Goal: Task Accomplishment & Management: Use online tool/utility

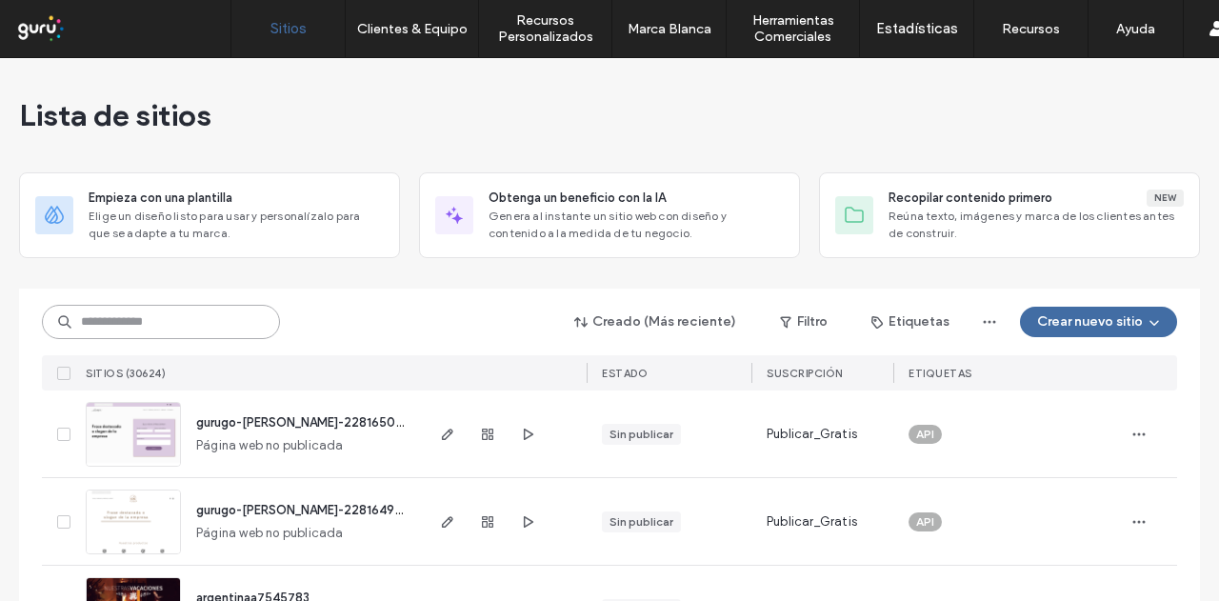
click at [89, 308] on input at bounding box center [161, 322] width 238 height 34
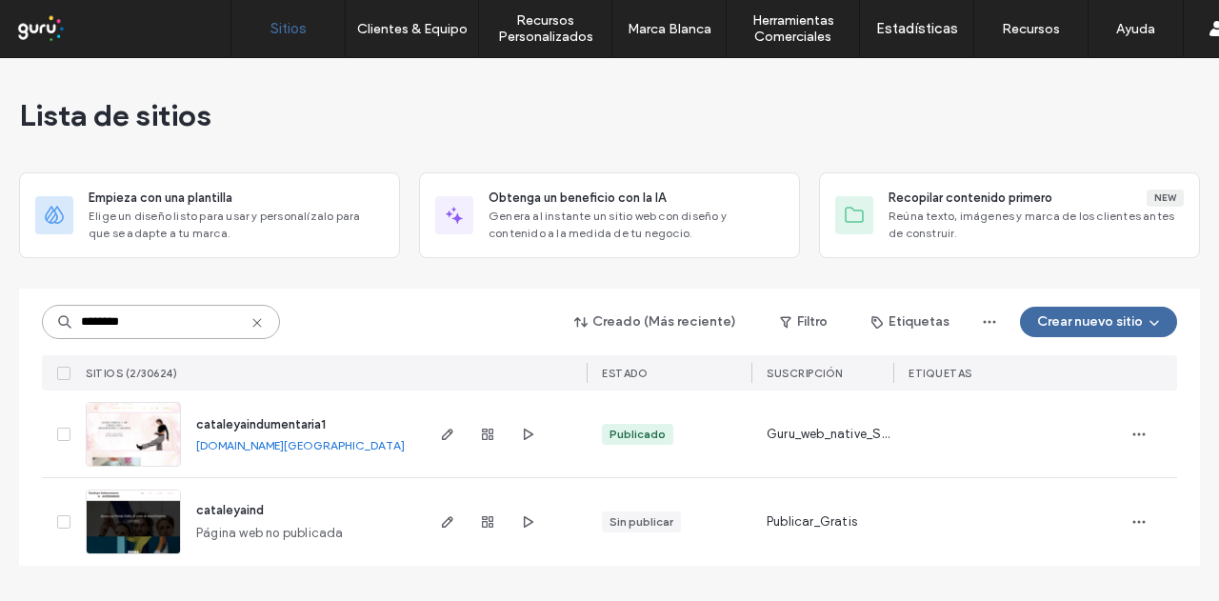
type input "********"
click at [228, 427] on span "cataleyaindumentaria1" at bounding box center [260, 424] width 129 height 14
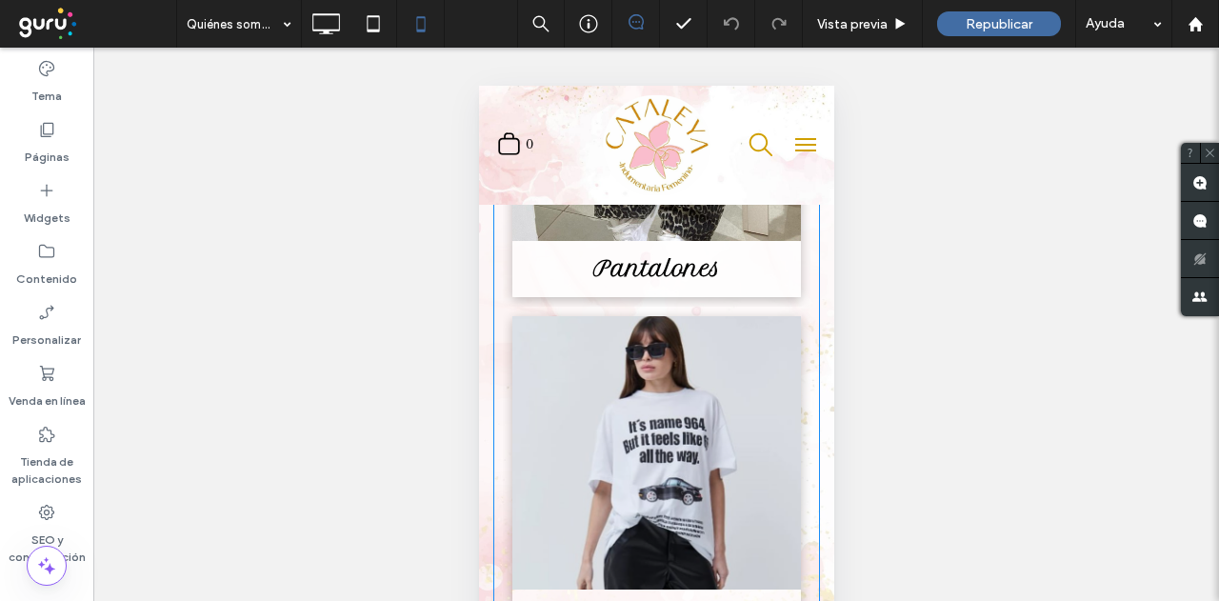
scroll to position [2122, 0]
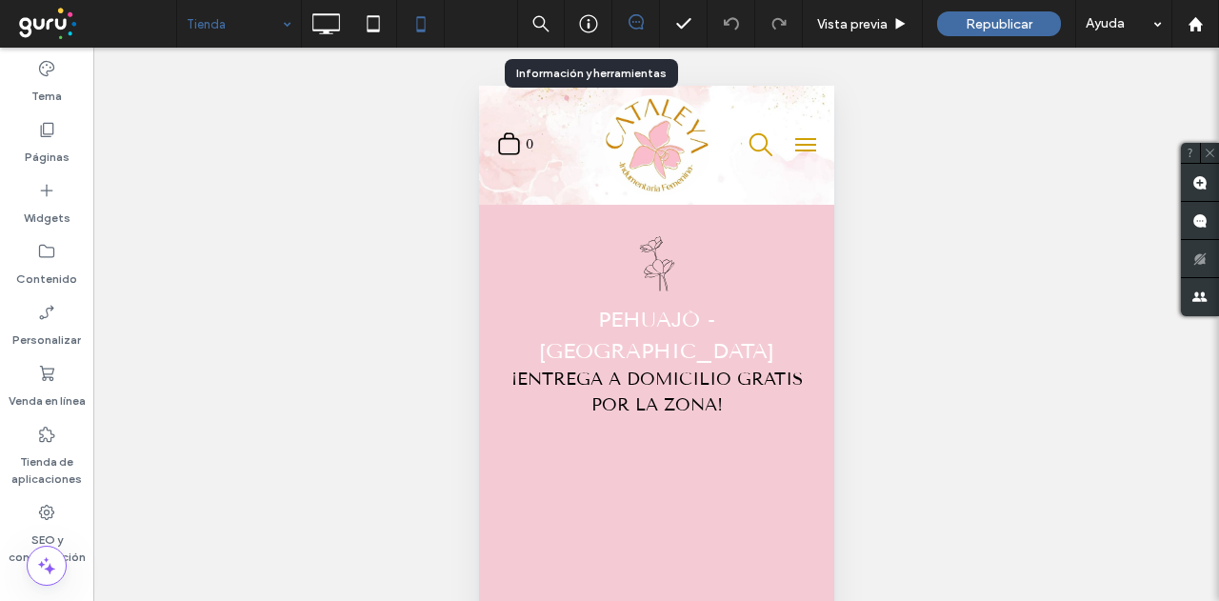
scroll to position [2295, 0]
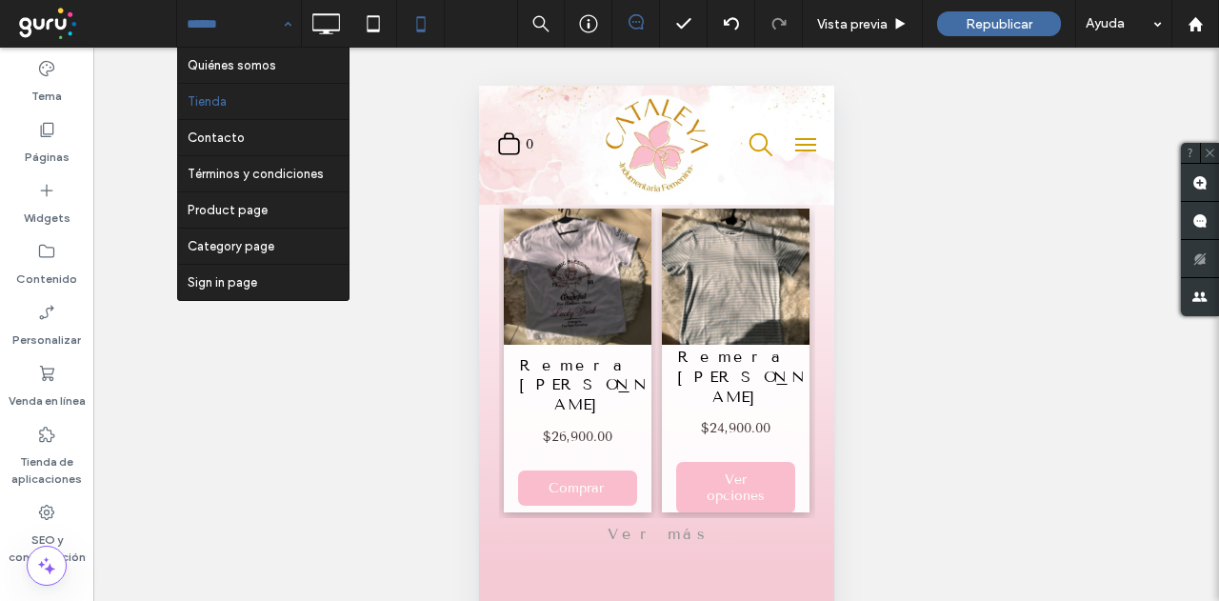
click at [952, 248] on div "Hacer visible? Sí" at bounding box center [655, 348] width 1125 height 601
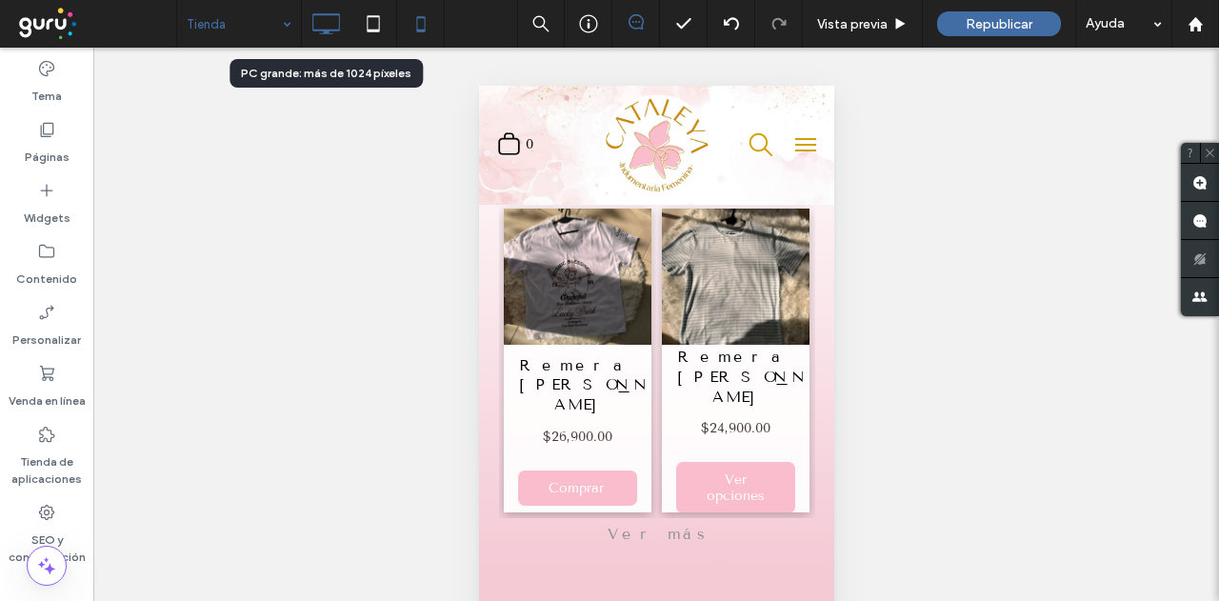
click at [324, 20] on icon at bounding box center [326, 24] width 38 height 38
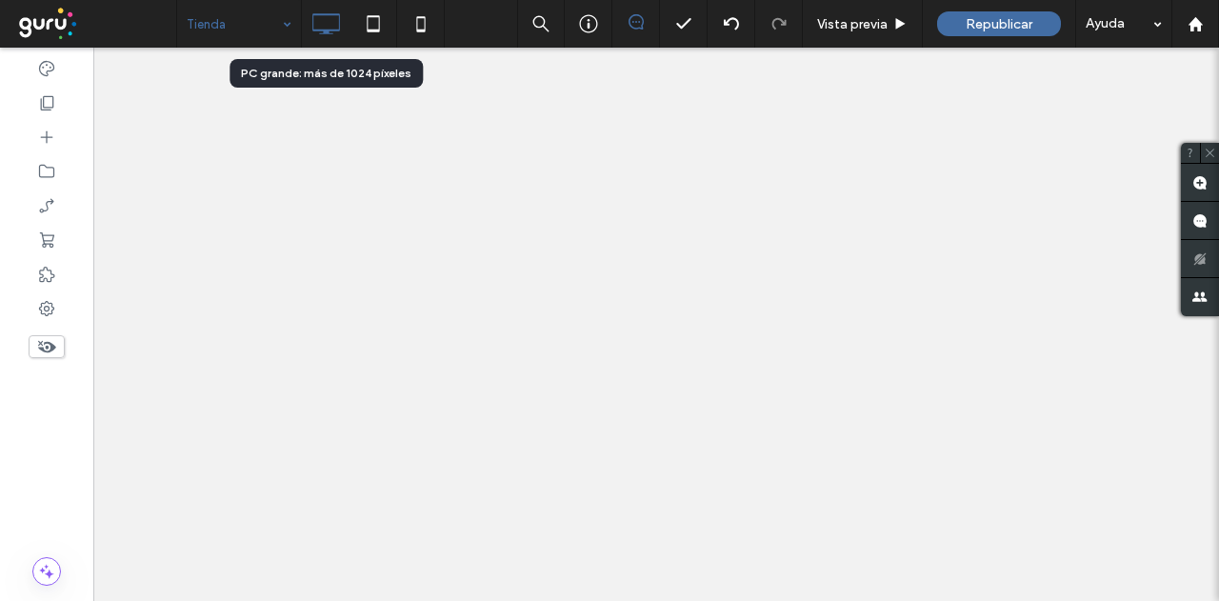
scroll to position [0, 0]
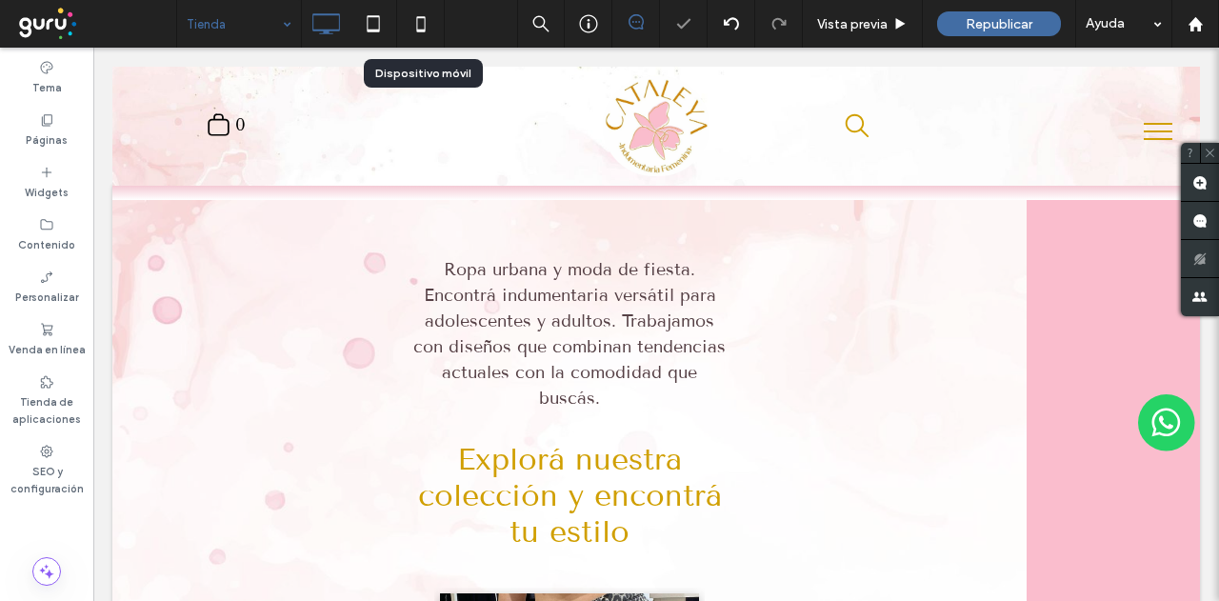
click at [417, 23] on icon at bounding box center [421, 24] width 38 height 38
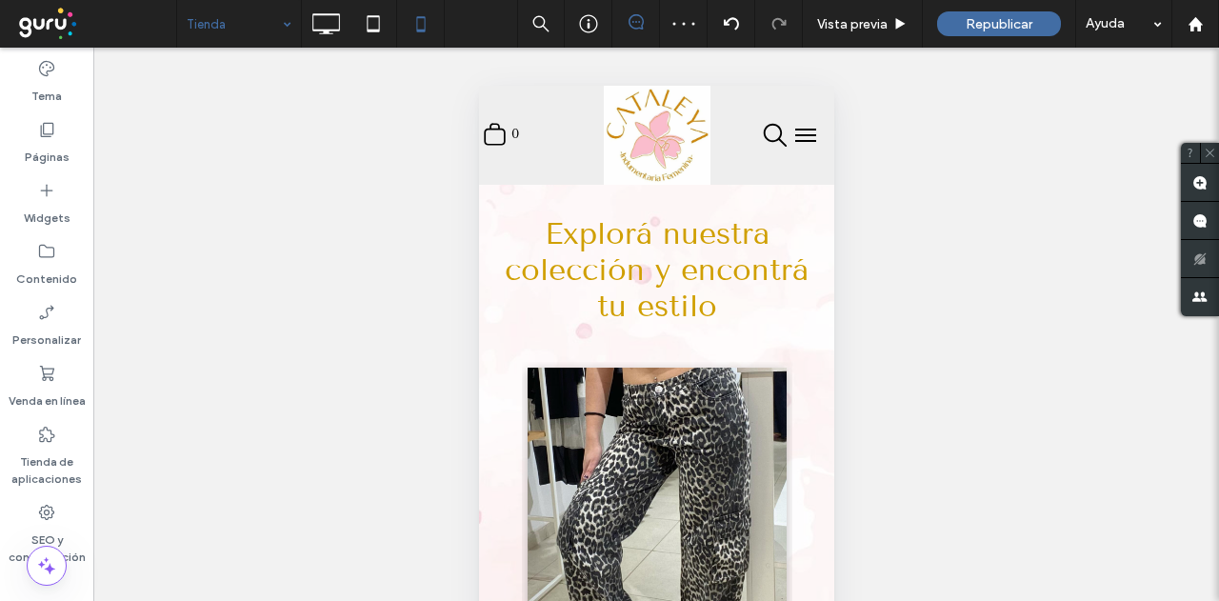
scroll to position [286, 0]
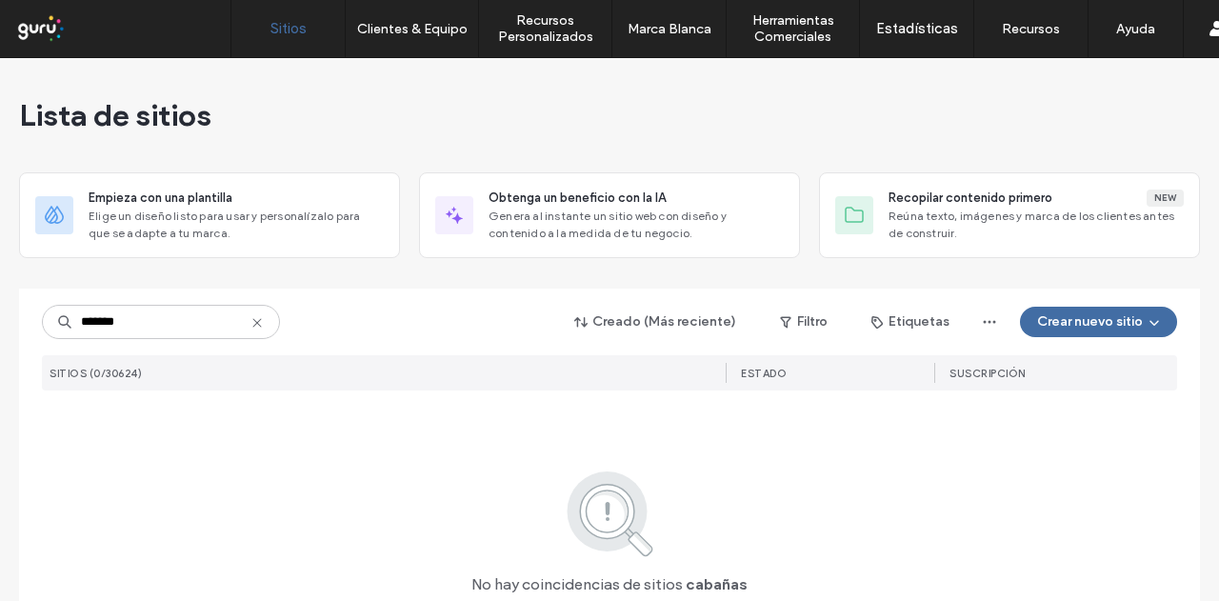
drag, startPoint x: 100, startPoint y: 321, endPoint x: 129, endPoint y: 319, distance: 28.6
click at [129, 319] on input "*******" at bounding box center [161, 322] width 238 height 34
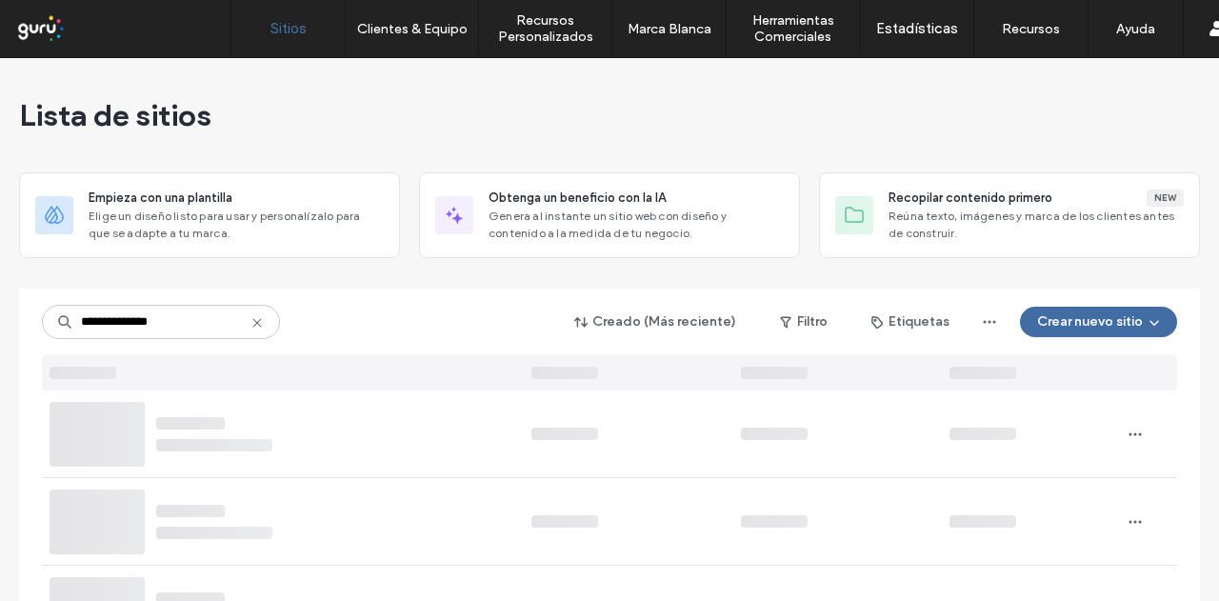
click at [89, 317] on input "**********" at bounding box center [161, 322] width 238 height 34
click at [132, 317] on input "**********" at bounding box center [161, 322] width 238 height 34
click at [181, 329] on input "**********" at bounding box center [161, 322] width 238 height 34
type input "**********"
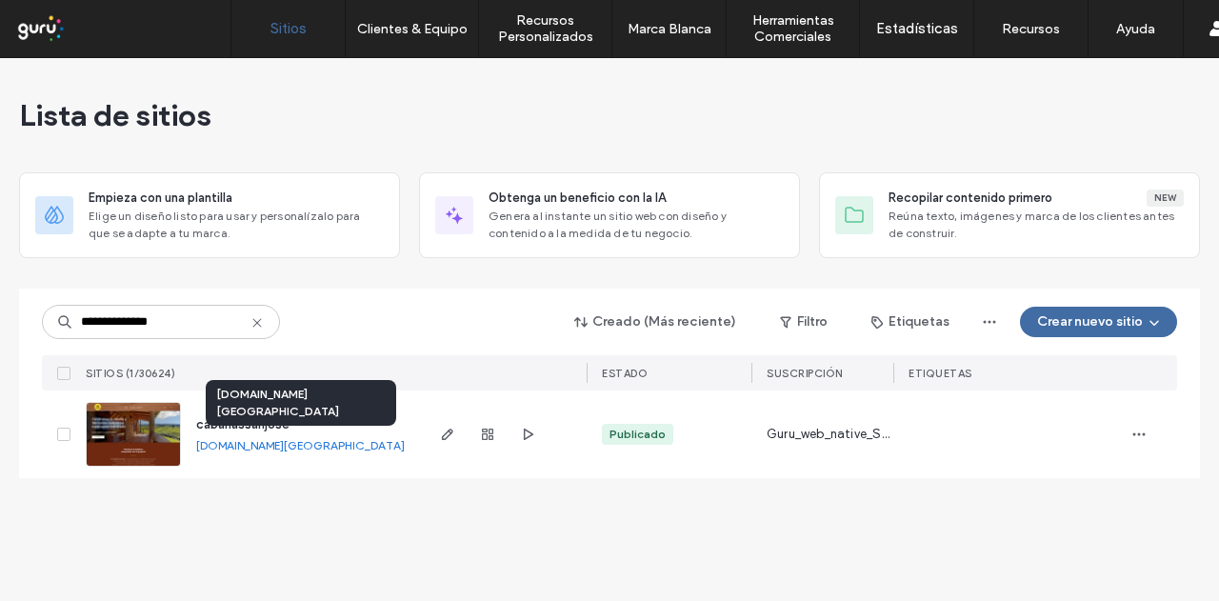
click at [232, 444] on link "cabanassanjose.argentina.publicar.guru" at bounding box center [300, 445] width 208 height 14
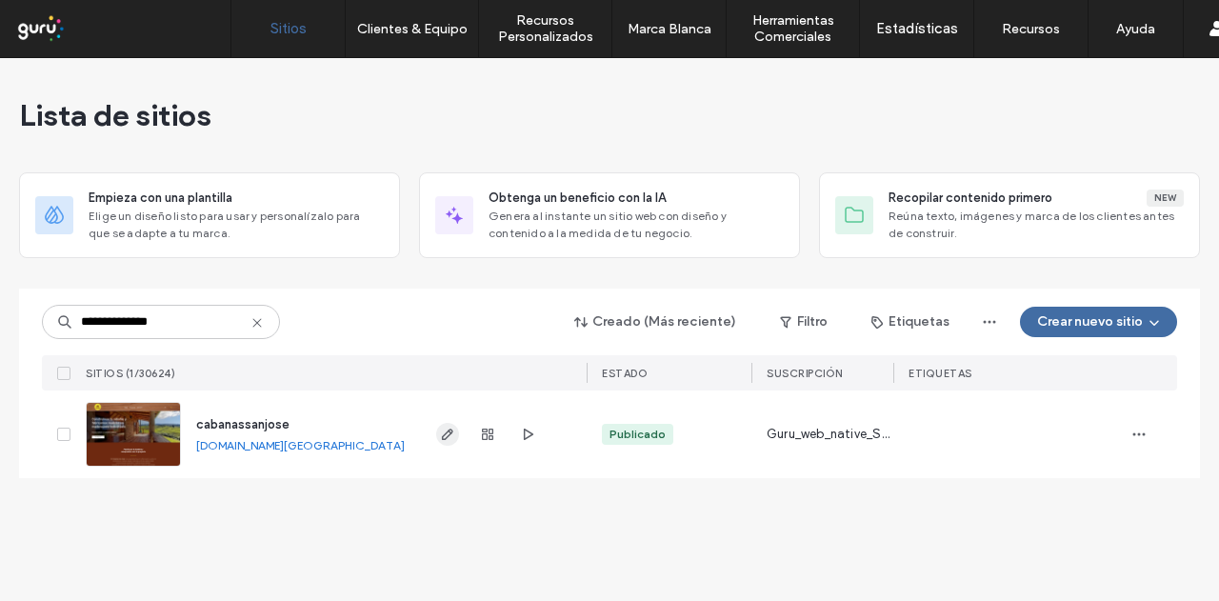
click at [455, 430] on span "button" at bounding box center [447, 434] width 23 height 23
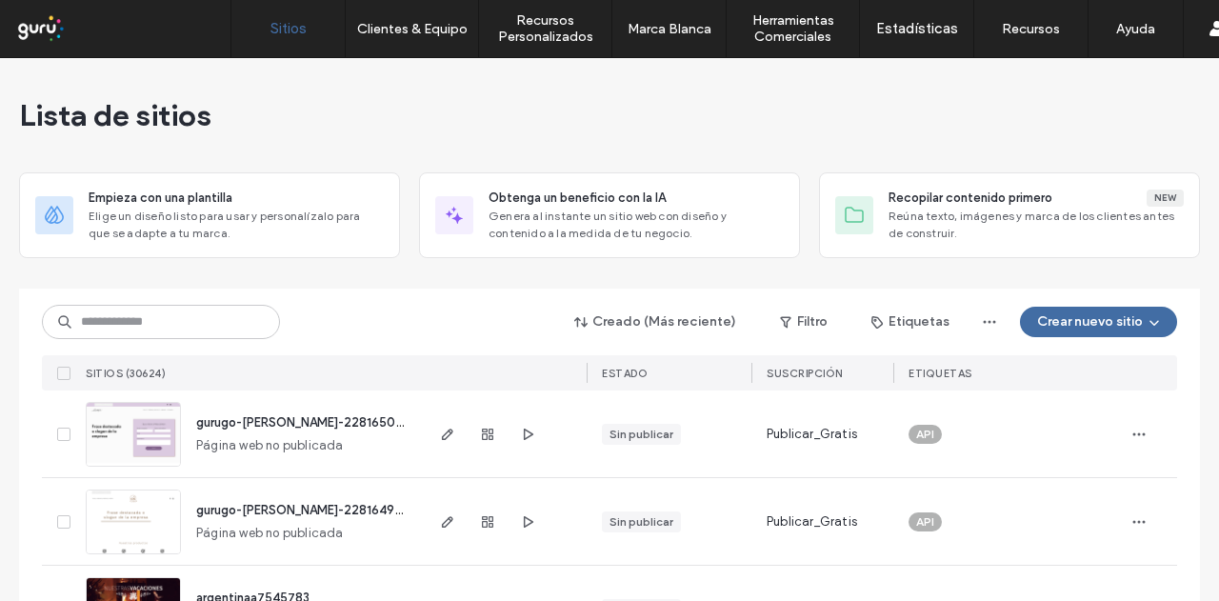
click at [169, 340] on div "Creado (Más reciente) Filtro Etiquetas Crear nuevo sitio SITIOS (30624) ESTADO …" at bounding box center [609, 339] width 1135 height 102
click at [182, 325] on input at bounding box center [161, 322] width 238 height 34
click at [224, 321] on input at bounding box center [161, 322] width 238 height 34
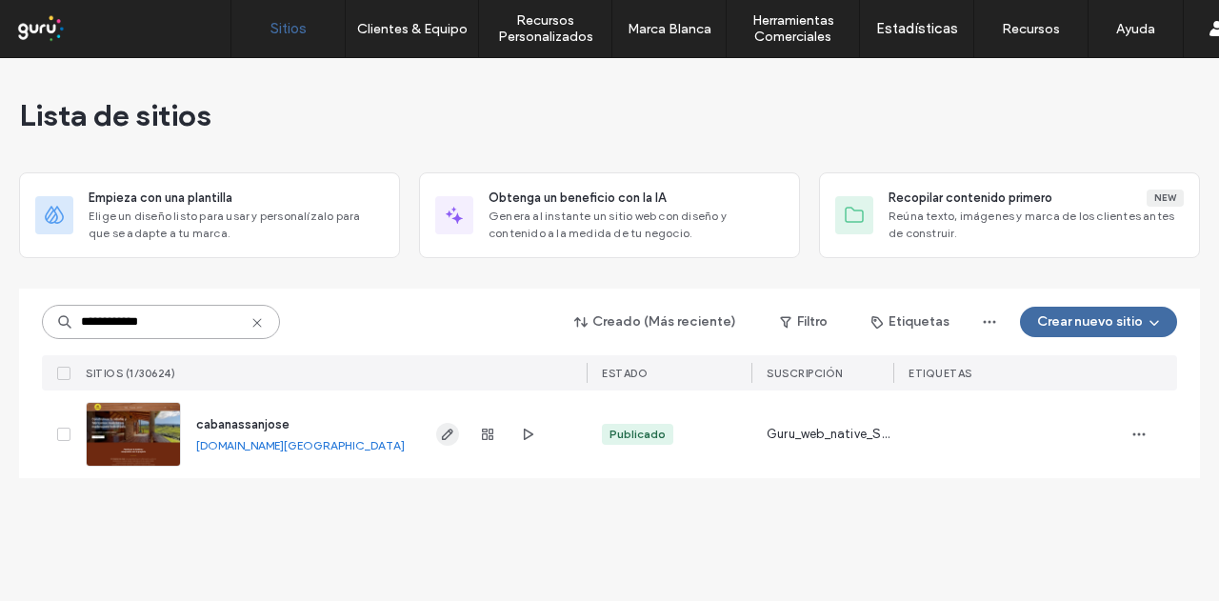
type input "**********"
click at [451, 425] on span "button" at bounding box center [447, 434] width 23 height 23
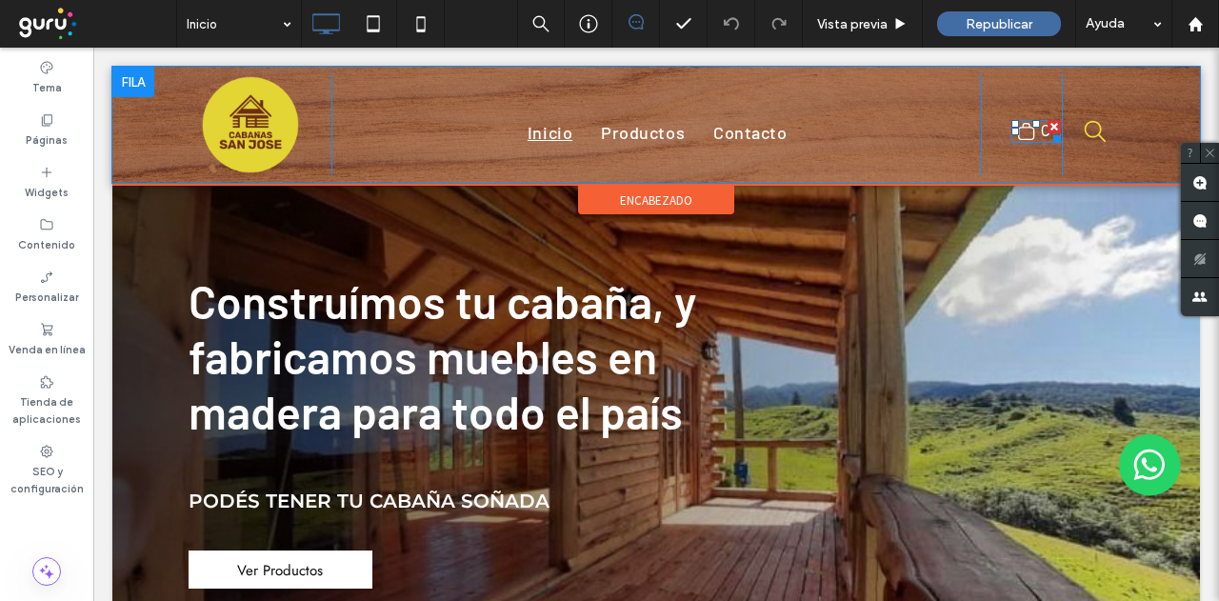
click at [1019, 134] on icon ".st0-undefined{fill-rule:evenodd;clip-rule:evenodd;}" at bounding box center [1026, 132] width 19 height 20
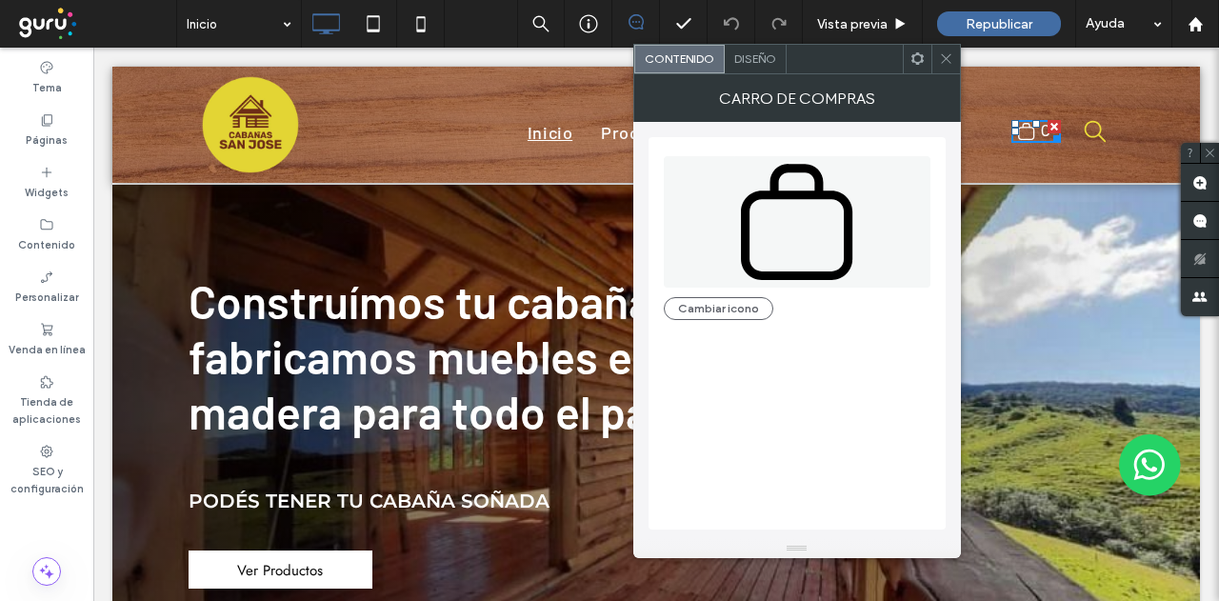
click at [982, 176] on div "Click To Paste Inicio Productos Contacto Click To Paste .st0-undefined{fill-rul…" at bounding box center [655, 125] width 1087 height 116
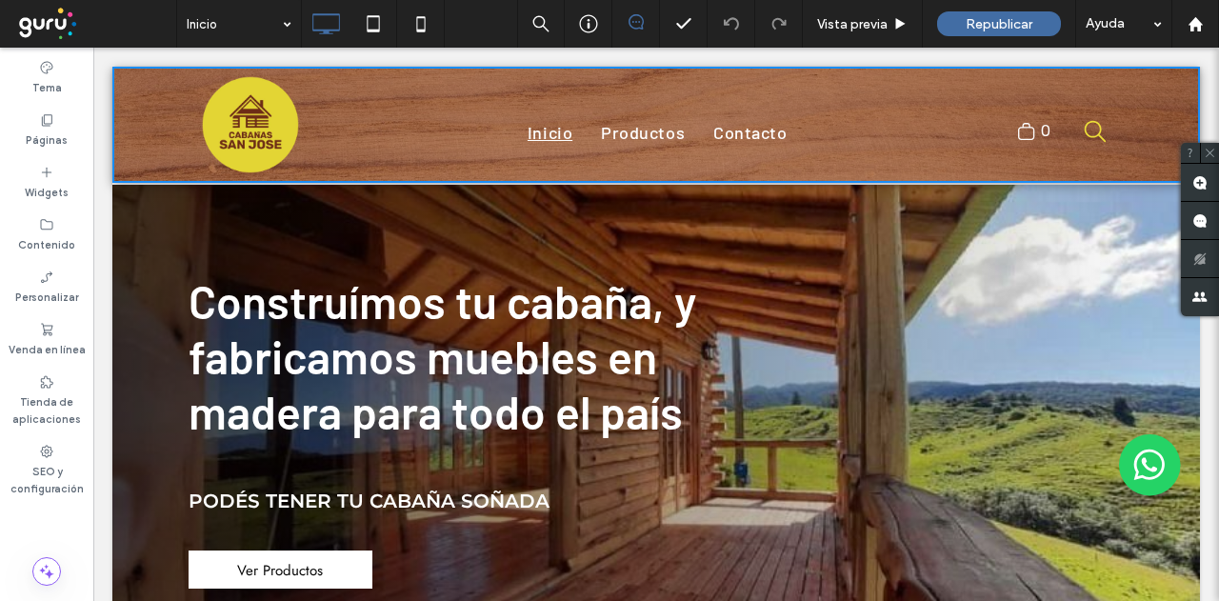
click at [1018, 130] on icon at bounding box center [1026, 132] width 17 height 18
click at [1017, 134] on icon ".st0-undefined{fill-rule:evenodd;clip-rule:evenodd;}" at bounding box center [1026, 132] width 19 height 20
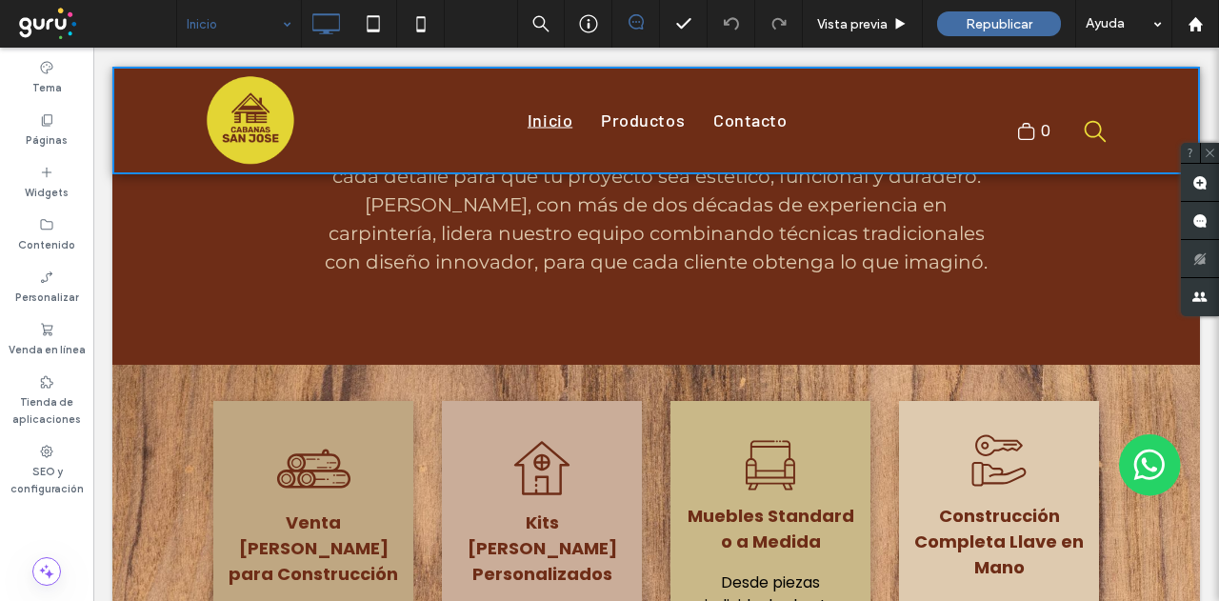
scroll to position [701, 0]
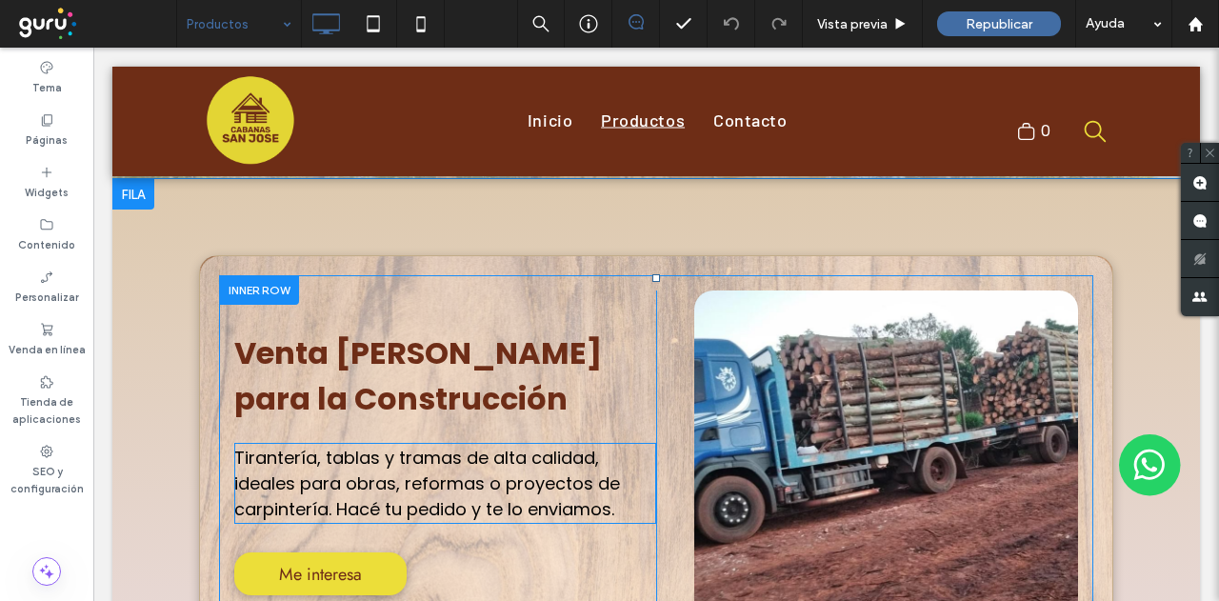
scroll to position [476, 0]
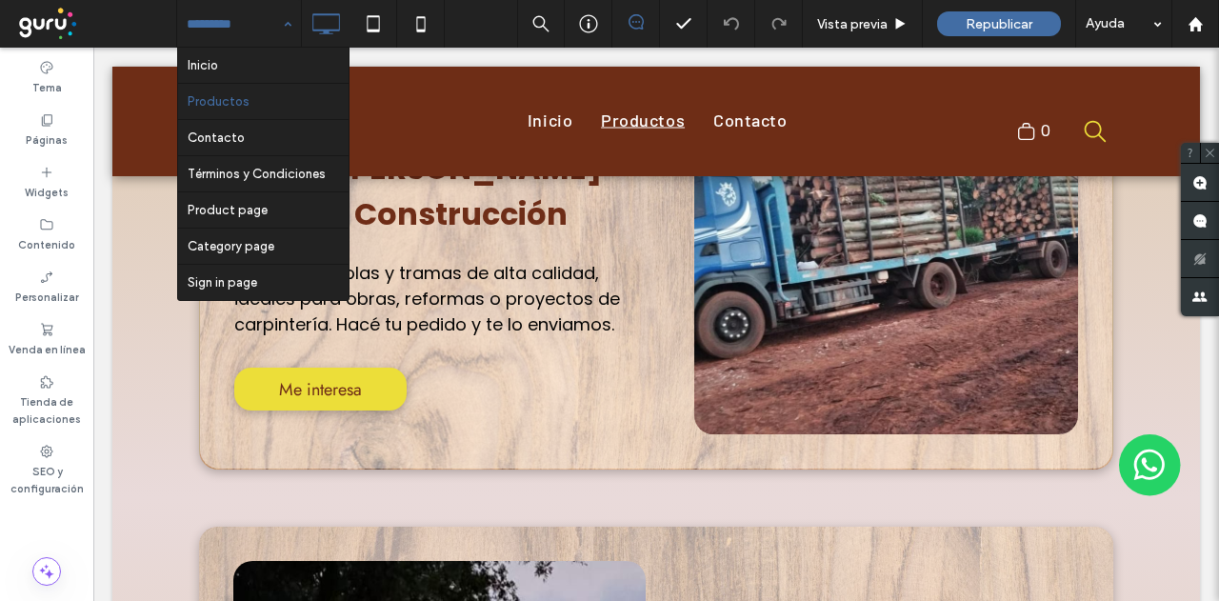
click at [189, 11] on input at bounding box center [234, 24] width 95 height 48
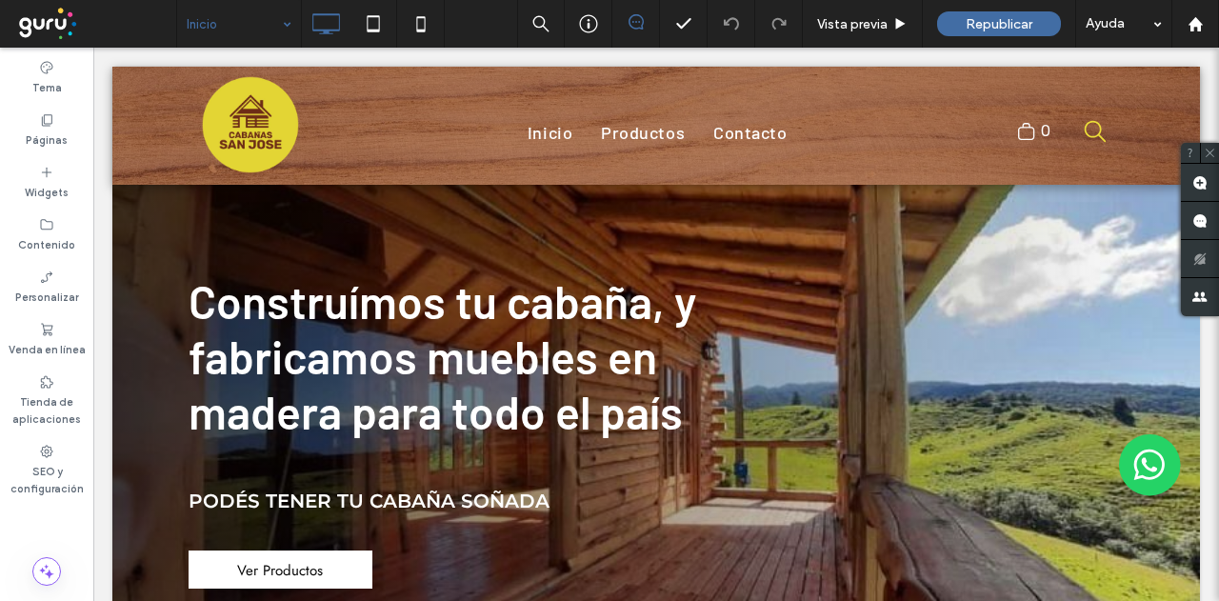
click at [196, 25] on input at bounding box center [234, 24] width 95 height 48
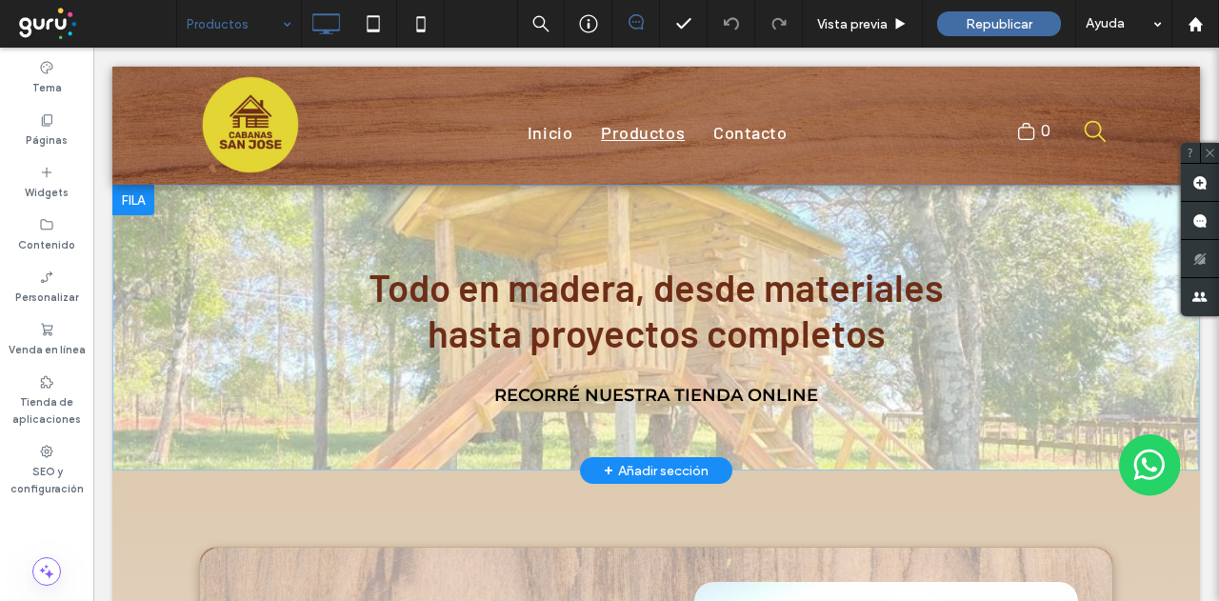
click at [133, 197] on div at bounding box center [133, 200] width 42 height 30
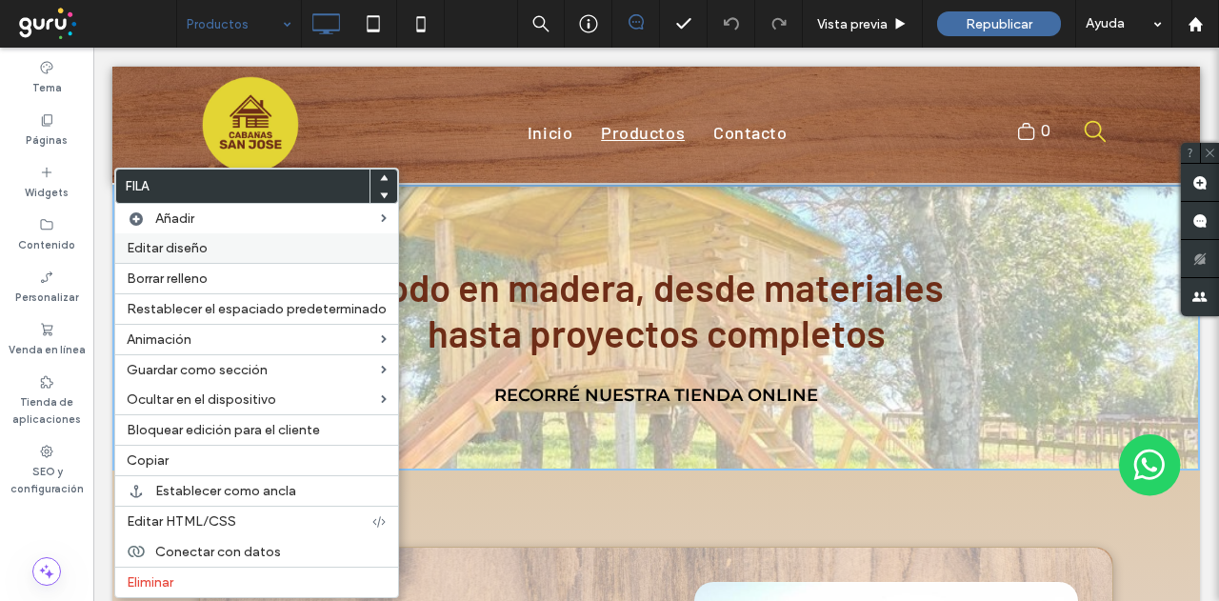
click at [178, 247] on span "Editar diseño" at bounding box center [167, 248] width 81 height 16
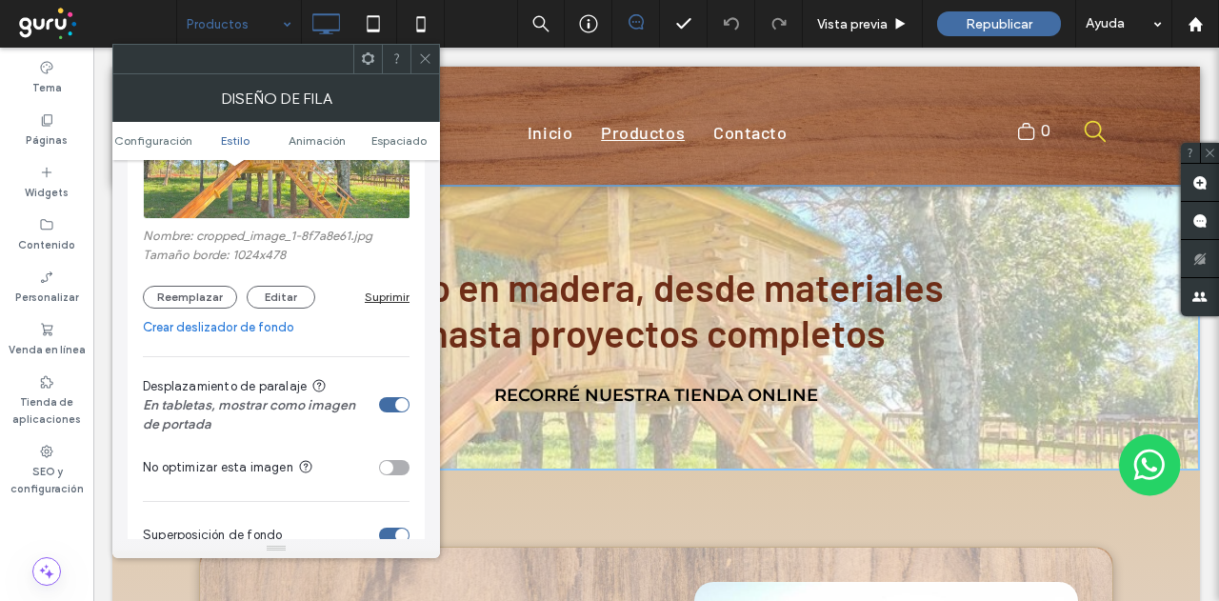
scroll to position [571, 0]
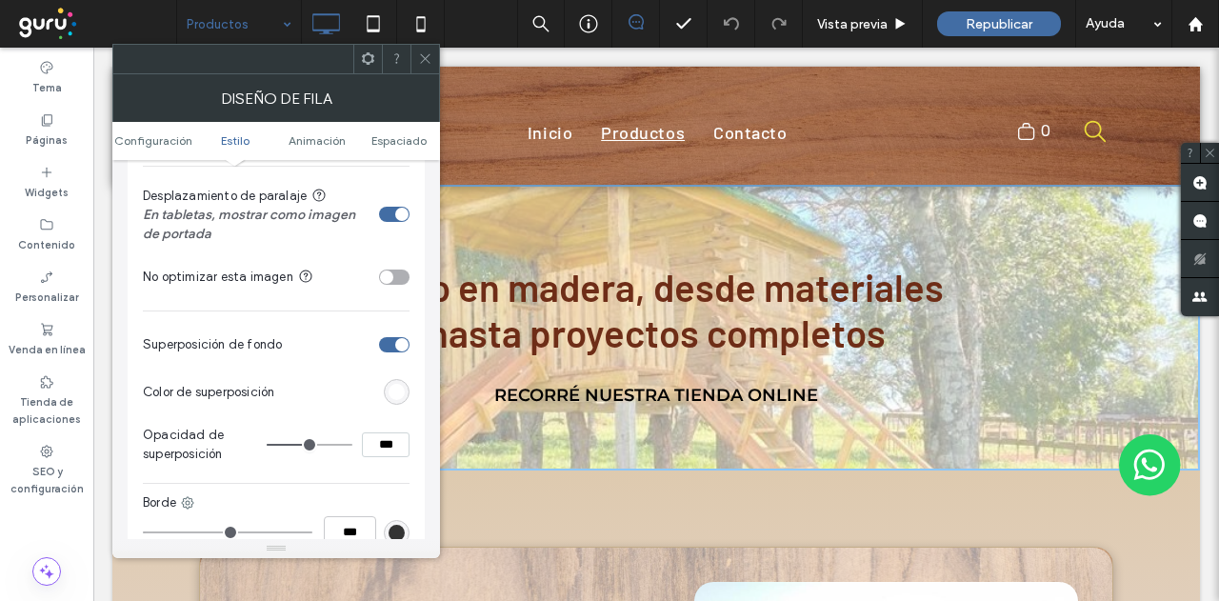
click at [387, 389] on div "rgb(255, 255, 255)" at bounding box center [397, 392] width 26 height 26
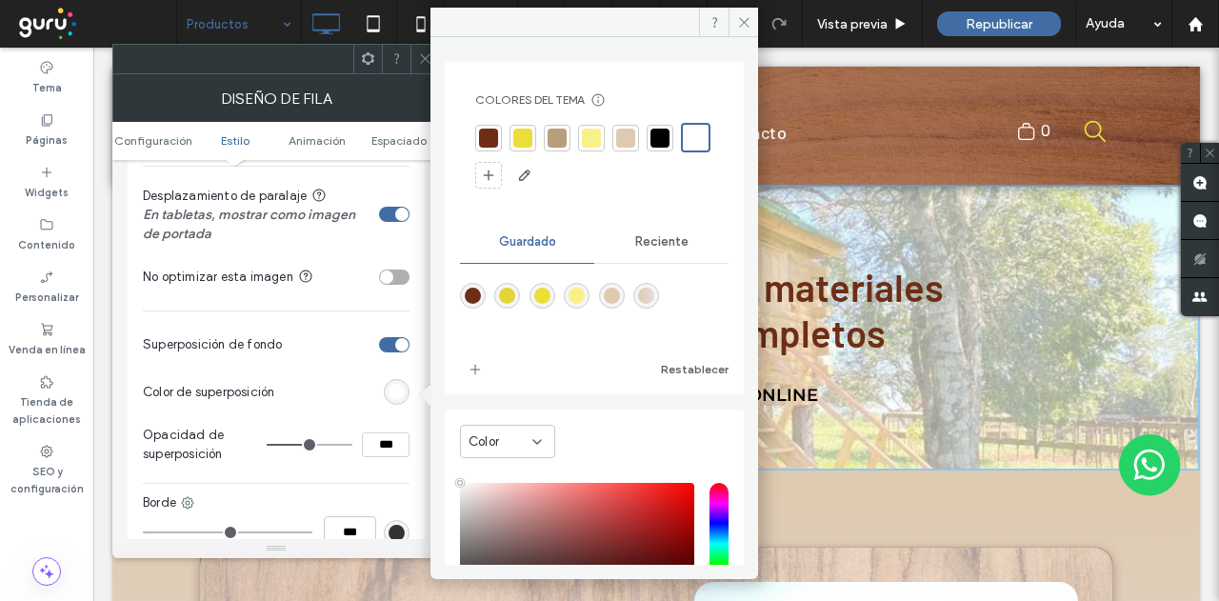
click at [482, 131] on div at bounding box center [488, 138] width 19 height 19
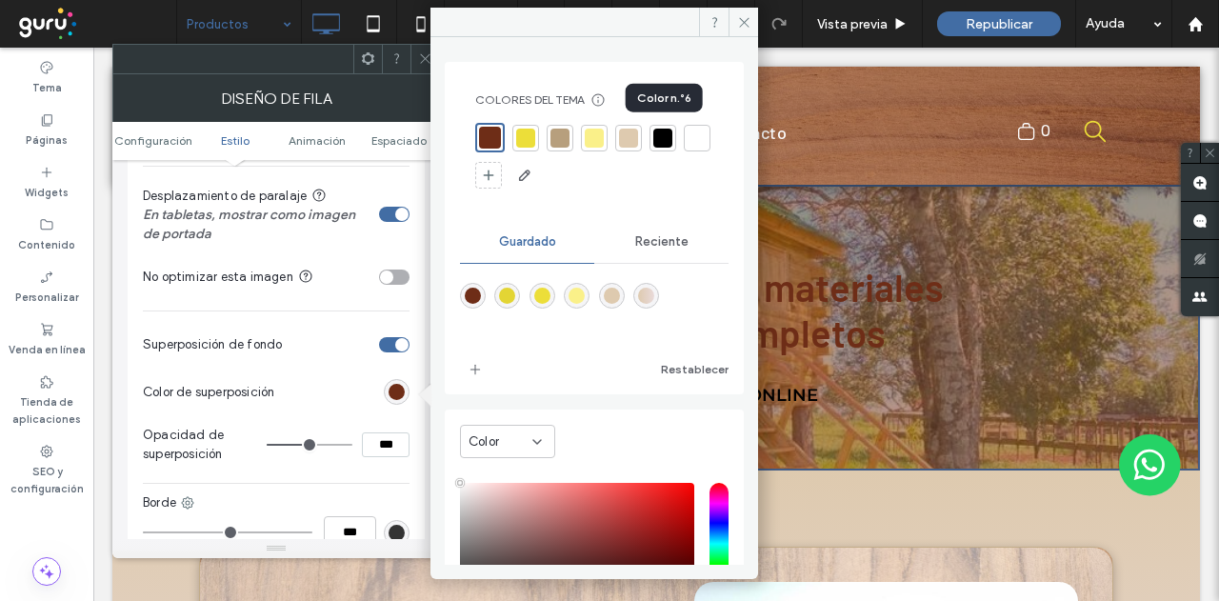
click at [663, 133] on div at bounding box center [662, 138] width 19 height 19
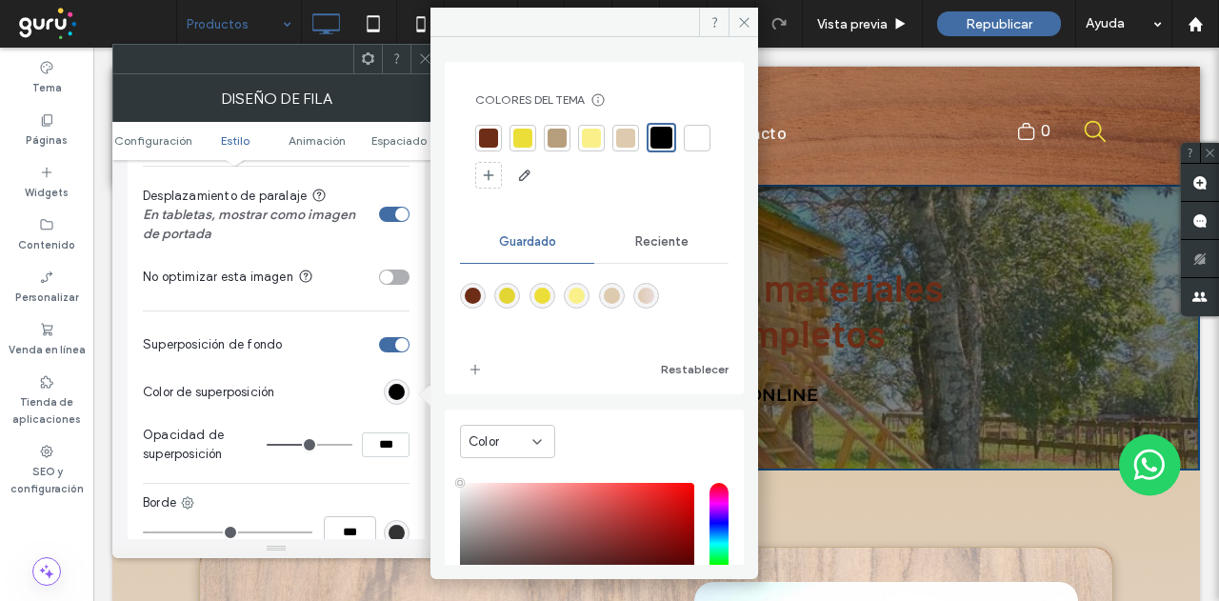
click at [313, 382] on section "Color de superposición" at bounding box center [276, 392] width 267 height 48
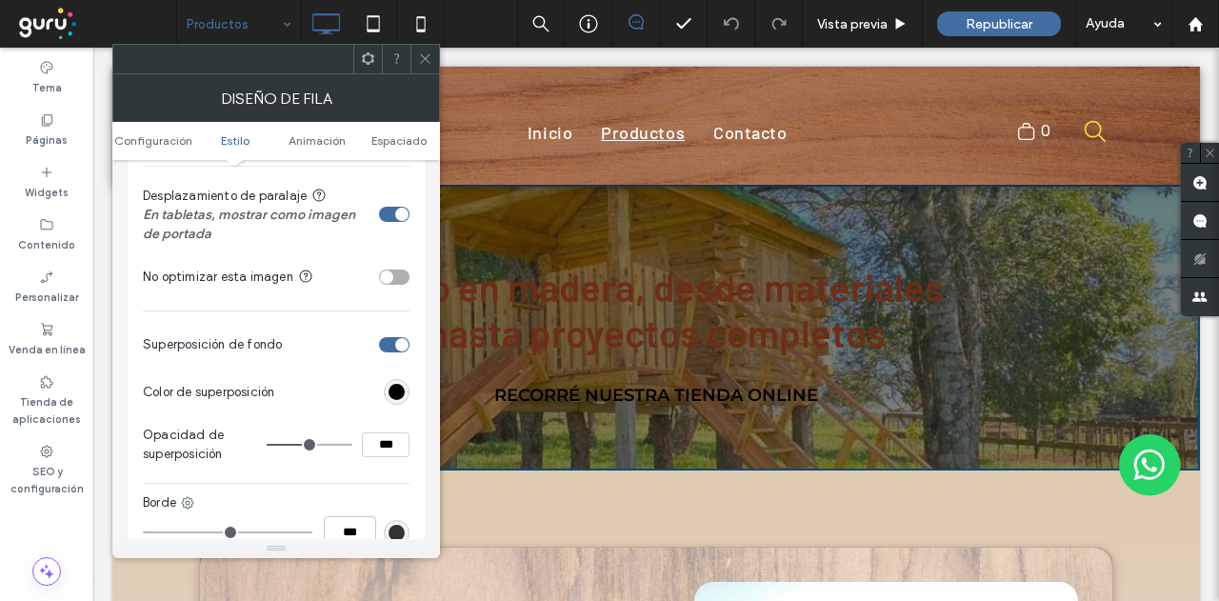
click at [424, 52] on icon at bounding box center [425, 58] width 14 height 14
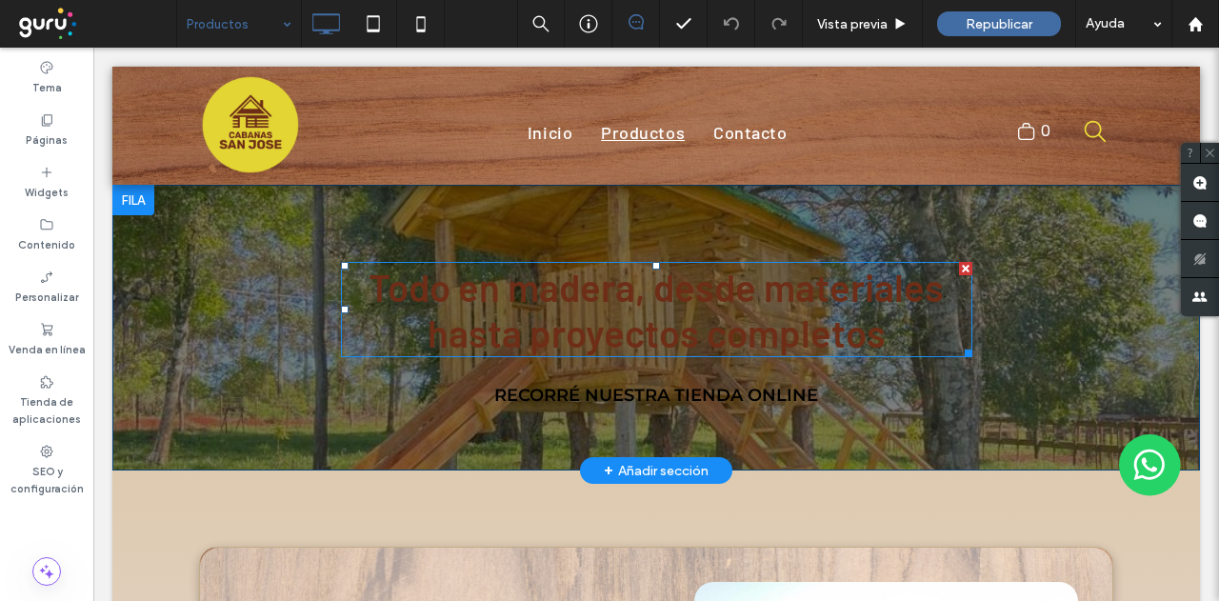
click at [539, 298] on span "Todo en madera, desde materiales hasta proyectos completos" at bounding box center [655, 309] width 575 height 91
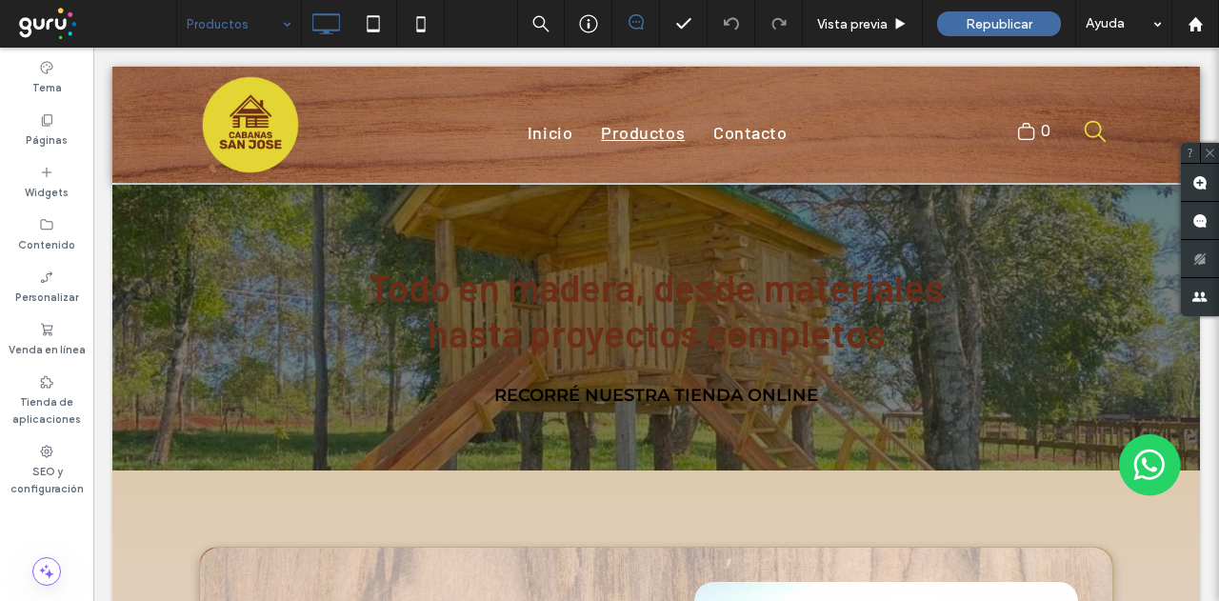
click at [539, 298] on span "Todo en madera, desde materiales hasta proyectos completos" at bounding box center [655, 309] width 575 height 91
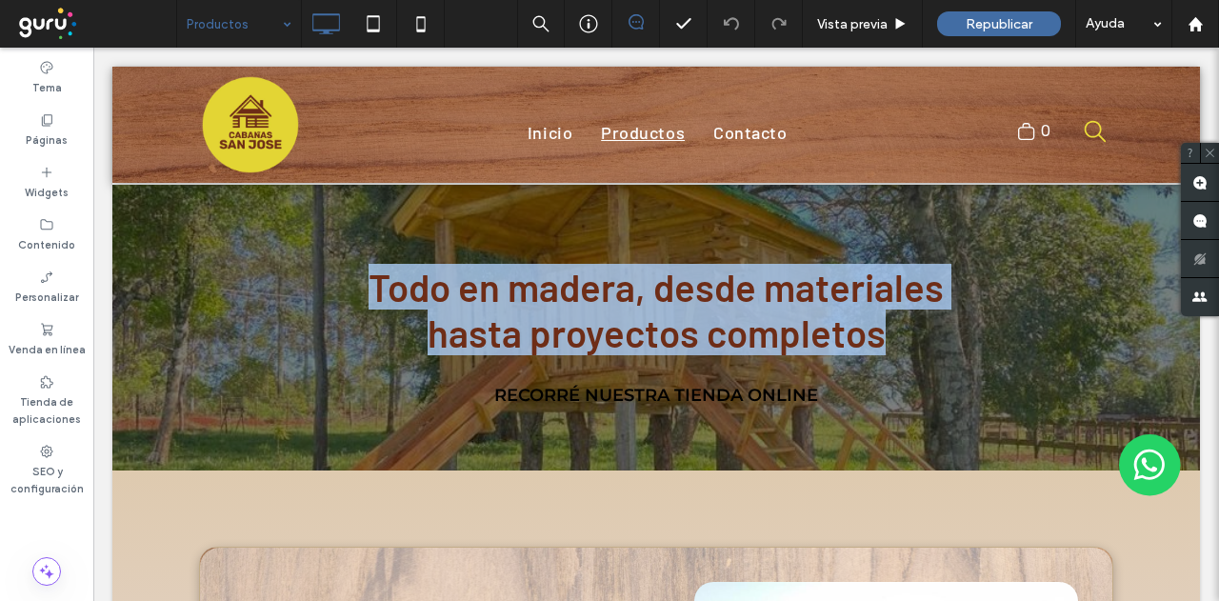
click at [539, 298] on span "Todo en madera, desde materiales hasta proyectos completos" at bounding box center [655, 309] width 575 height 91
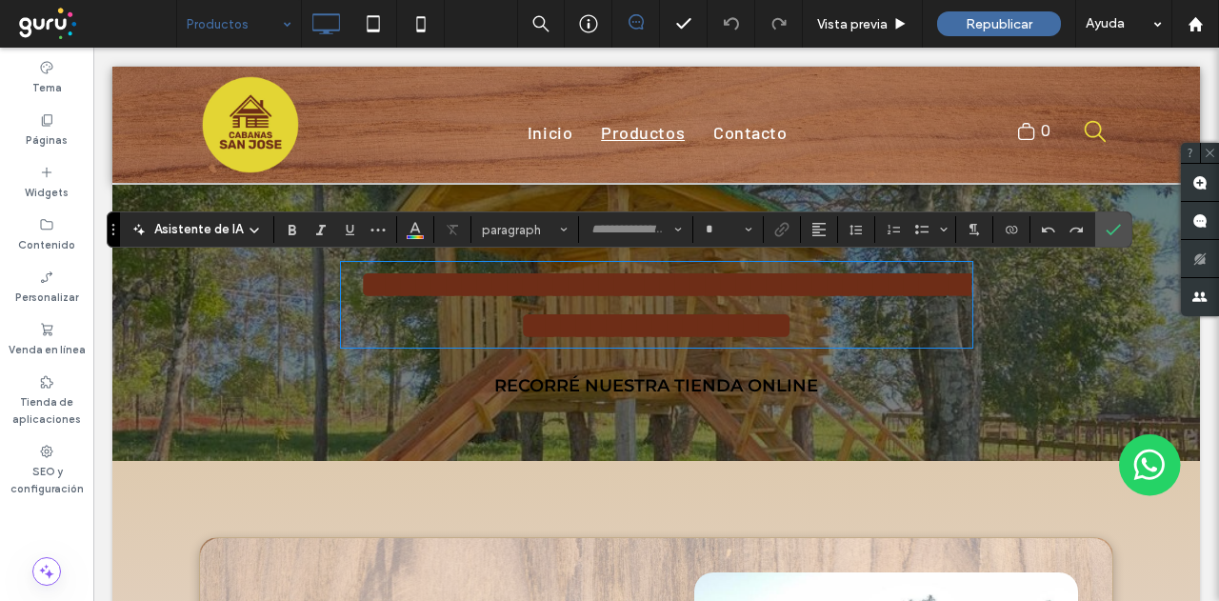
type input "******"
type input "**"
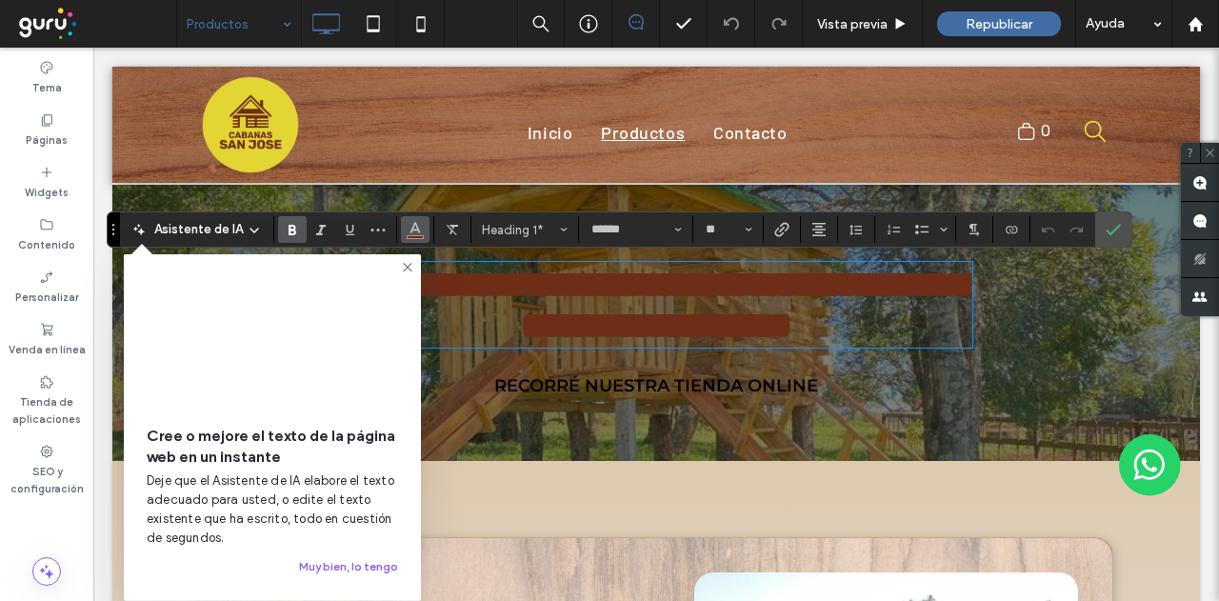
click at [414, 228] on use "Color" at bounding box center [415, 228] width 10 height 10
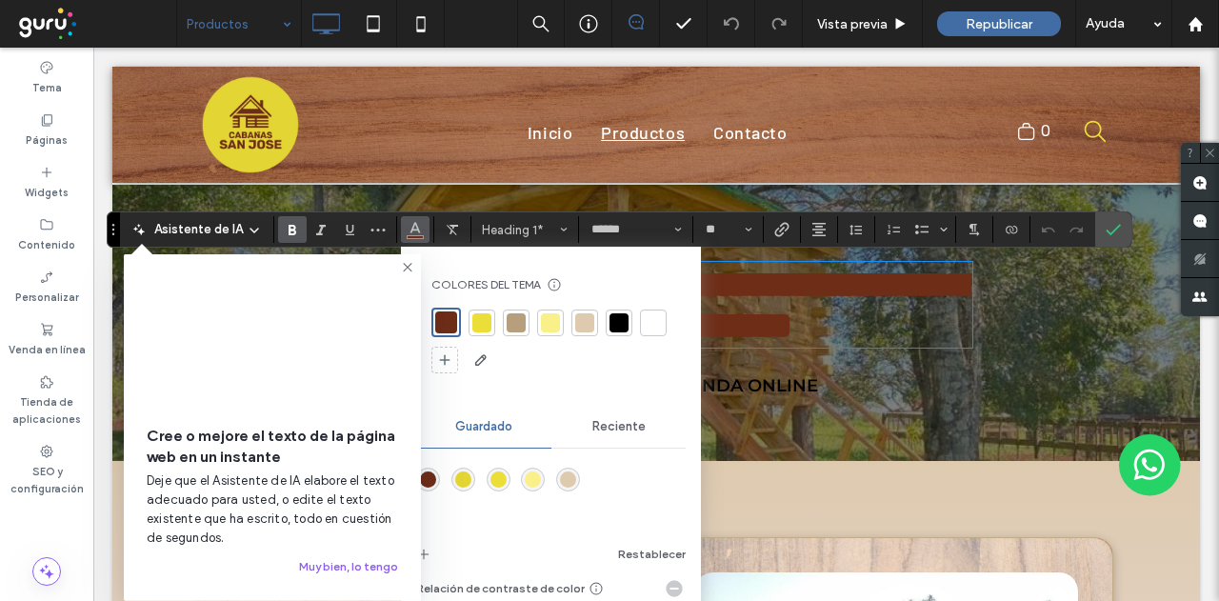
click at [472, 320] on div at bounding box center [481, 322] width 19 height 19
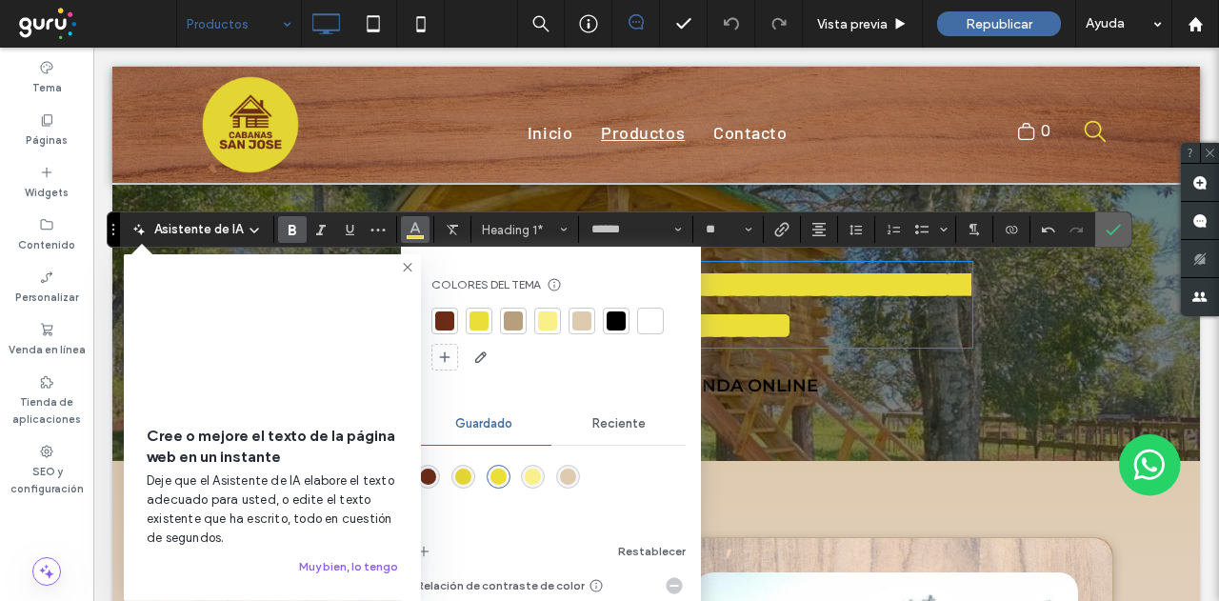
click at [1105, 227] on icon "Confirmar" at bounding box center [1112, 229] width 15 height 15
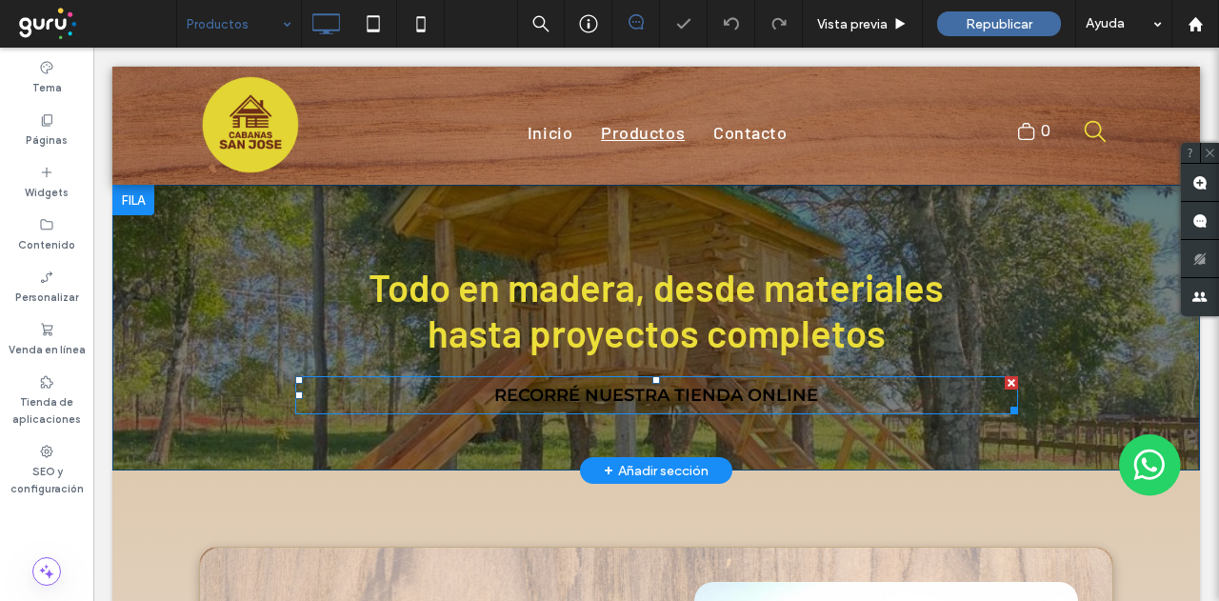
click at [563, 386] on span "recorré nuestra tienda online" at bounding box center [656, 395] width 324 height 21
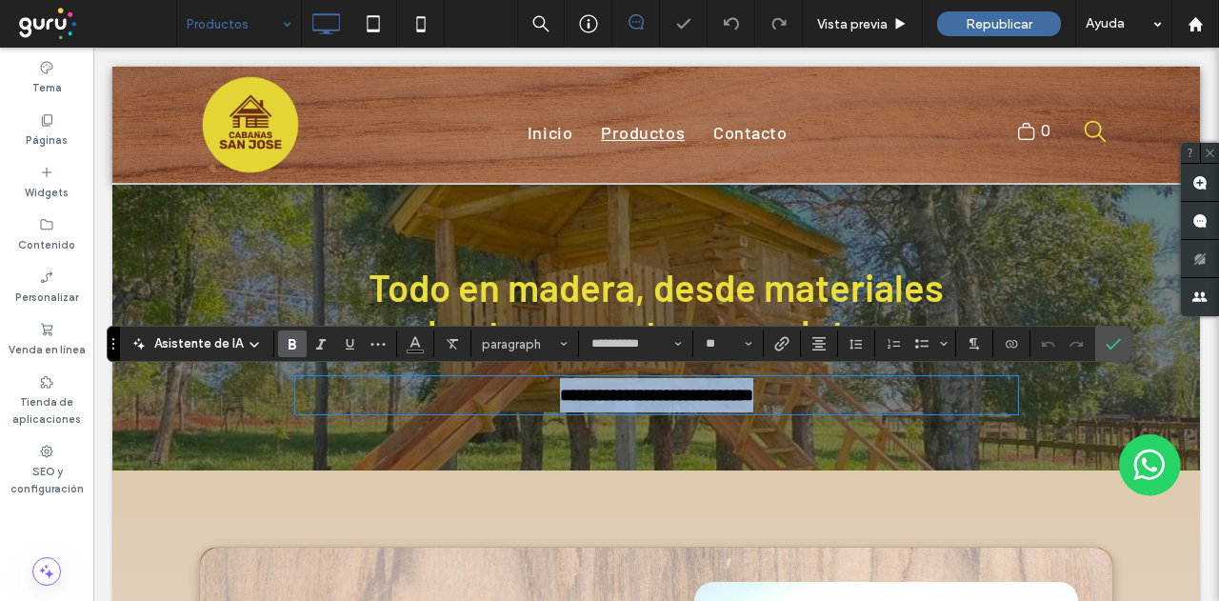
click at [563, 387] on span "**********" at bounding box center [656, 395] width 193 height 17
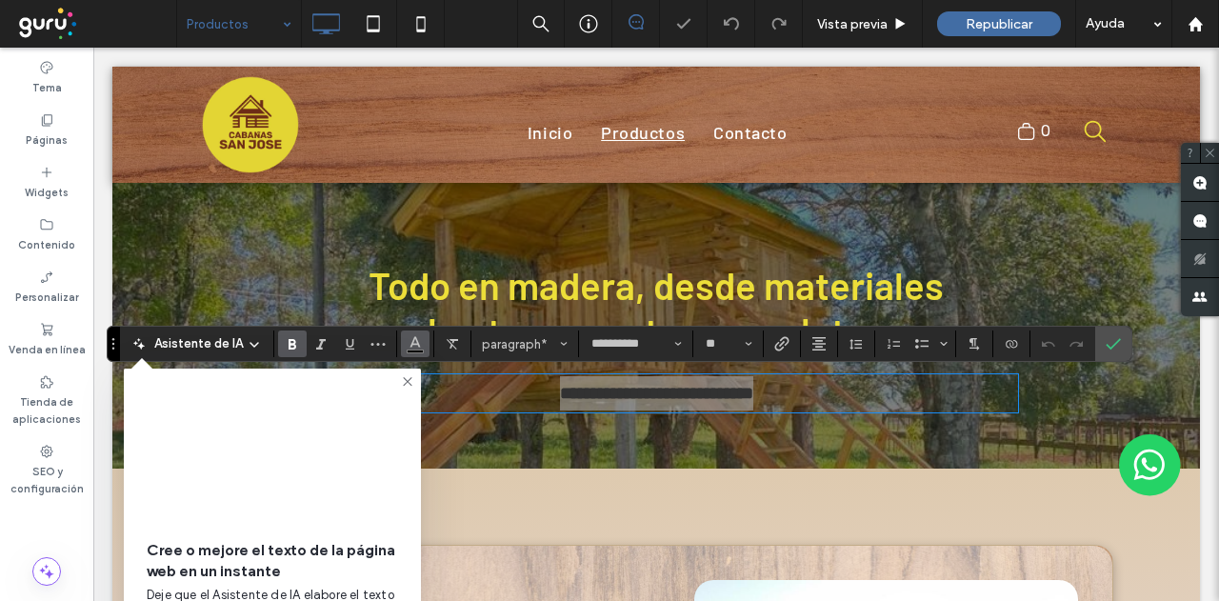
click at [418, 345] on icon "Color" at bounding box center [414, 341] width 15 height 15
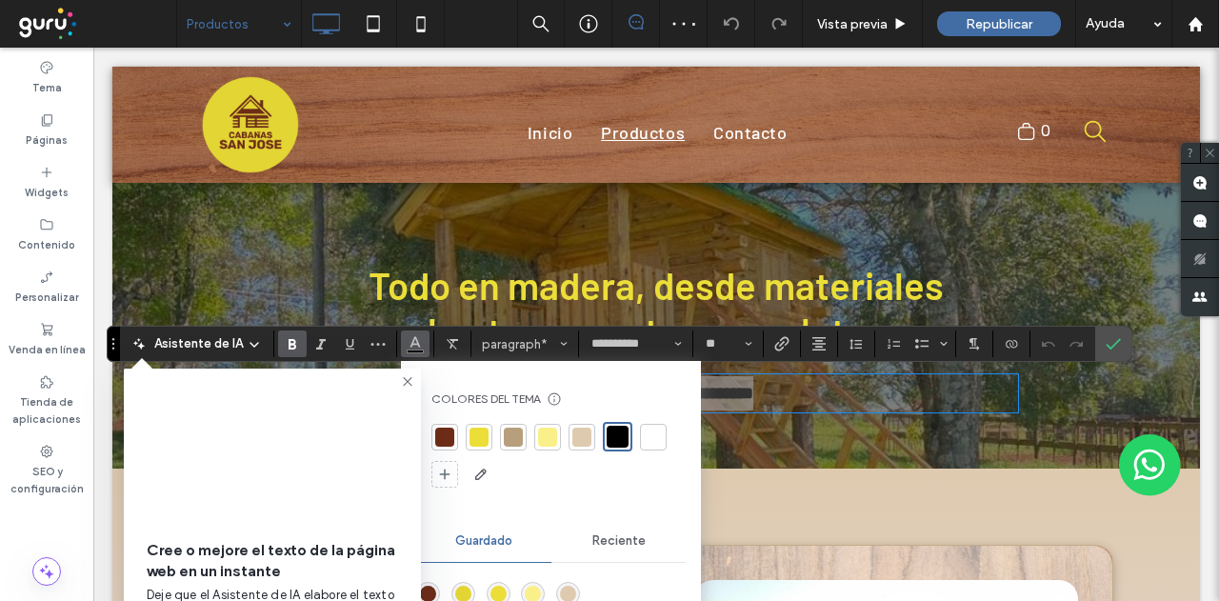
click at [644, 433] on div at bounding box center [653, 436] width 19 height 19
click at [1114, 338] on label "Confirmar" at bounding box center [1113, 344] width 29 height 34
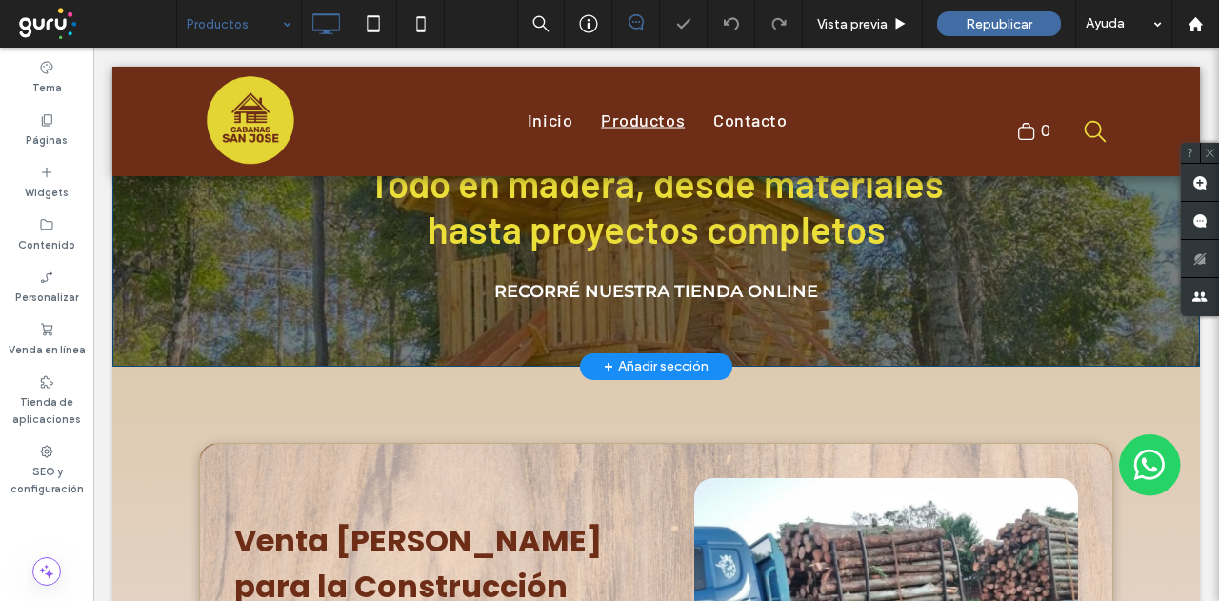
scroll to position [190, 0]
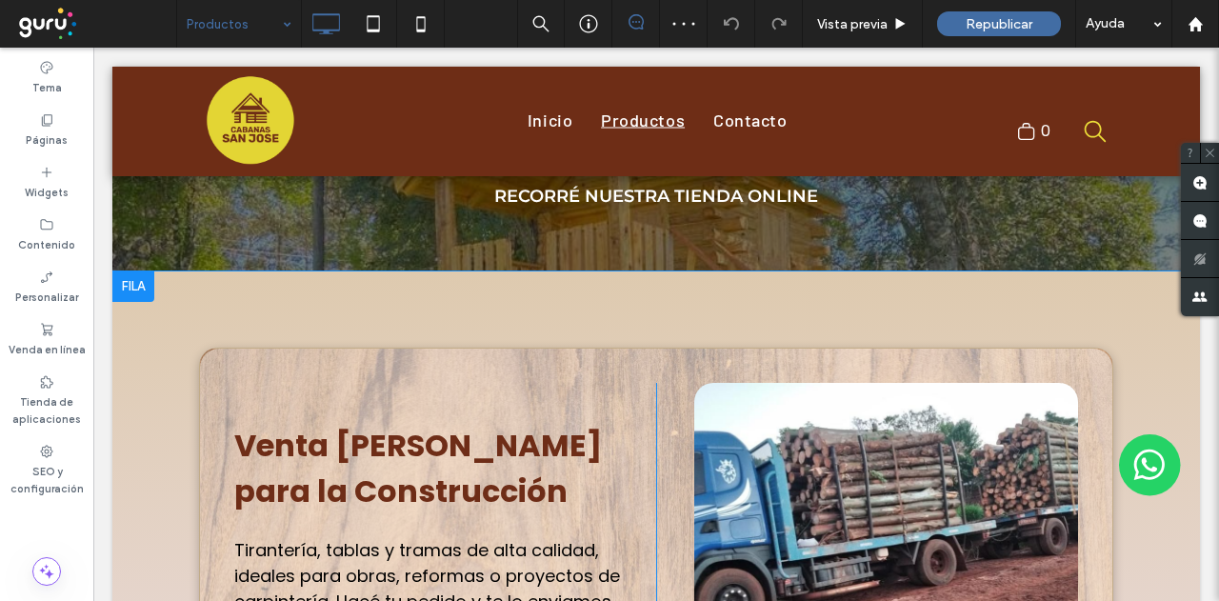
click at [131, 285] on div at bounding box center [133, 286] width 42 height 30
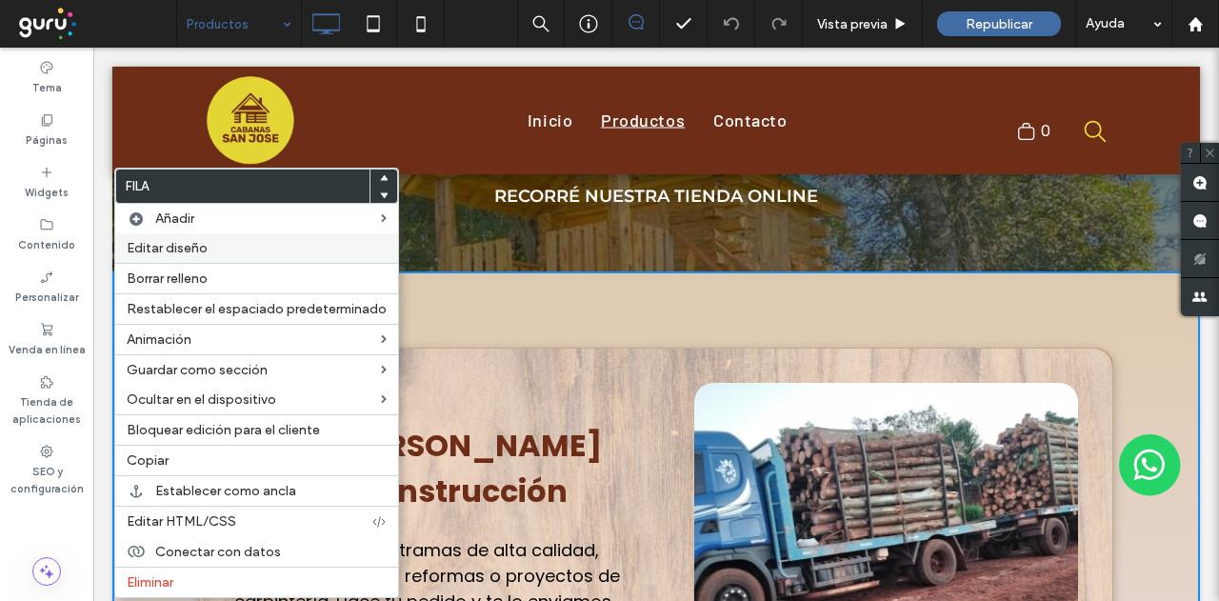
click at [166, 252] on span "Editar diseño" at bounding box center [167, 248] width 81 height 16
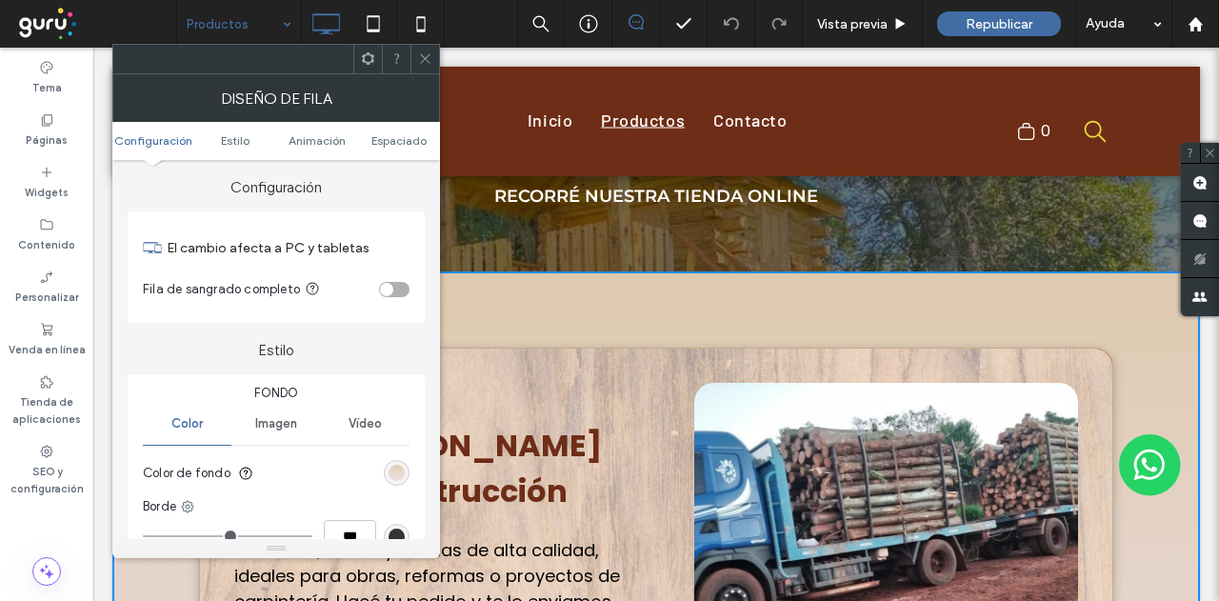
click at [396, 471] on div "linear-gradient(0deg, rgb(233, 218, 218) 0%, rgb(222, 202, 175) 100%)" at bounding box center [396, 473] width 16 height 16
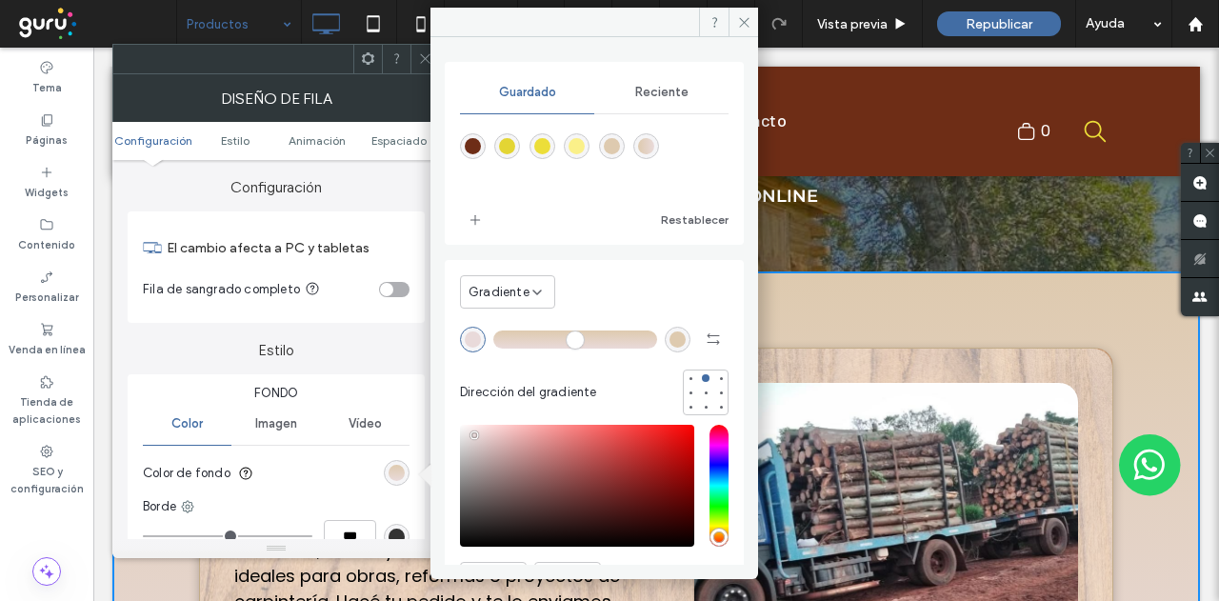
click at [466, 138] on div "rgba(110,45,23,1)" at bounding box center [473, 146] width 16 height 16
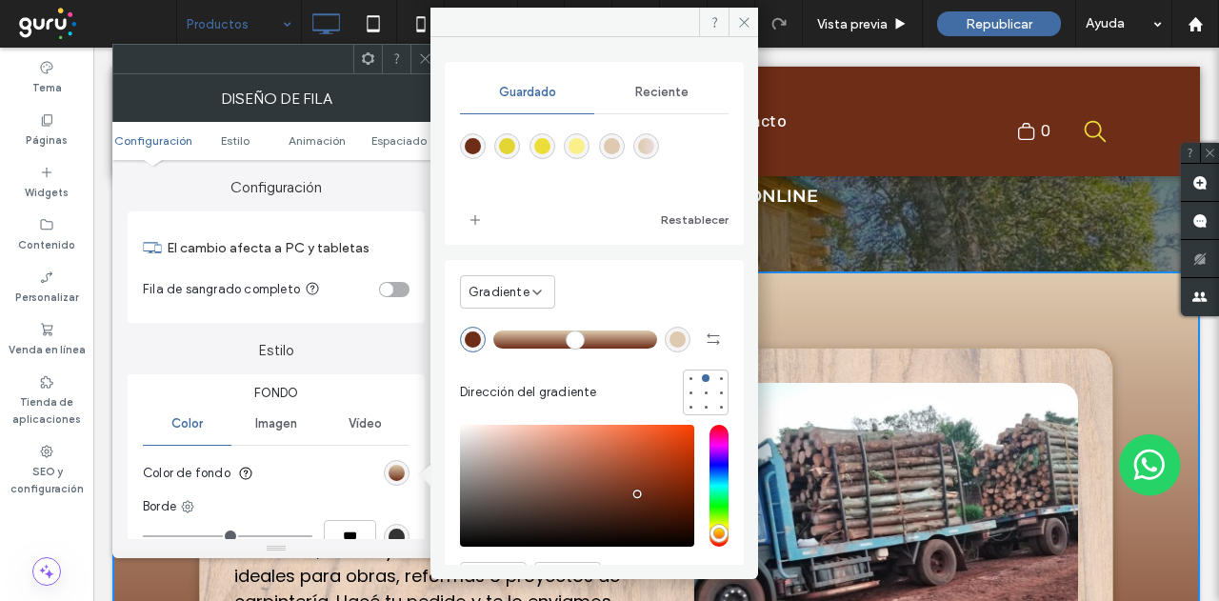
click at [509, 290] on span "Gradiente" at bounding box center [498, 292] width 61 height 19
click at [523, 332] on div "Color" at bounding box center [508, 324] width 94 height 33
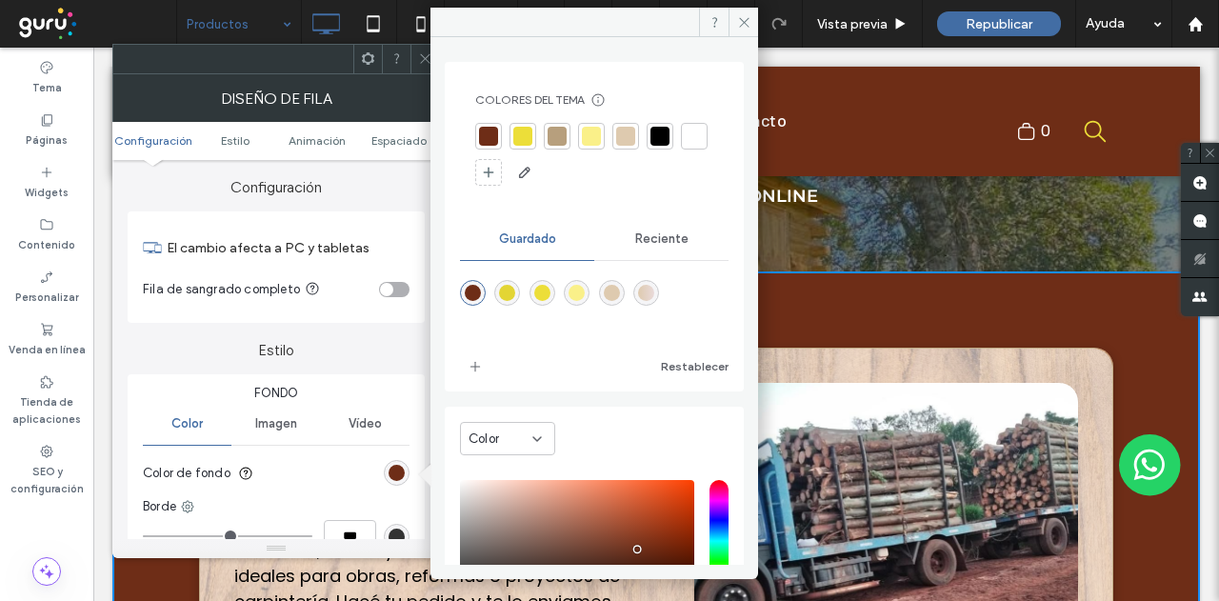
click at [654, 288] on div "linear-gradient(90deg,rgba(222,202,175,1) 0%,rgba(233,218,218,1) 100%)" at bounding box center [646, 293] width 16 height 16
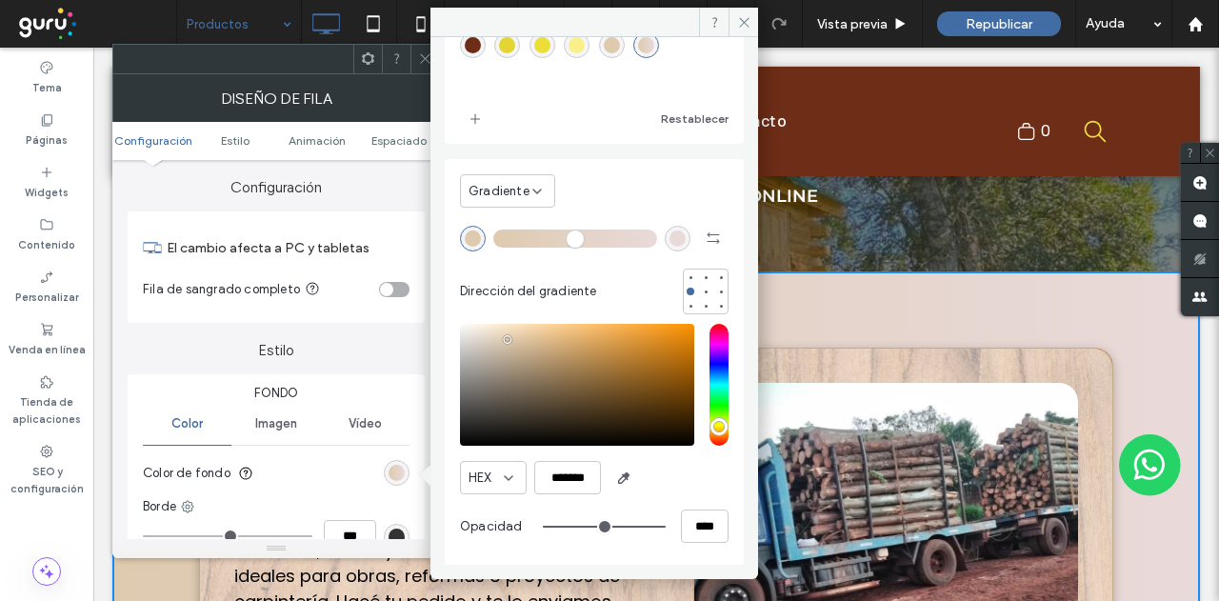
scroll to position [102, 0]
click at [672, 233] on div "rgba(233,218,218,1)" at bounding box center [677, 237] width 16 height 16
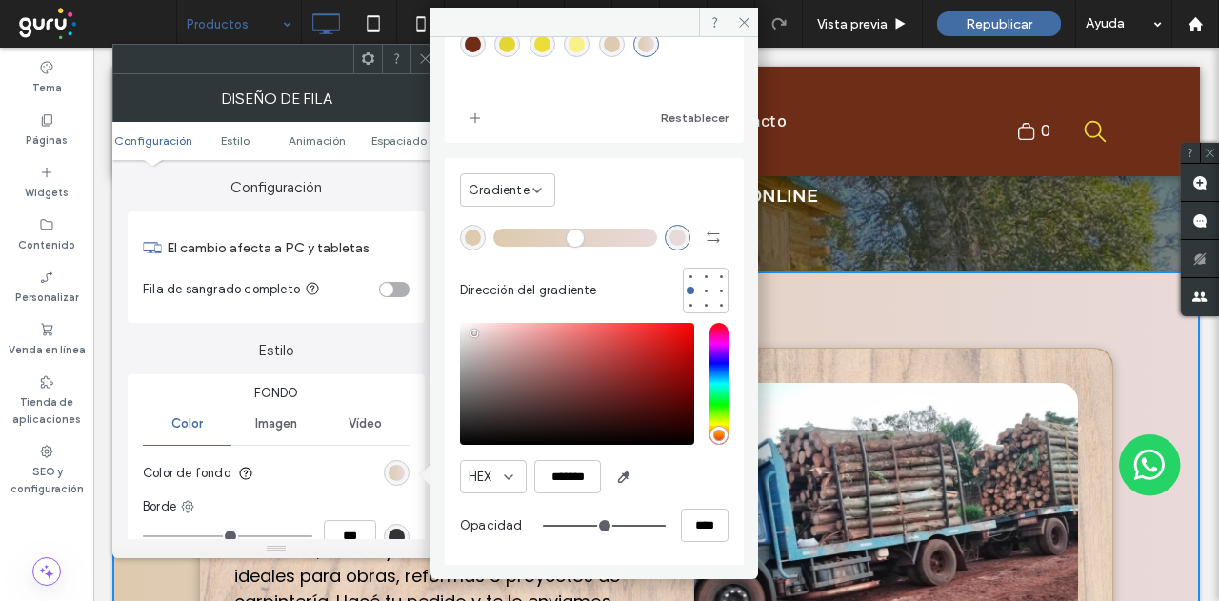
scroll to position [0, 0]
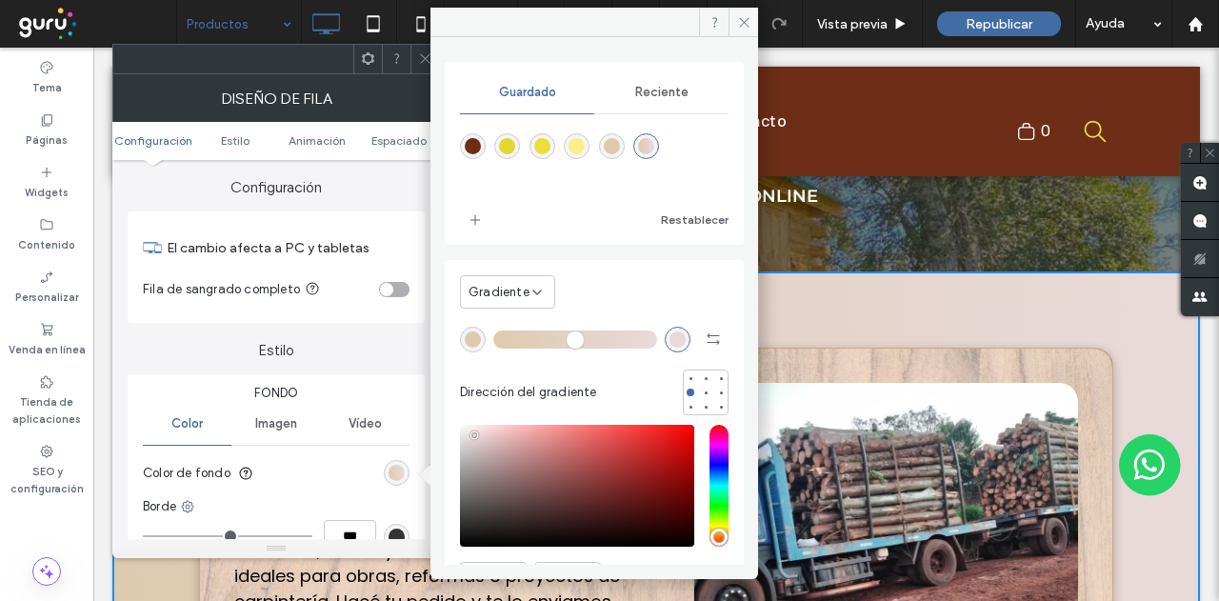
click at [474, 142] on div "rgba(110,45,23,1)" at bounding box center [473, 146] width 16 height 16
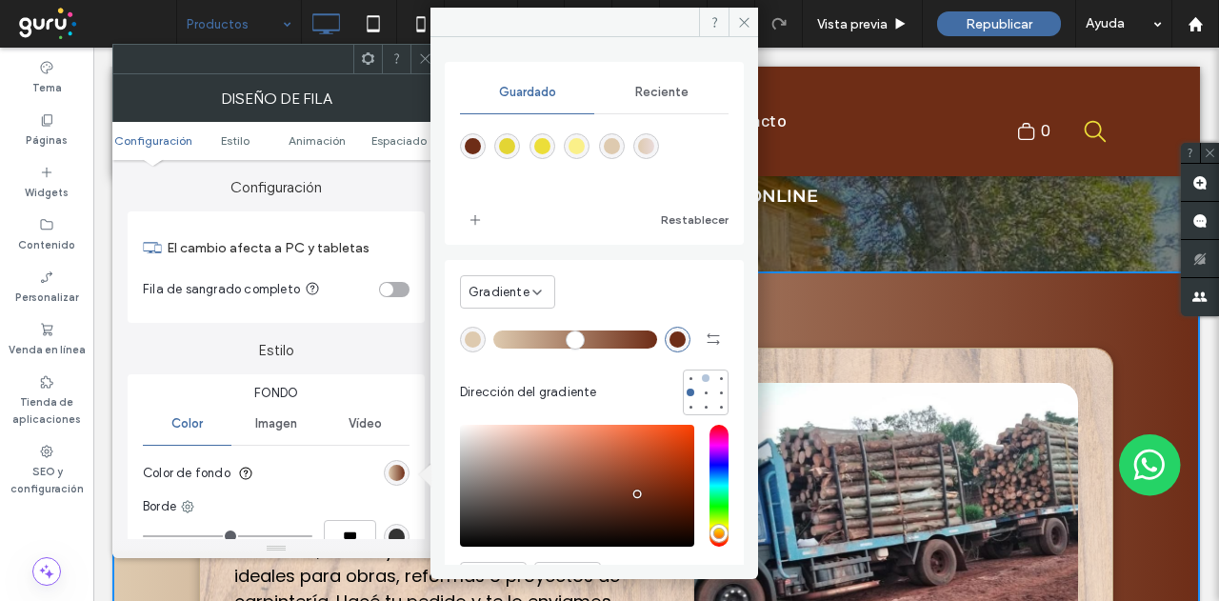
click at [702, 374] on div at bounding box center [706, 378] width 8 height 8
type input "*******"
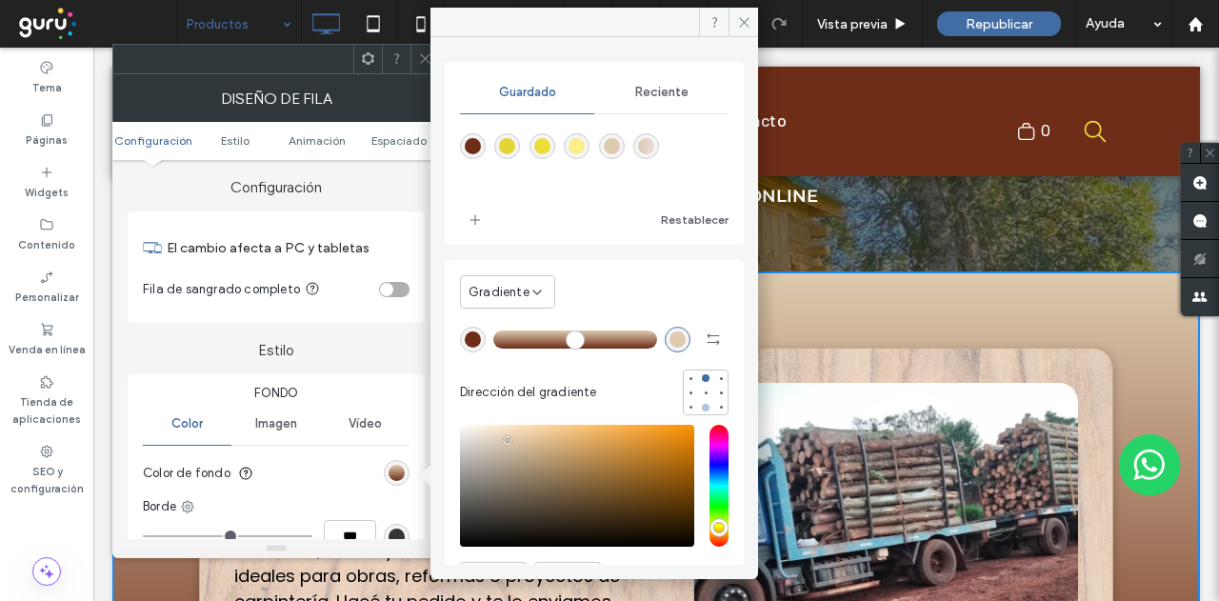
click at [702, 404] on div at bounding box center [706, 408] width 8 height 8
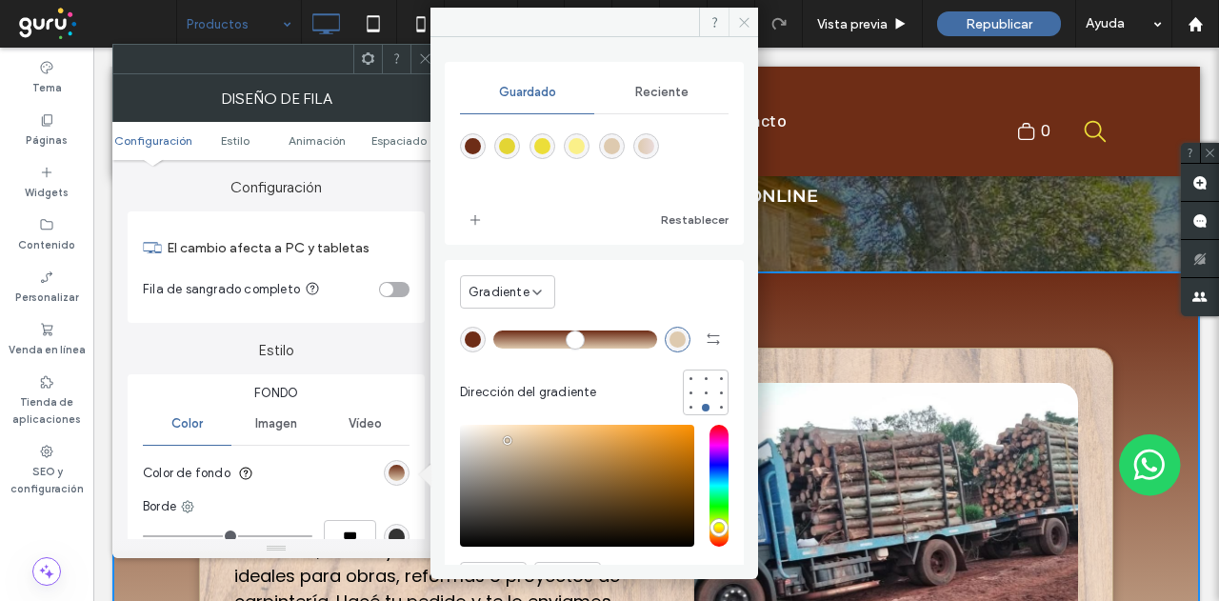
click at [748, 15] on icon at bounding box center [744, 22] width 14 height 14
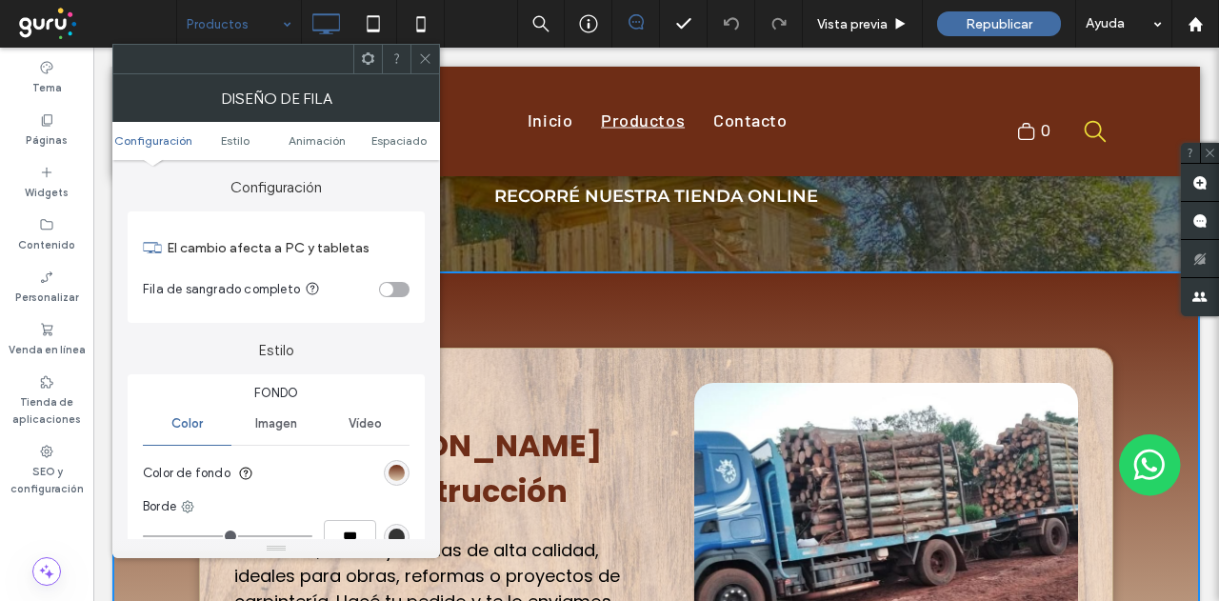
click at [430, 53] on icon at bounding box center [425, 58] width 14 height 14
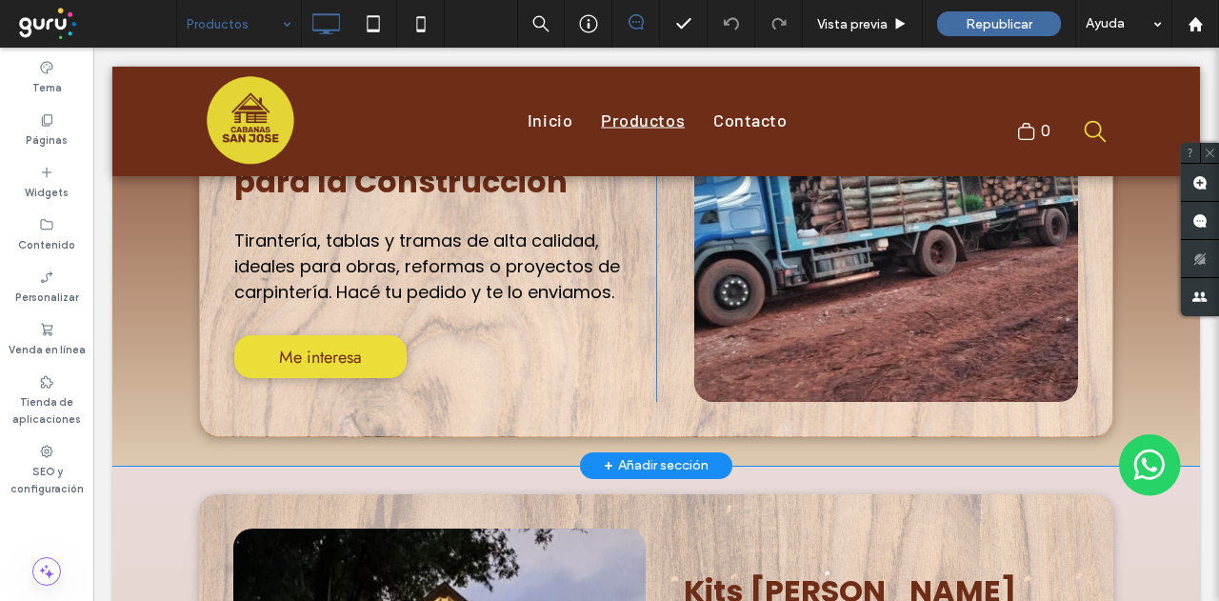
scroll to position [571, 0]
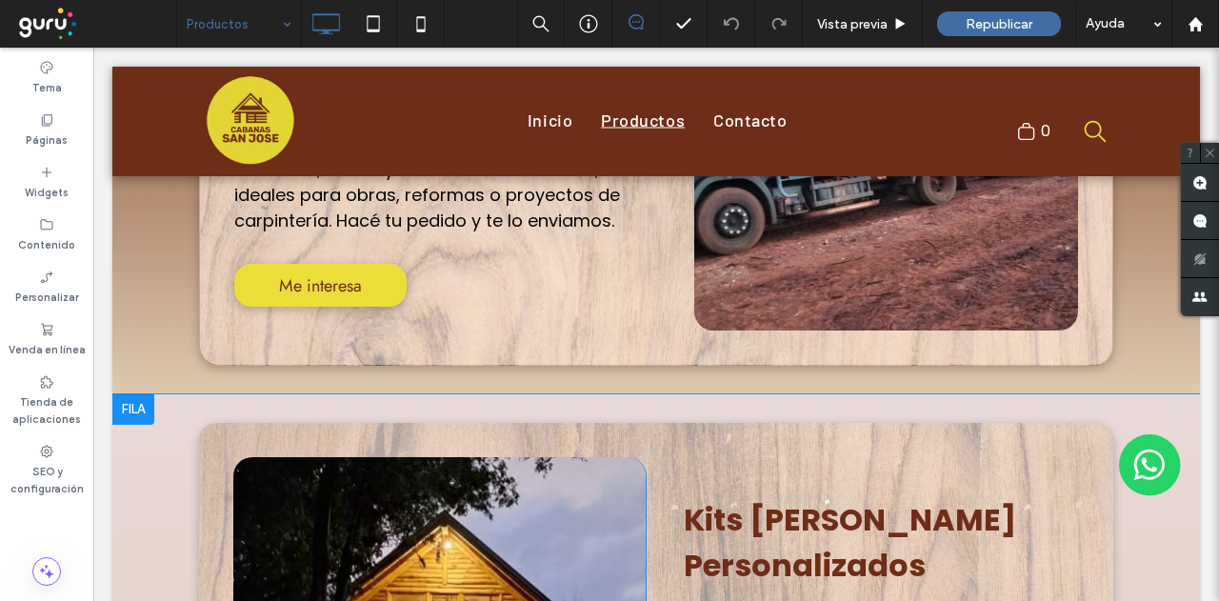
click at [128, 404] on div at bounding box center [133, 409] width 42 height 30
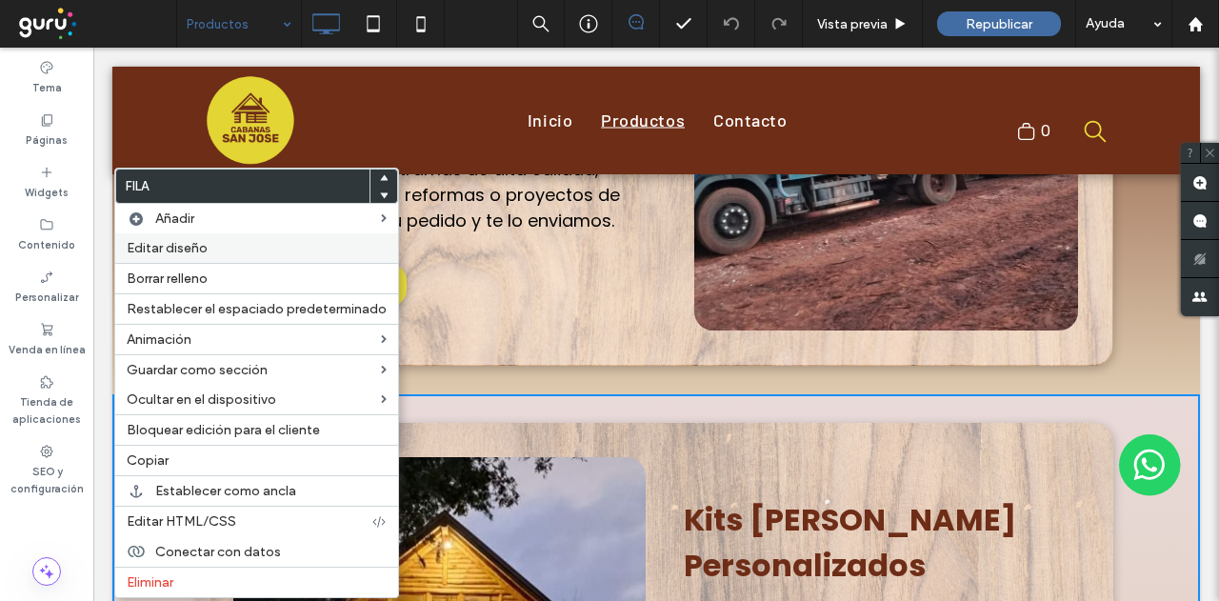
click at [158, 241] on span "Editar diseño" at bounding box center [167, 248] width 81 height 16
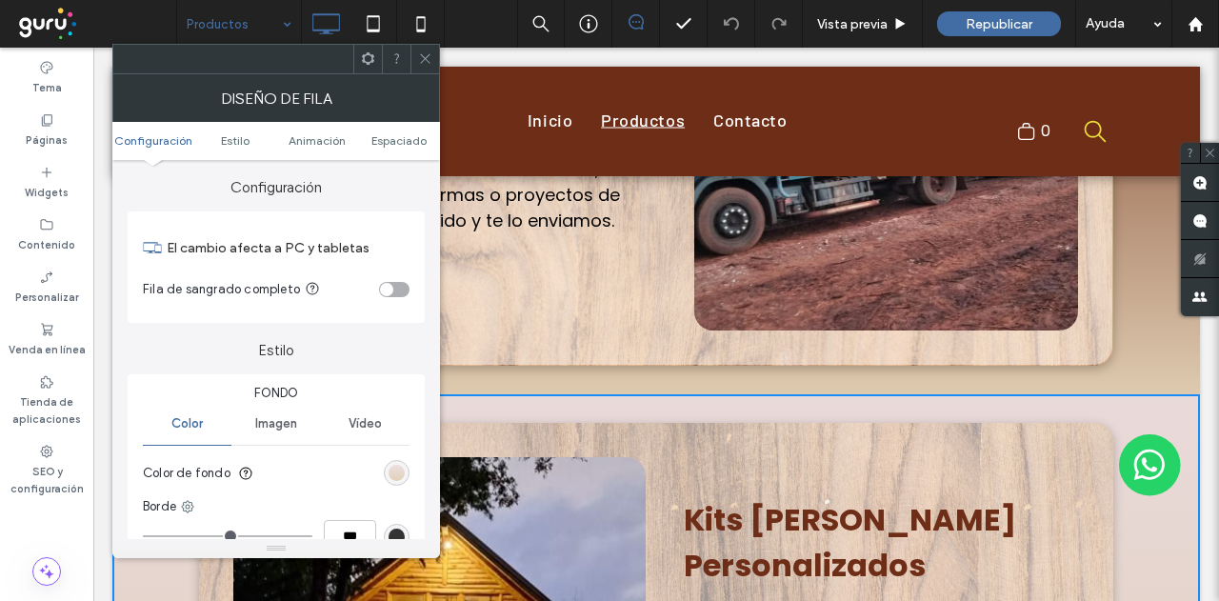
click at [388, 468] on div "linear-gradient(rgb(233, 218, 218) 0%, rgb(222, 202, 175) 100%)" at bounding box center [396, 473] width 16 height 16
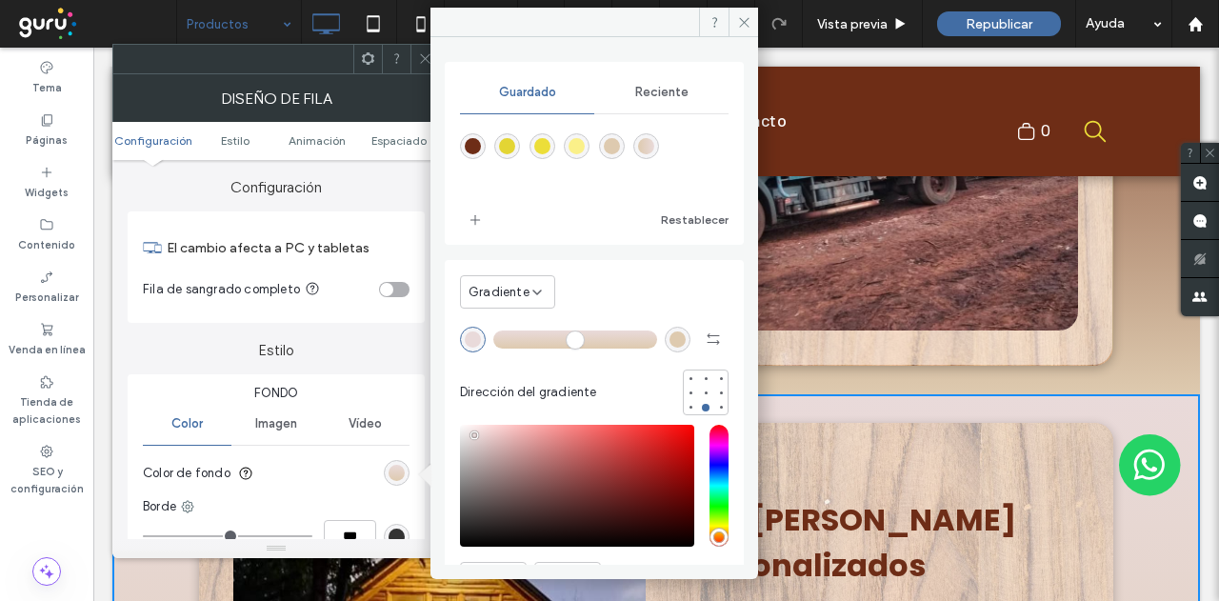
click at [668, 95] on span "Reciente" at bounding box center [661, 92] width 53 height 15
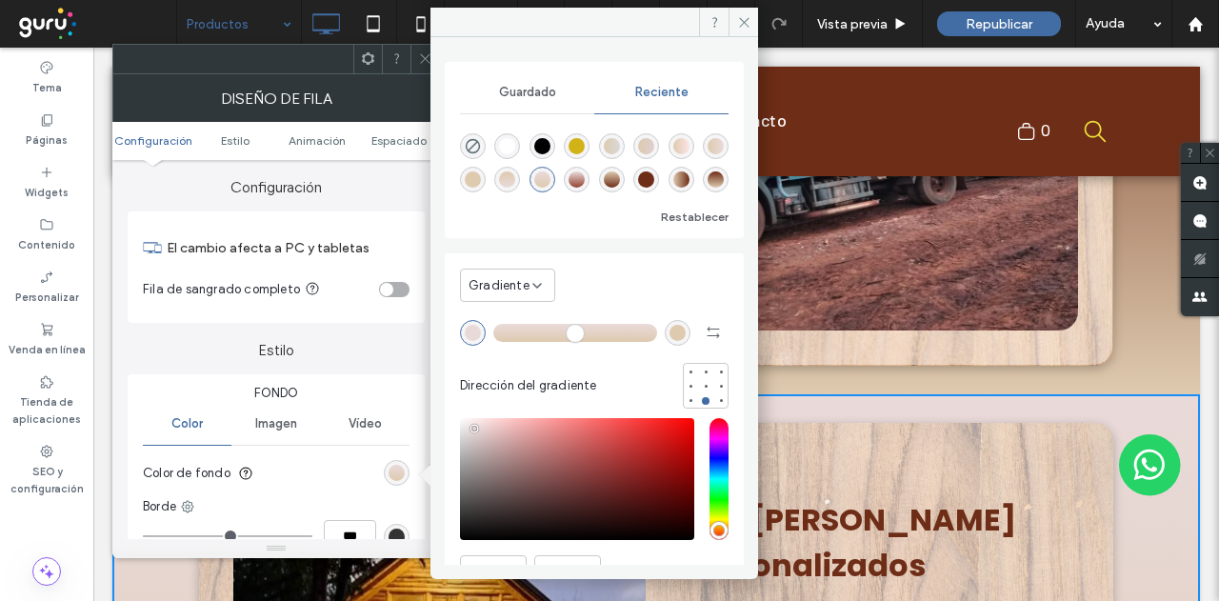
scroll to position [30, 0]
click at [707, 178] on div "linear-gradient(180deg, rgba(110, 45, 23, 1) 0%, rgba(222, 202, 175, 1) 100%)" at bounding box center [715, 179] width 16 height 16
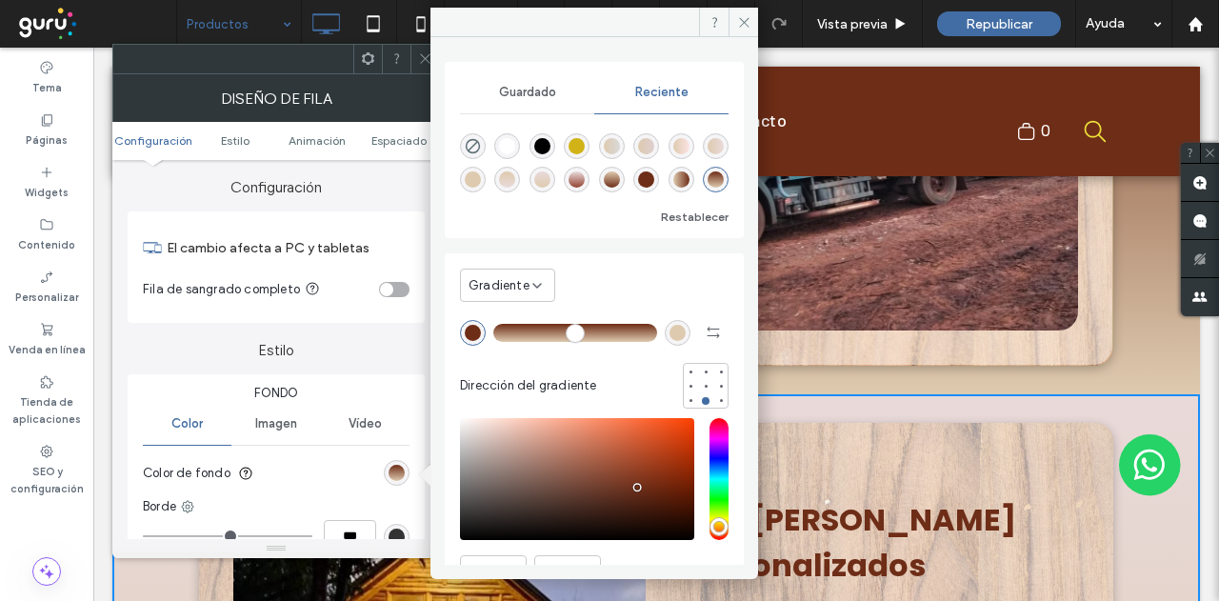
type input "*******"
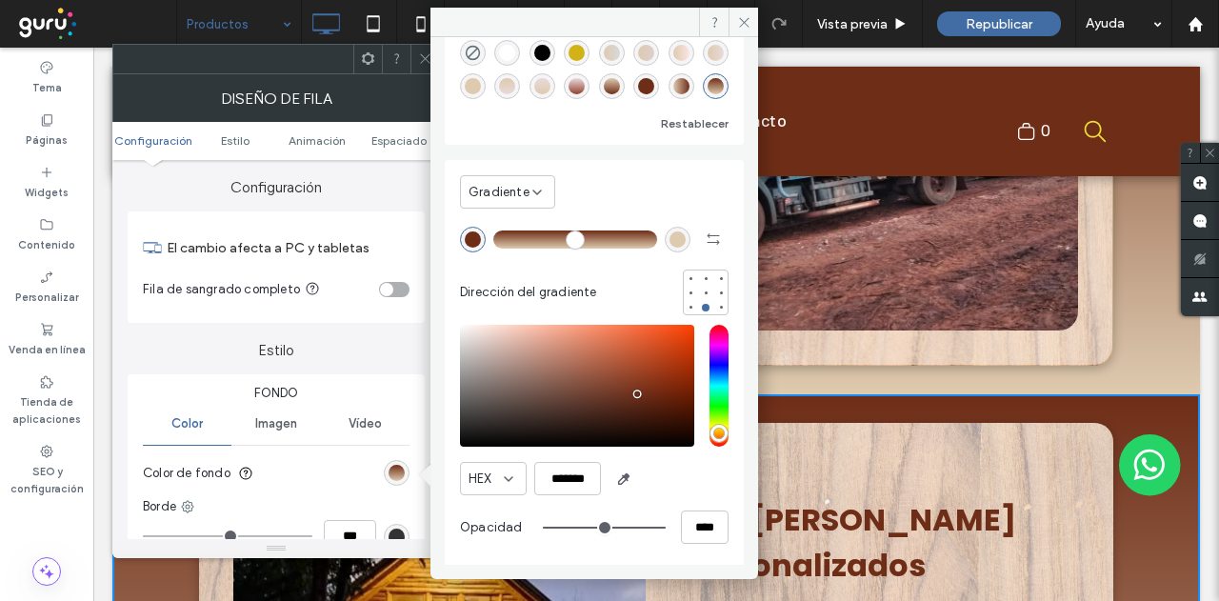
scroll to position [95, 0]
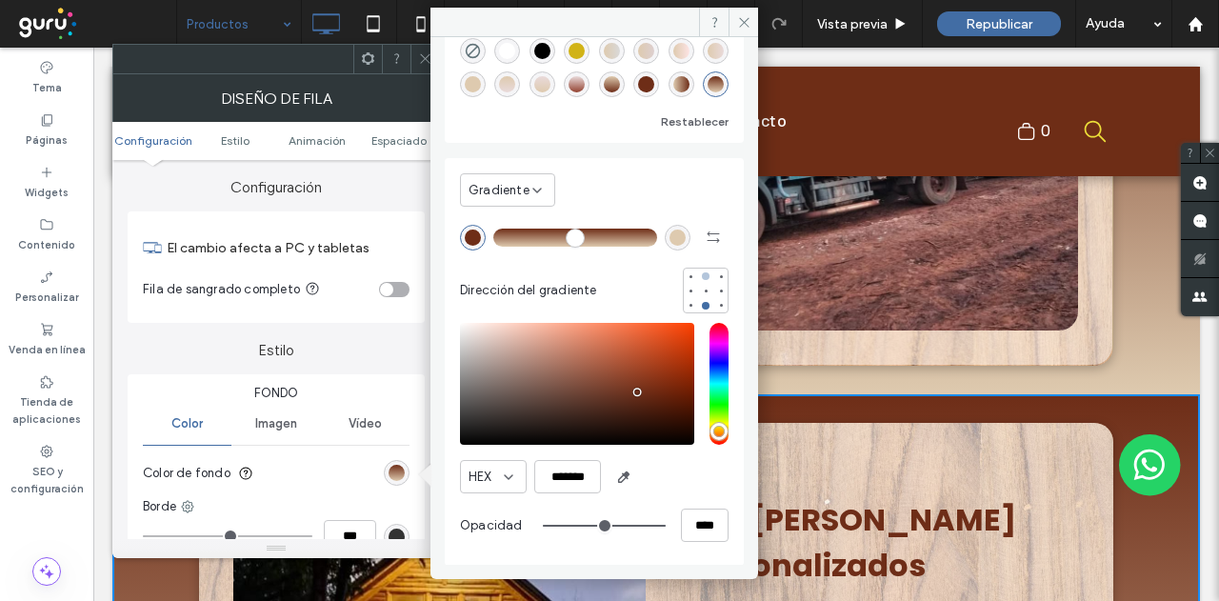
click at [702, 275] on div at bounding box center [706, 276] width 8 height 8
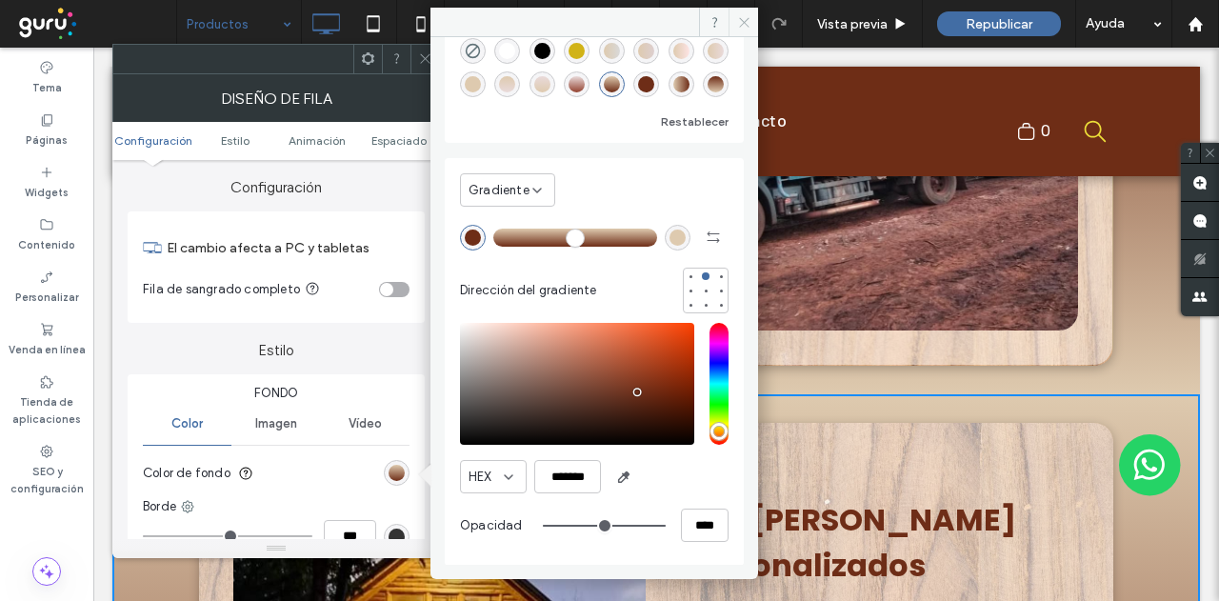
click at [739, 23] on icon at bounding box center [744, 22] width 14 height 14
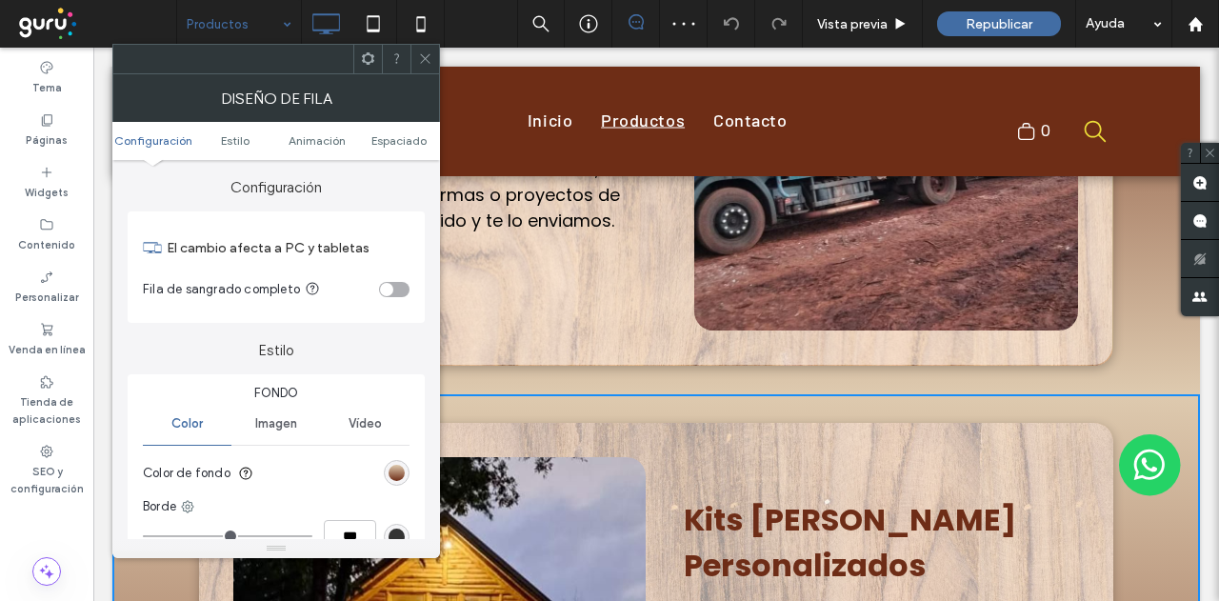
drag, startPoint x: 427, startPoint y: 54, endPoint x: 385, endPoint y: 69, distance: 44.6
click at [427, 54] on icon at bounding box center [425, 58] width 14 height 14
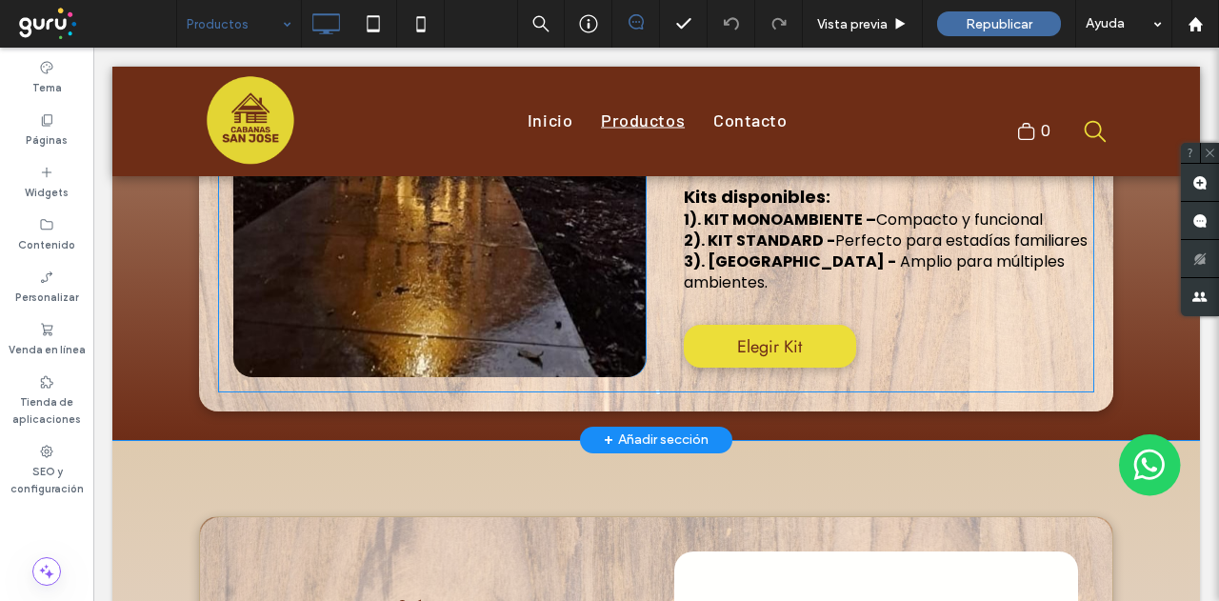
scroll to position [1523, 0]
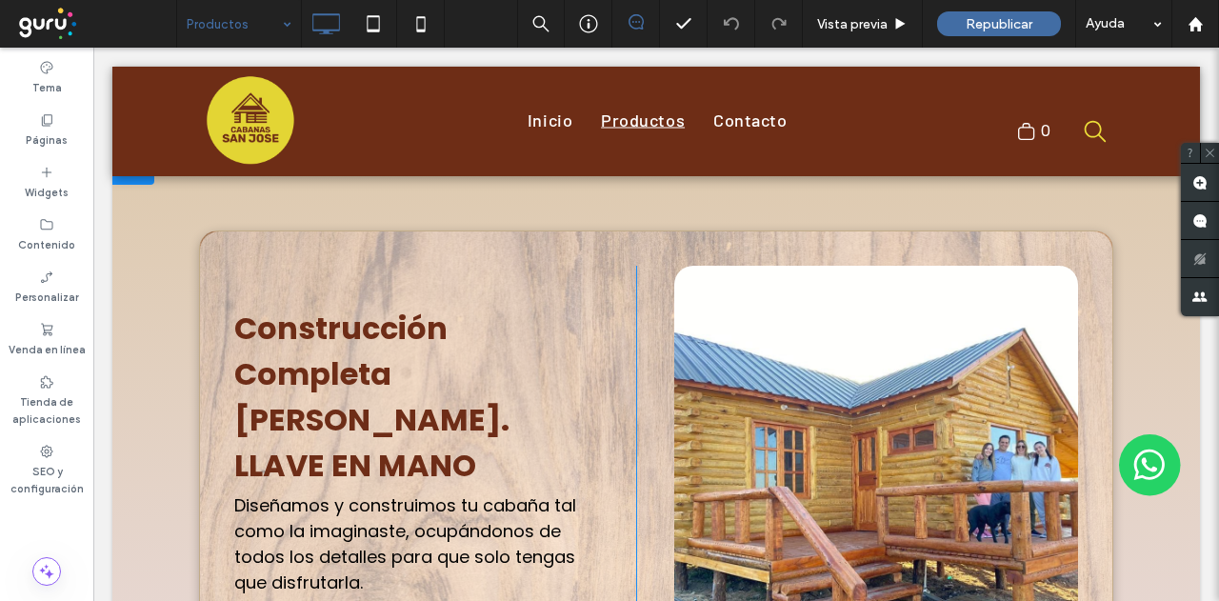
click at [133, 243] on div "Construcción Completa [PERSON_NAME]. LLAVE EN MANO Diseñamos y construimos tu c…" at bounding box center [655, 447] width 1087 height 587
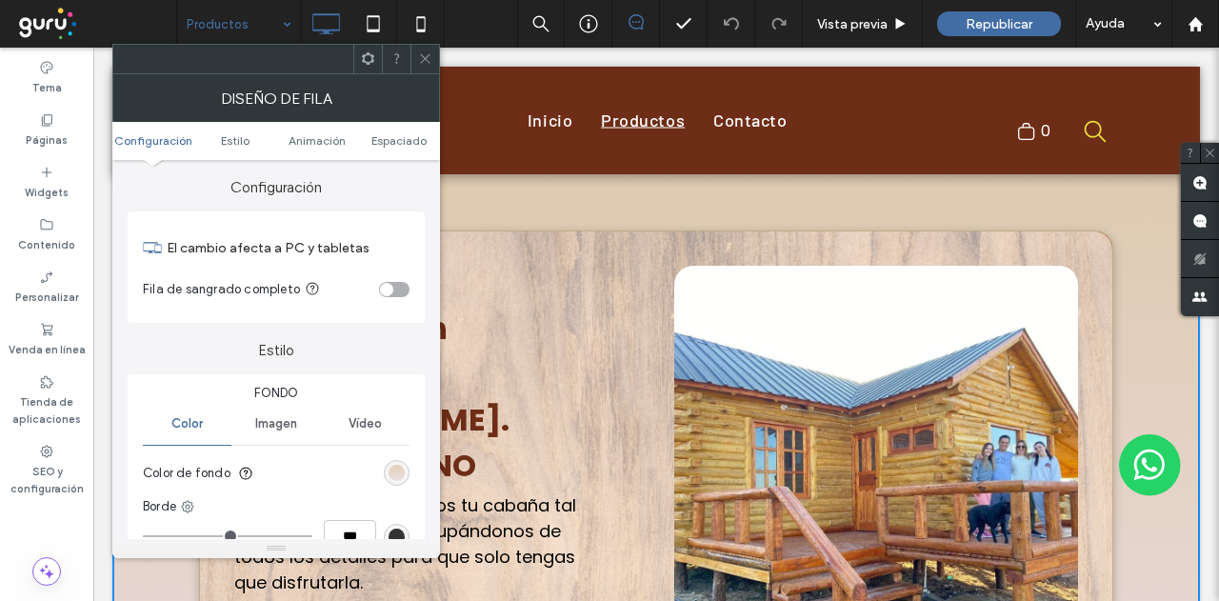
click at [397, 477] on div "linear-gradient(0deg, rgb(233, 218, 218) 0%, rgb(222, 202, 175) 100%)" at bounding box center [396, 473] width 16 height 16
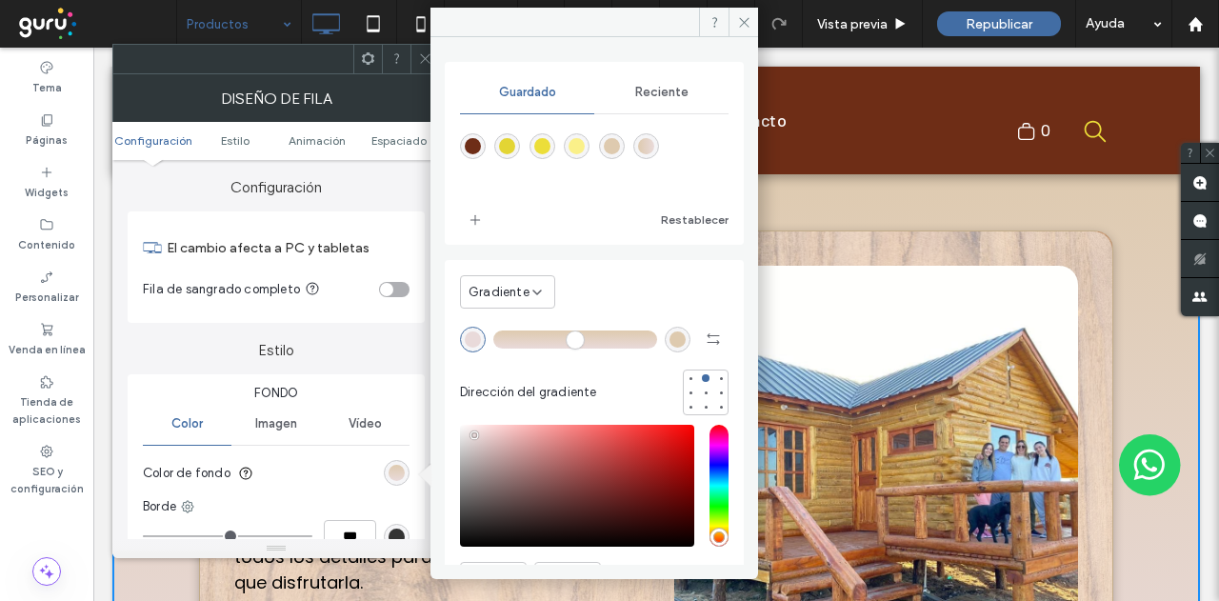
click at [645, 90] on span "Reciente" at bounding box center [661, 92] width 53 height 15
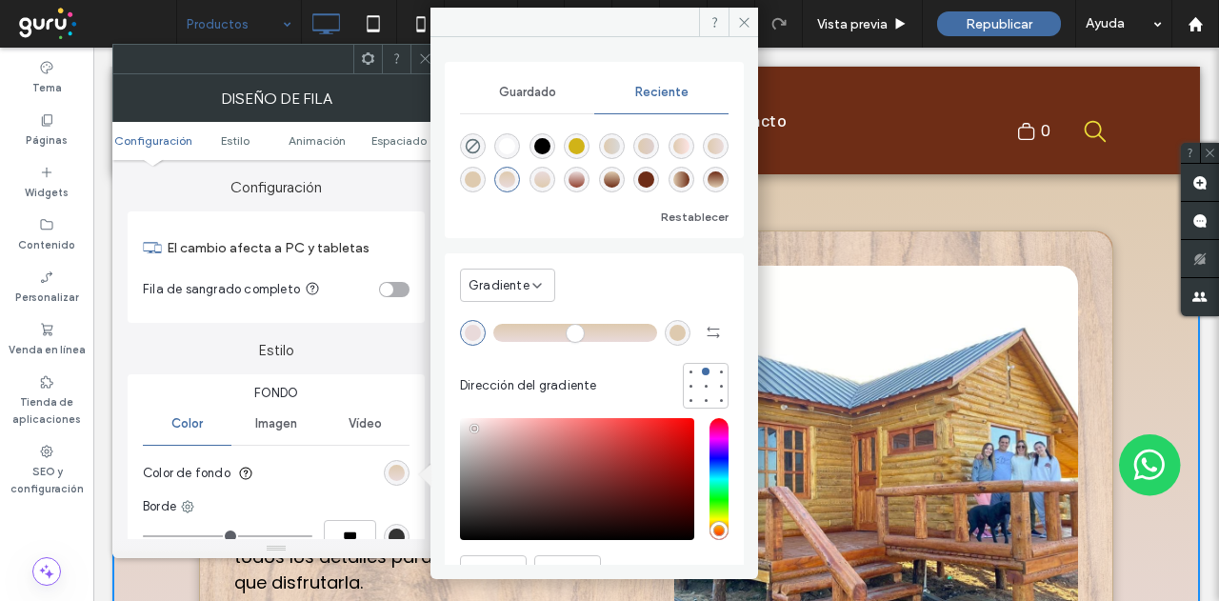
scroll to position [30, 0]
click at [707, 182] on div "linear-gradient(180deg, rgba(110, 45, 23, 1) 0%, rgba(222, 202, 175, 1) 100%)" at bounding box center [715, 179] width 16 height 16
type input "*******"
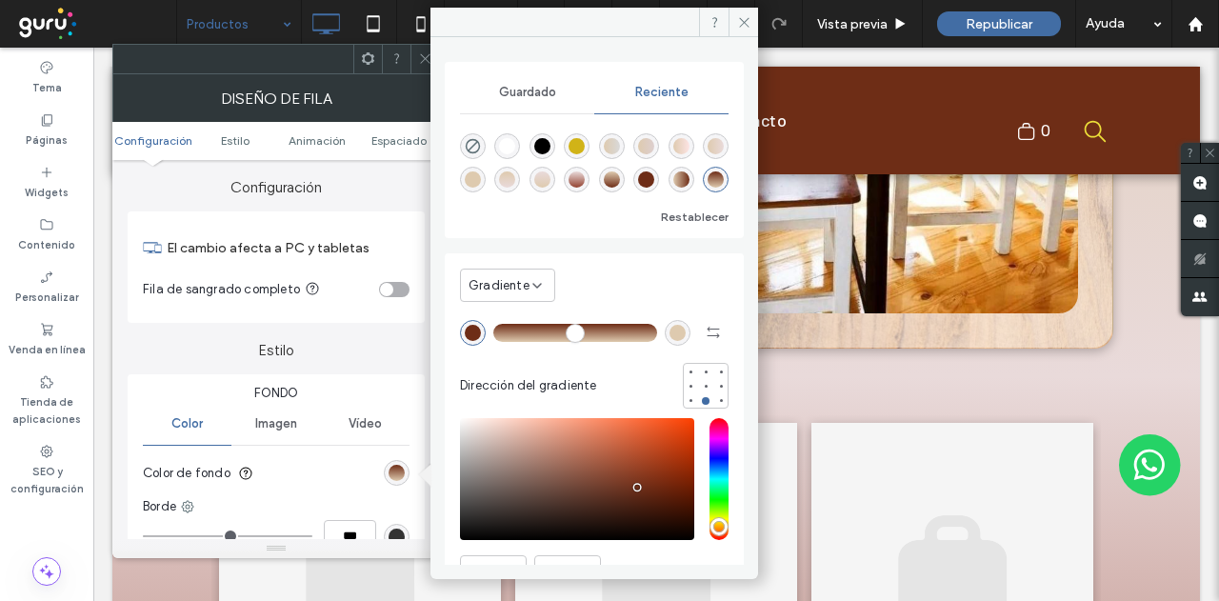
scroll to position [2666, 0]
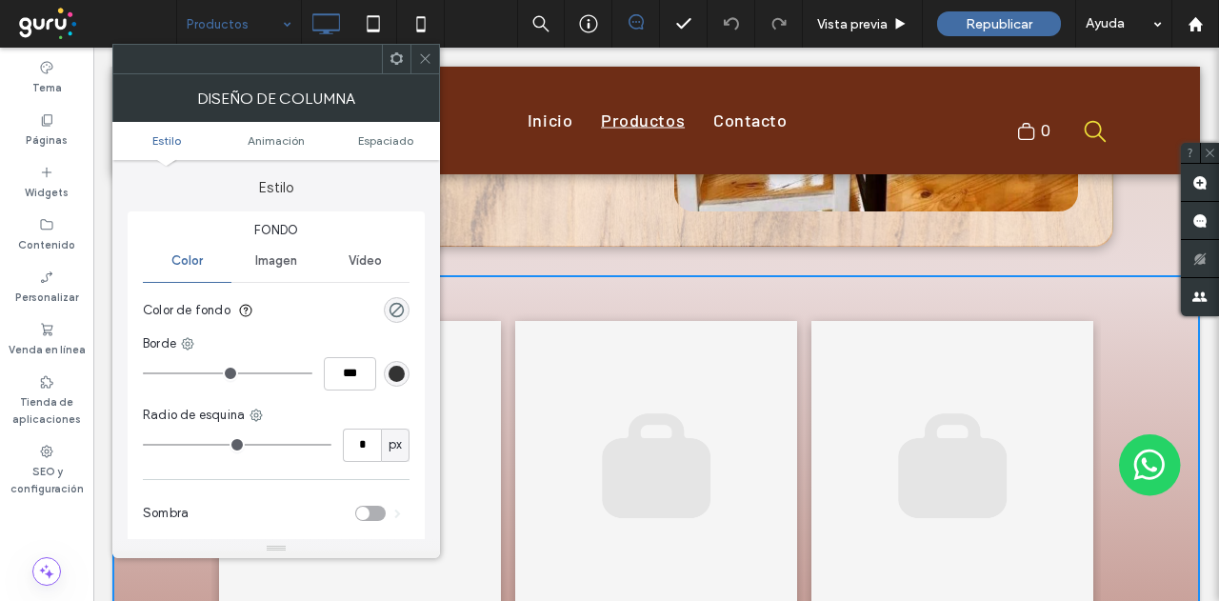
drag, startPoint x: 425, startPoint y: 55, endPoint x: 347, endPoint y: 57, distance: 77.1
click at [425, 55] on icon at bounding box center [425, 58] width 14 height 14
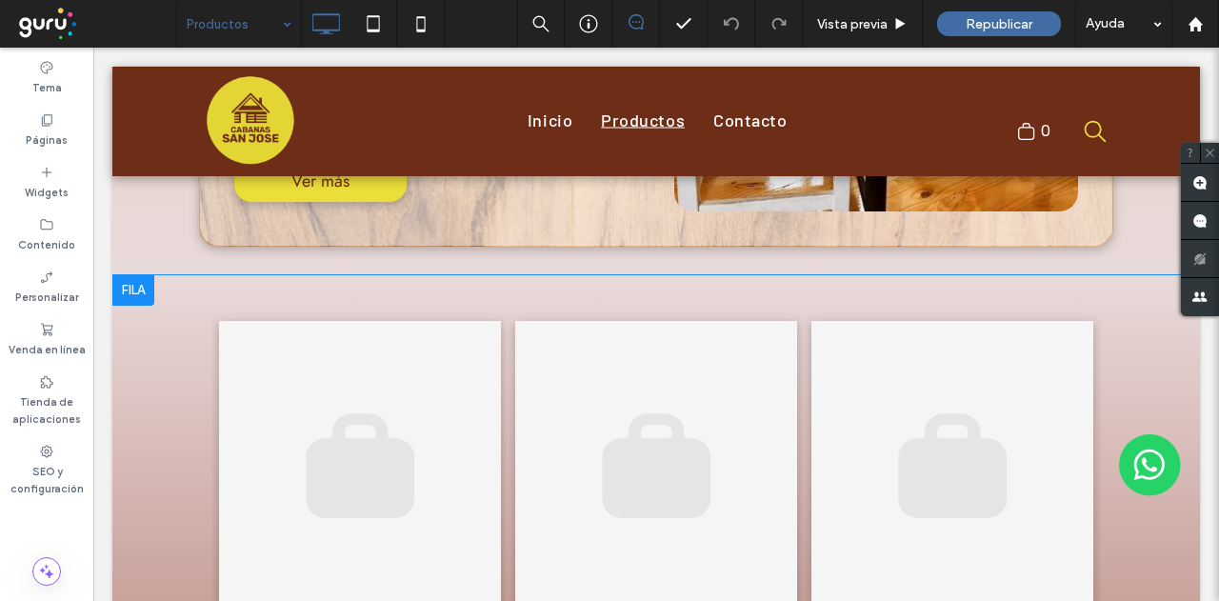
click at [131, 275] on div at bounding box center [133, 290] width 42 height 30
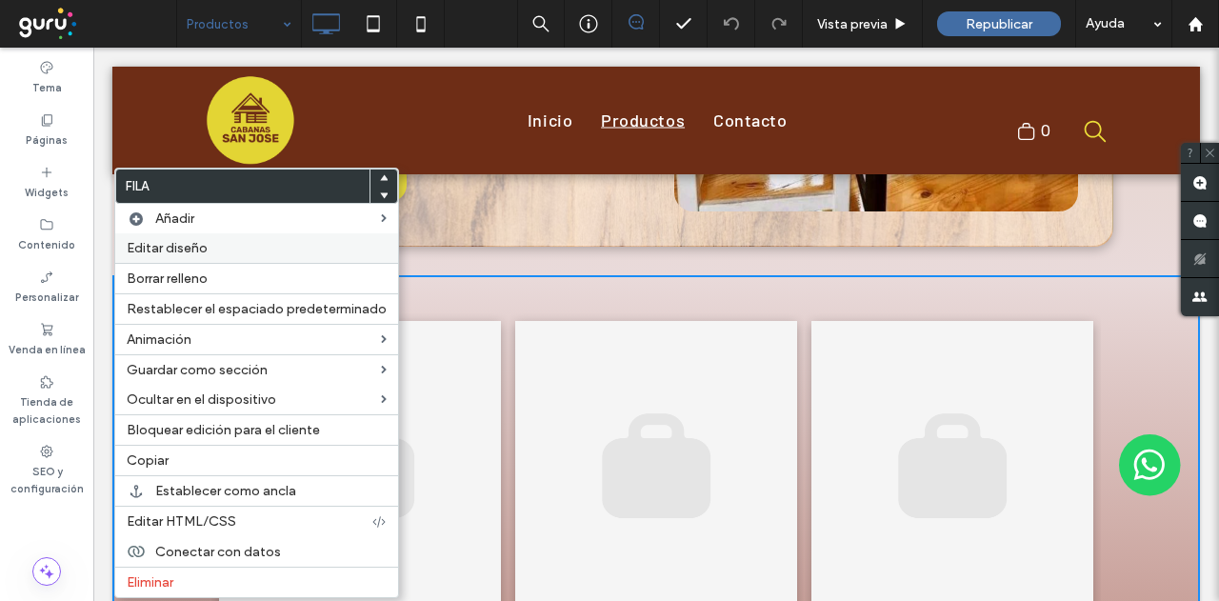
click at [163, 250] on span "Editar diseño" at bounding box center [167, 248] width 81 height 16
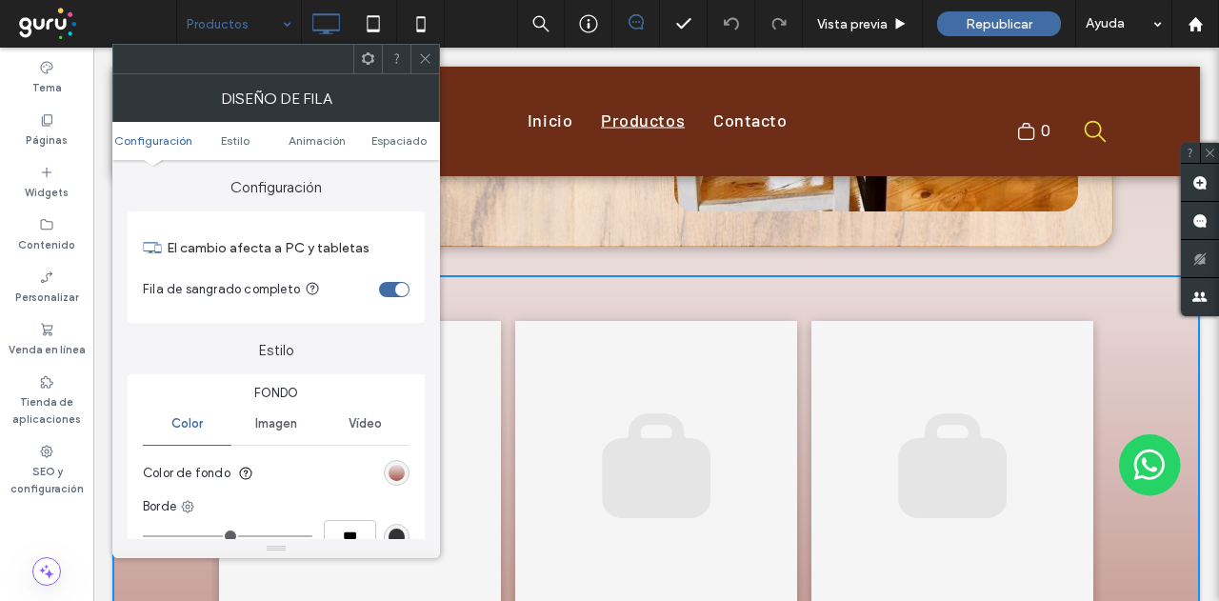
click at [392, 468] on div "linear-gradient(rgb(233, 218, 218) 0%, rgb(147, 66, 48) 100%)" at bounding box center [396, 473] width 16 height 16
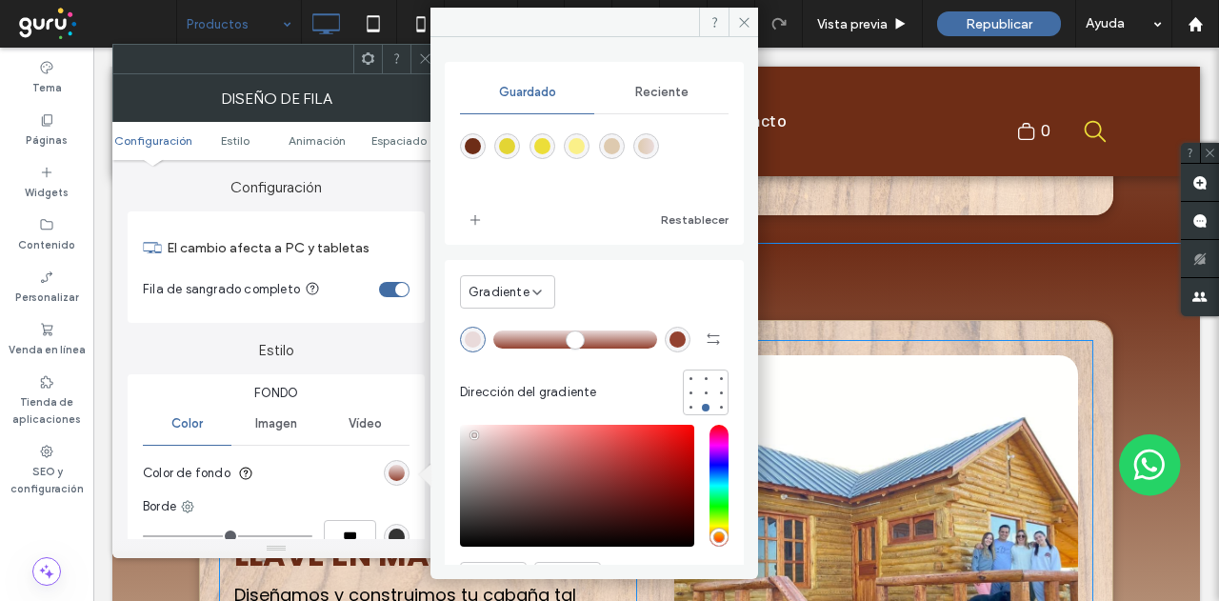
scroll to position [1618, 0]
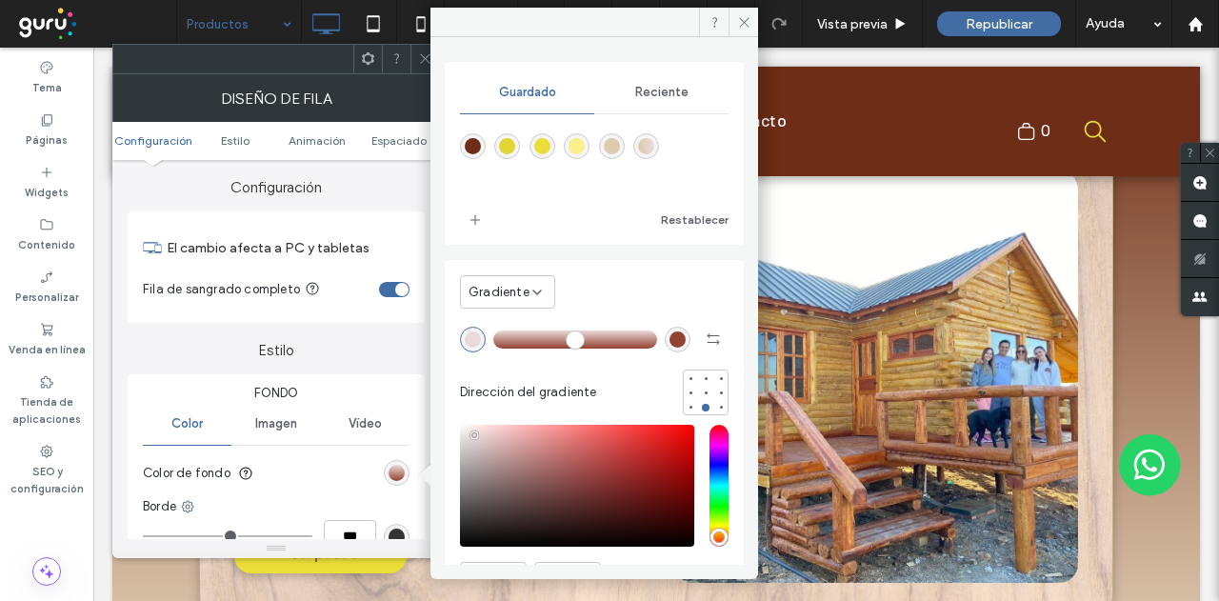
click at [669, 331] on div "rgb(147, 66, 48)" at bounding box center [677, 339] width 16 height 16
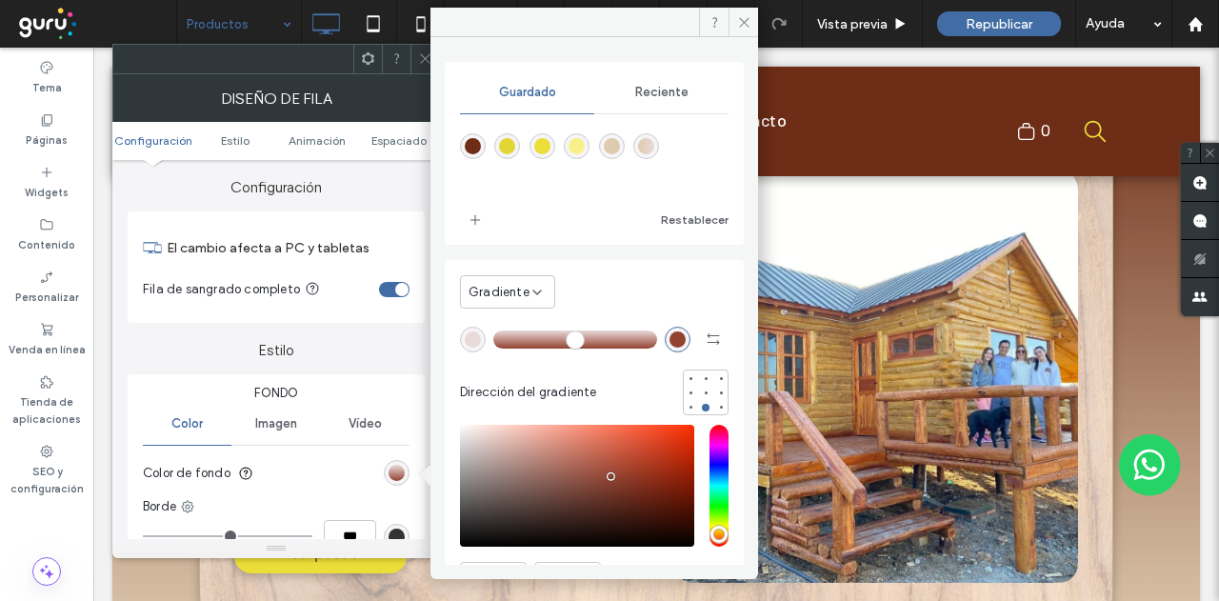
click at [470, 138] on div "rgba(110,45,23,1)" at bounding box center [473, 146] width 16 height 16
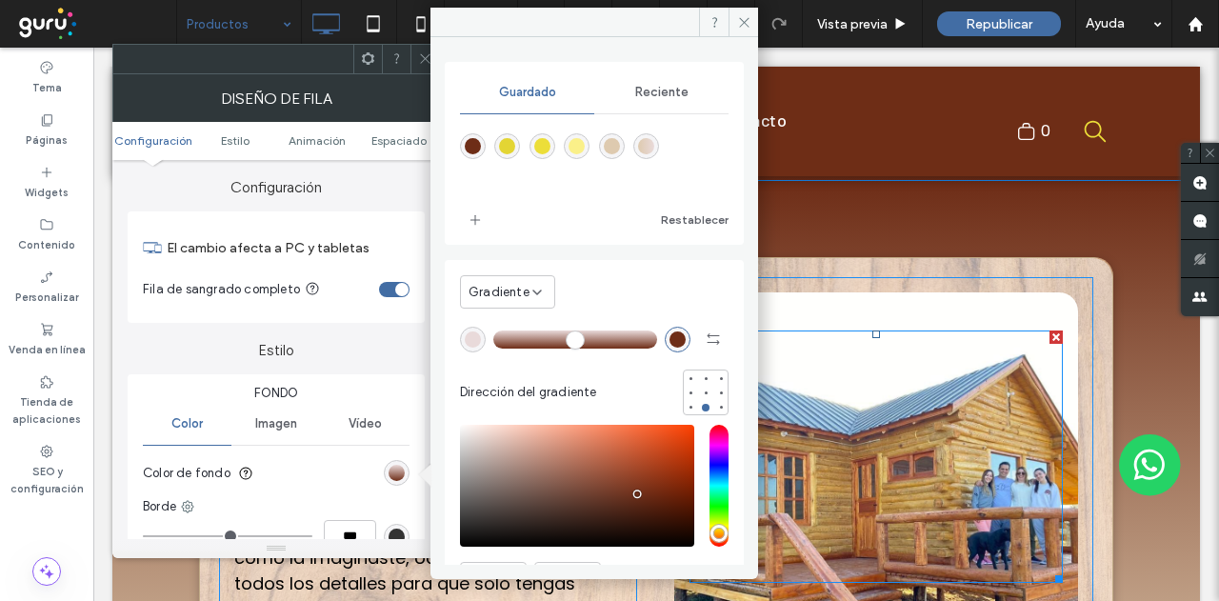
scroll to position [1523, 0]
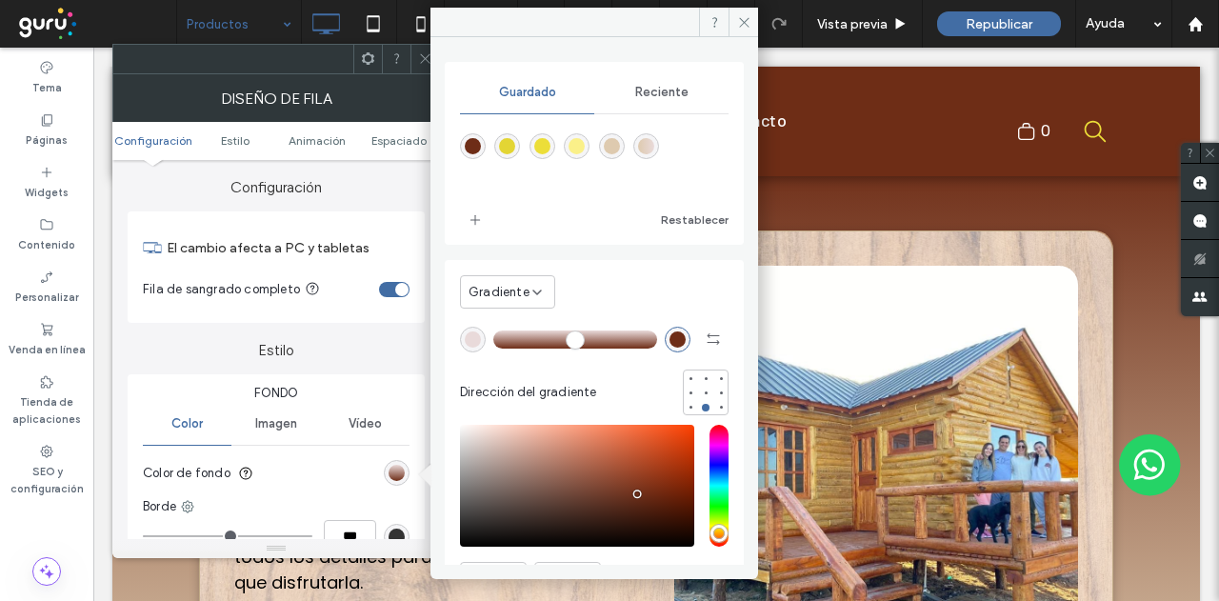
click at [465, 336] on div "rgb(233, 218, 218)" at bounding box center [473, 339] width 16 height 16
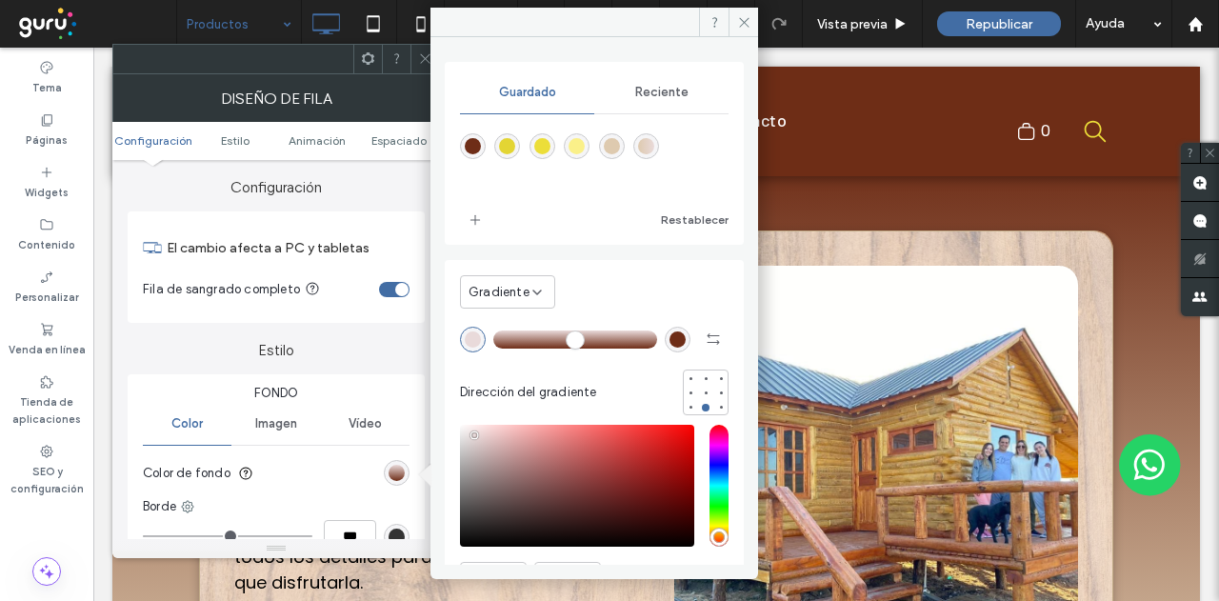
click at [644, 93] on span "Reciente" at bounding box center [661, 92] width 53 height 15
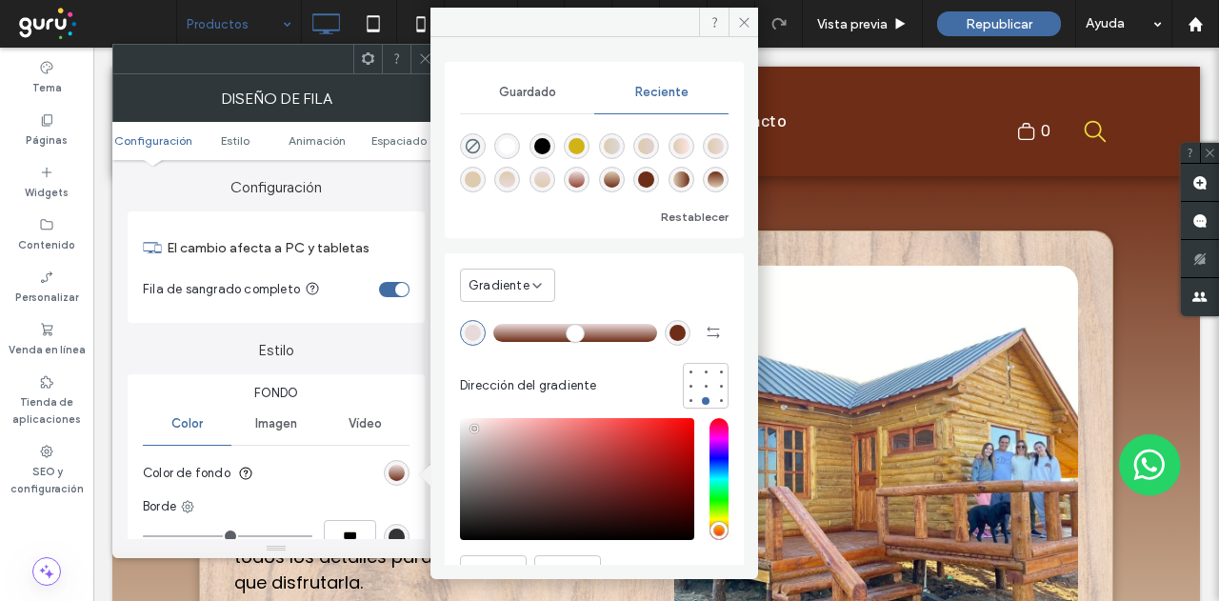
click at [468, 329] on div "rgb(233, 218, 218)" at bounding box center [473, 333] width 16 height 16
click at [550, 174] on div "linear-gradient(180deg, rgba(233, 218, 218, 1) 0%, rgba(222, 202, 175, 1) 100%)" at bounding box center [542, 179] width 16 height 16
click at [669, 327] on div "rgba(222, 202, 175, 1)" at bounding box center [677, 333] width 16 height 16
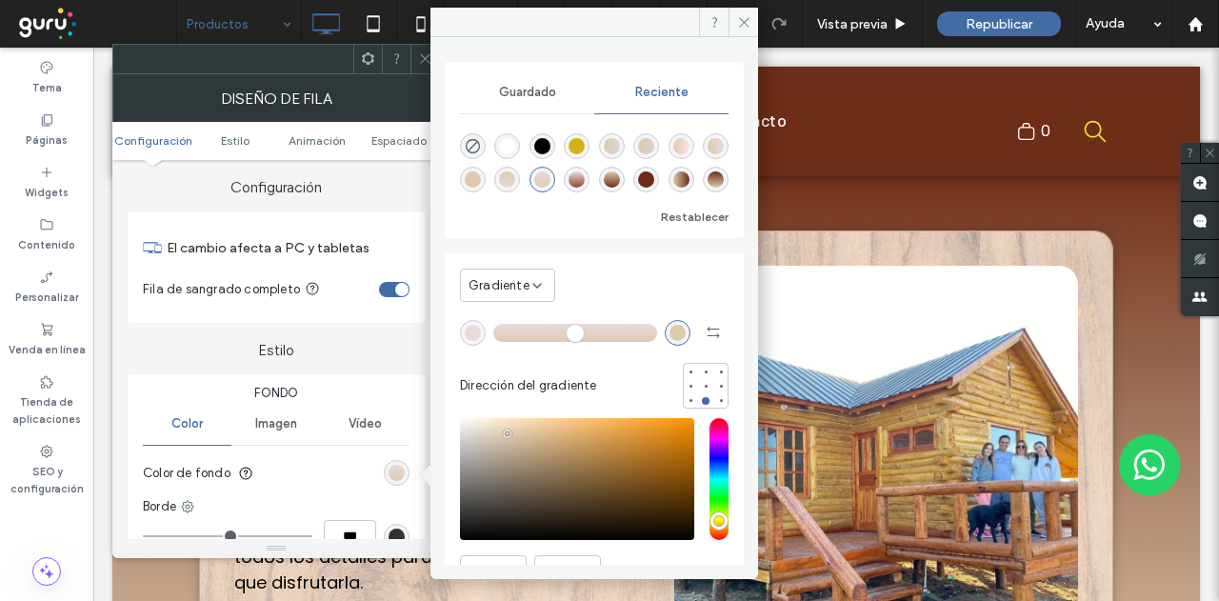
click at [654, 176] on div "rgba(110, 45, 23, 1)" at bounding box center [646, 179] width 16 height 16
type input "*******"
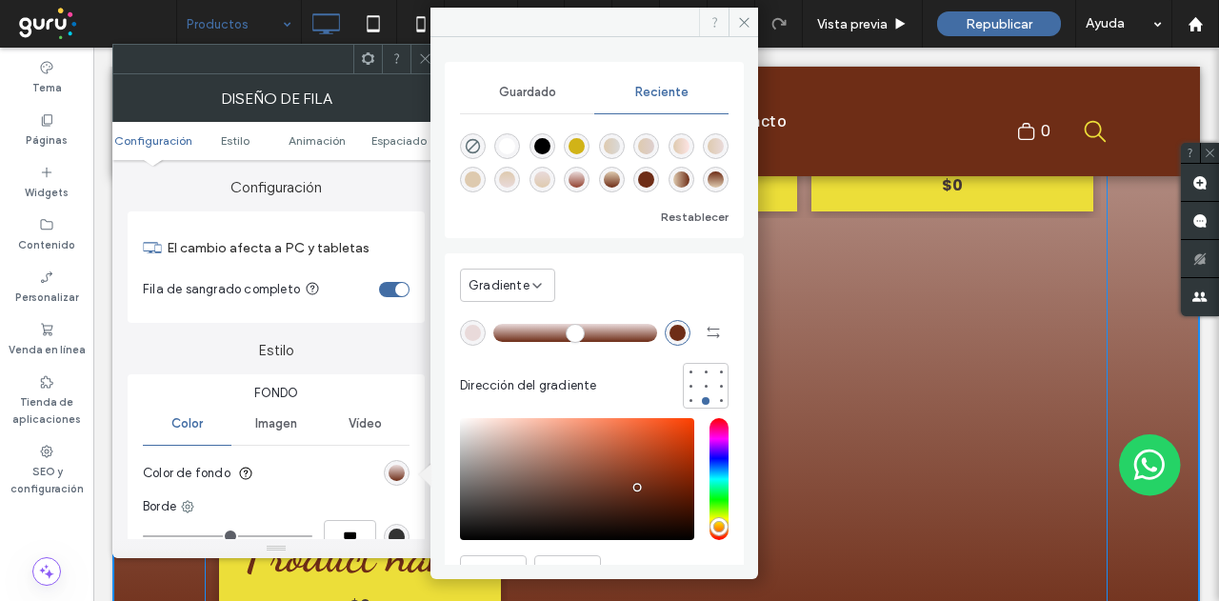
scroll to position [3237, 0]
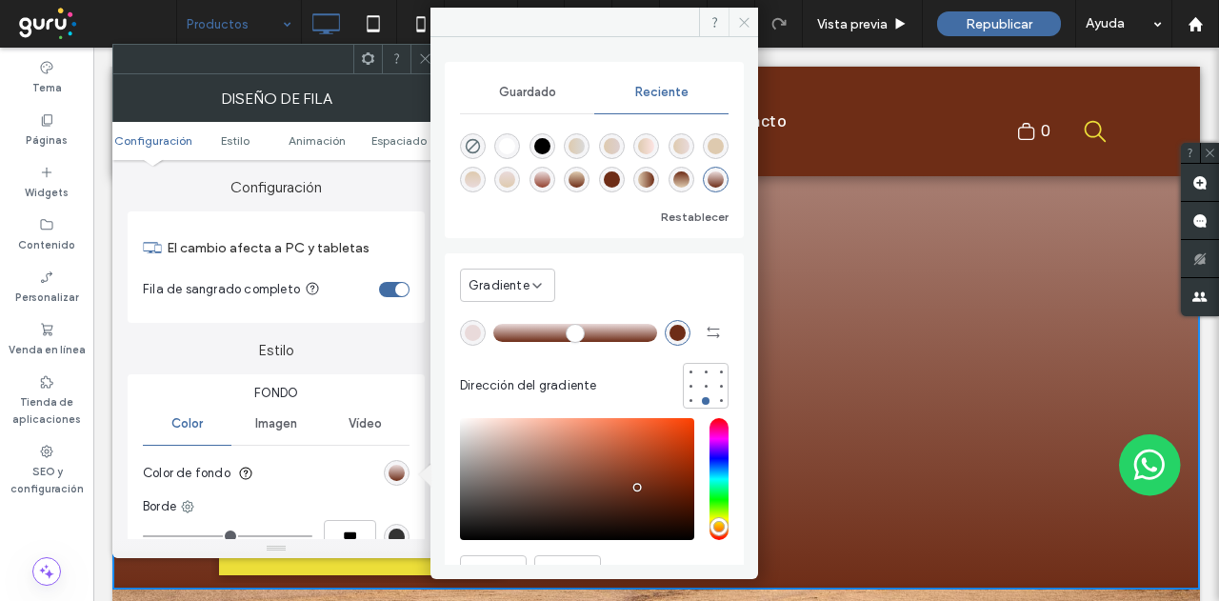
click at [739, 15] on icon at bounding box center [744, 22] width 14 height 14
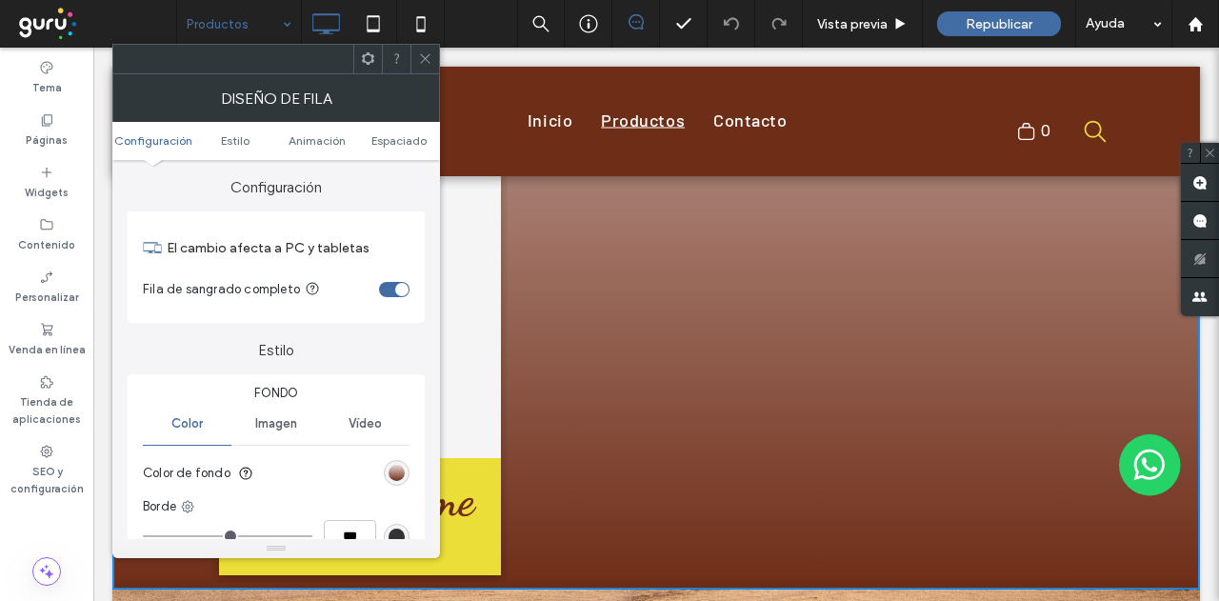
click at [428, 58] on icon at bounding box center [425, 58] width 14 height 14
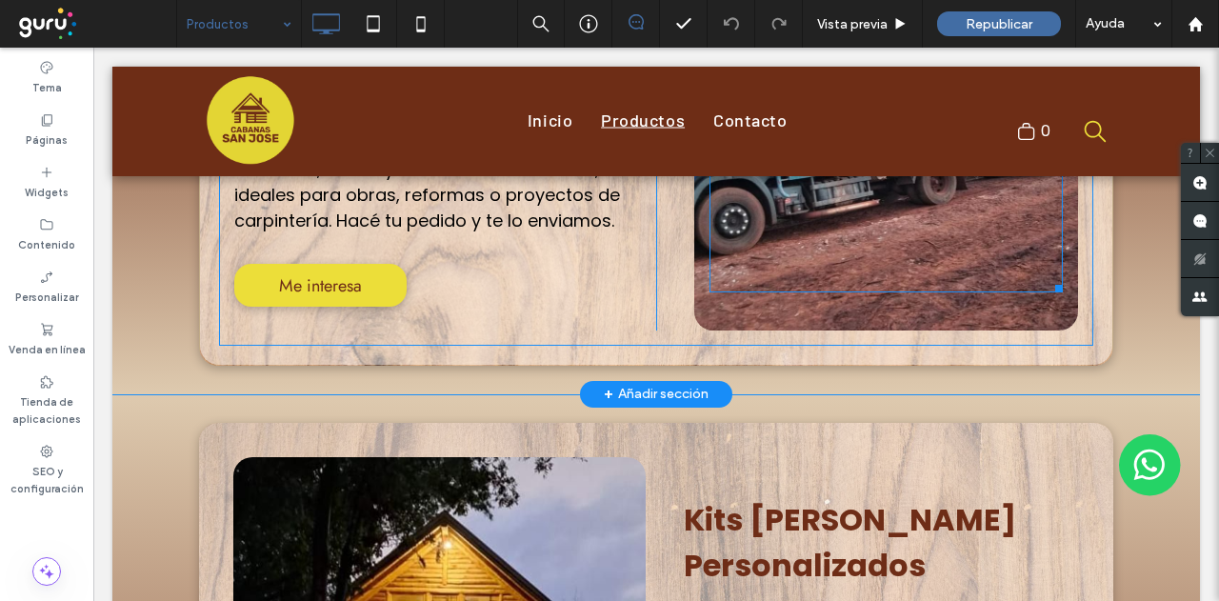
scroll to position [476, 0]
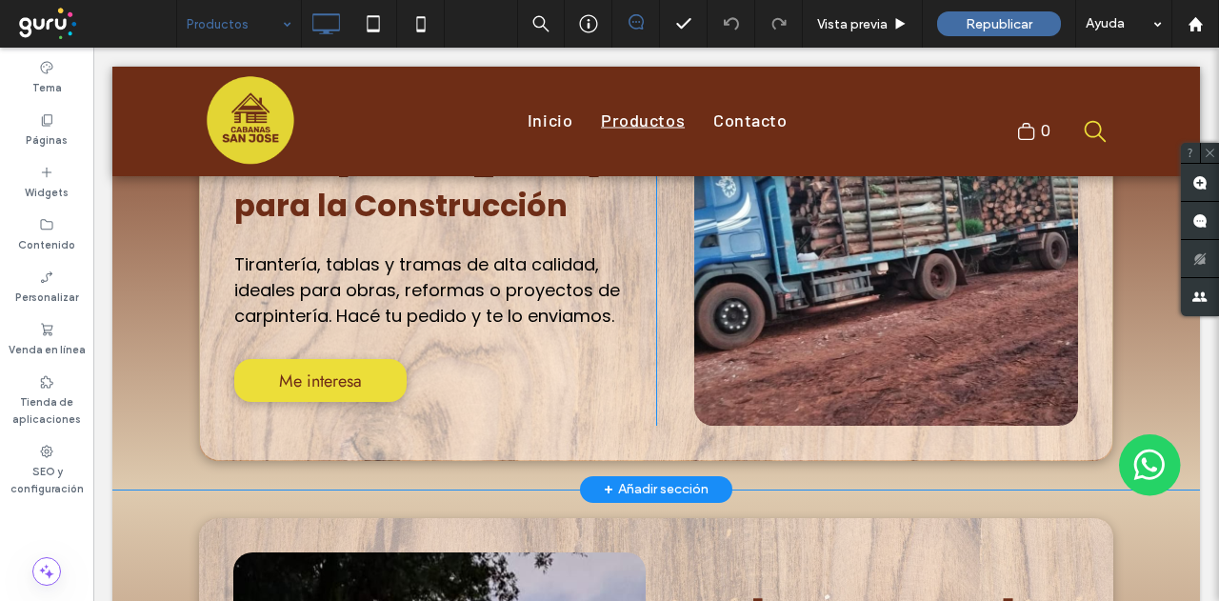
click at [146, 434] on div "Venta [PERSON_NAME] para la Construcción Tirantería, tablas y tramas de alta ca…" at bounding box center [655, 238] width 1087 height 504
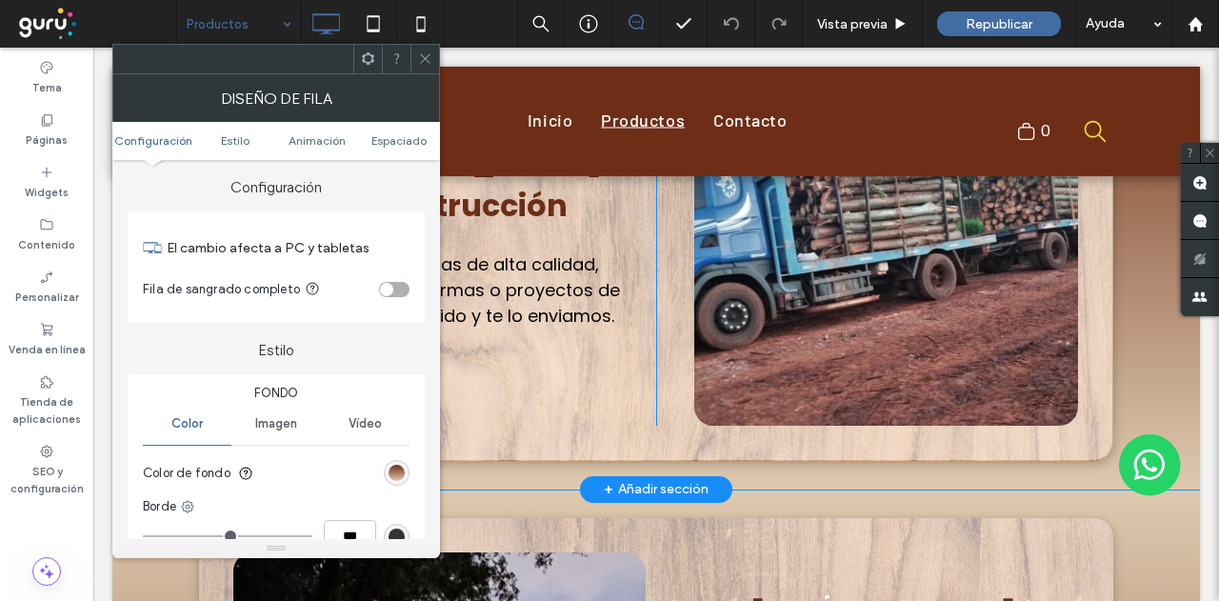
scroll to position [0, 0]
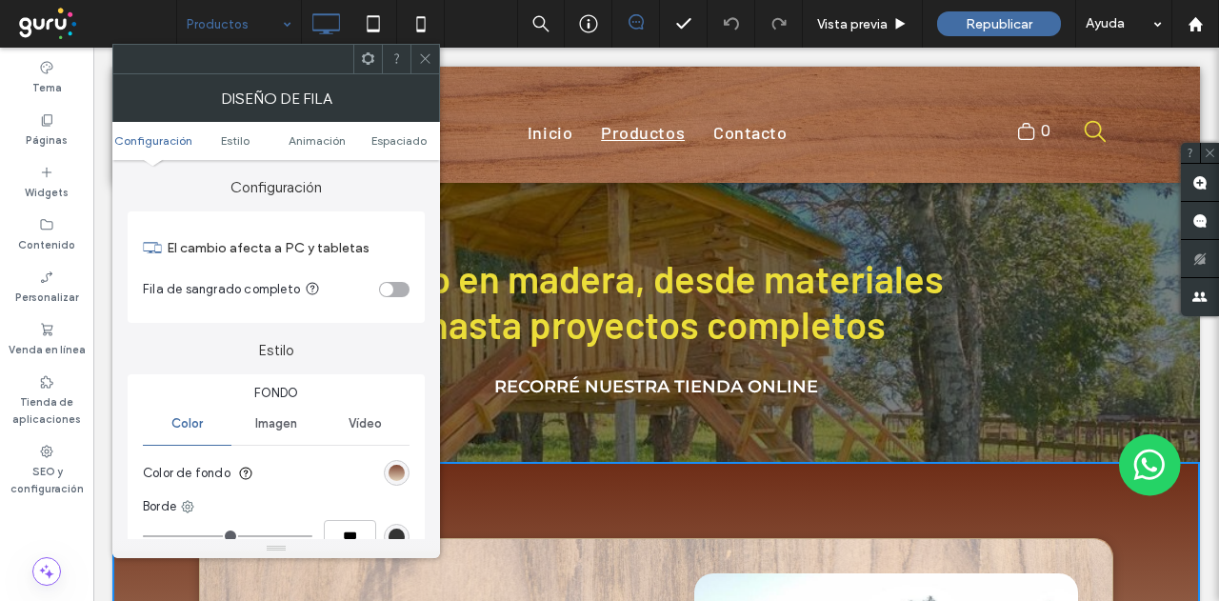
click at [394, 474] on div "linear-gradient(rgb(110, 45, 23) 0%, rgb(222, 202, 175) 100%)" at bounding box center [396, 473] width 16 height 16
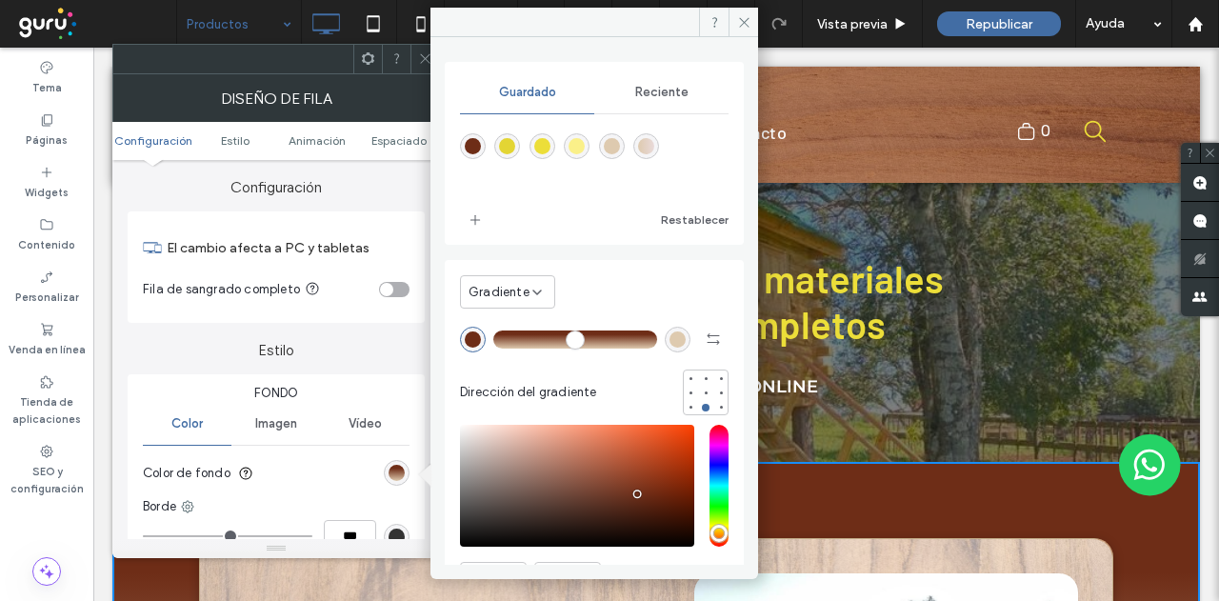
drag, startPoint x: 497, startPoint y: 344, endPoint x: 532, endPoint y: 340, distance: 35.4
type input "**"
click at [532, 340] on input "range" at bounding box center [575, 339] width 164 height 2
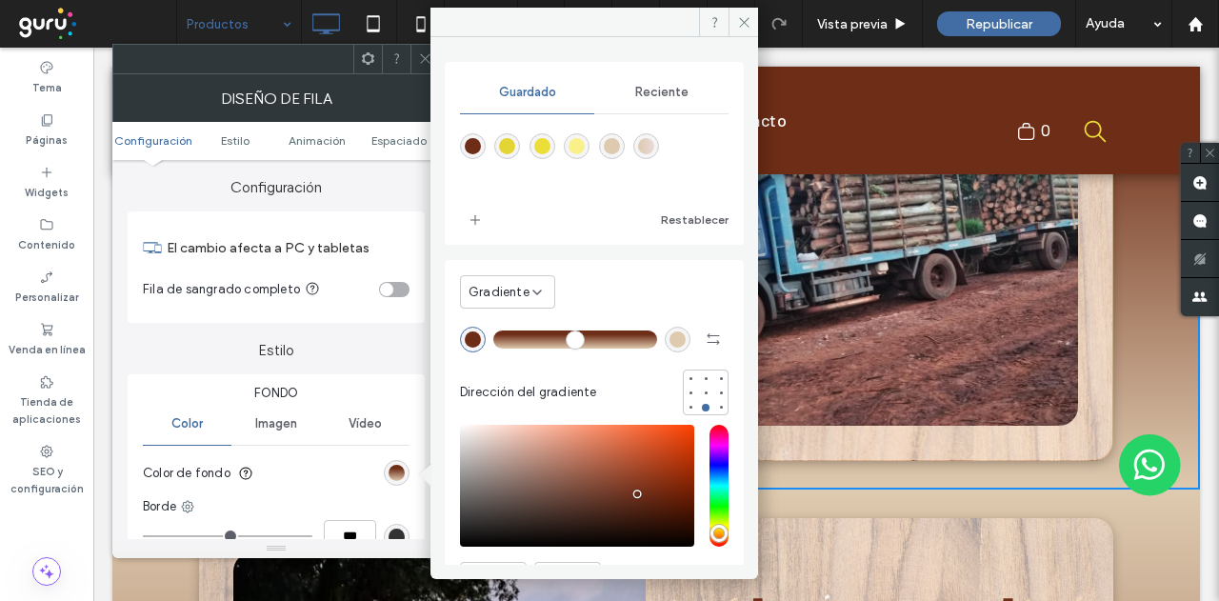
scroll to position [474, 0]
click at [669, 338] on div "rgb(222, 202, 175)" at bounding box center [677, 339] width 16 height 16
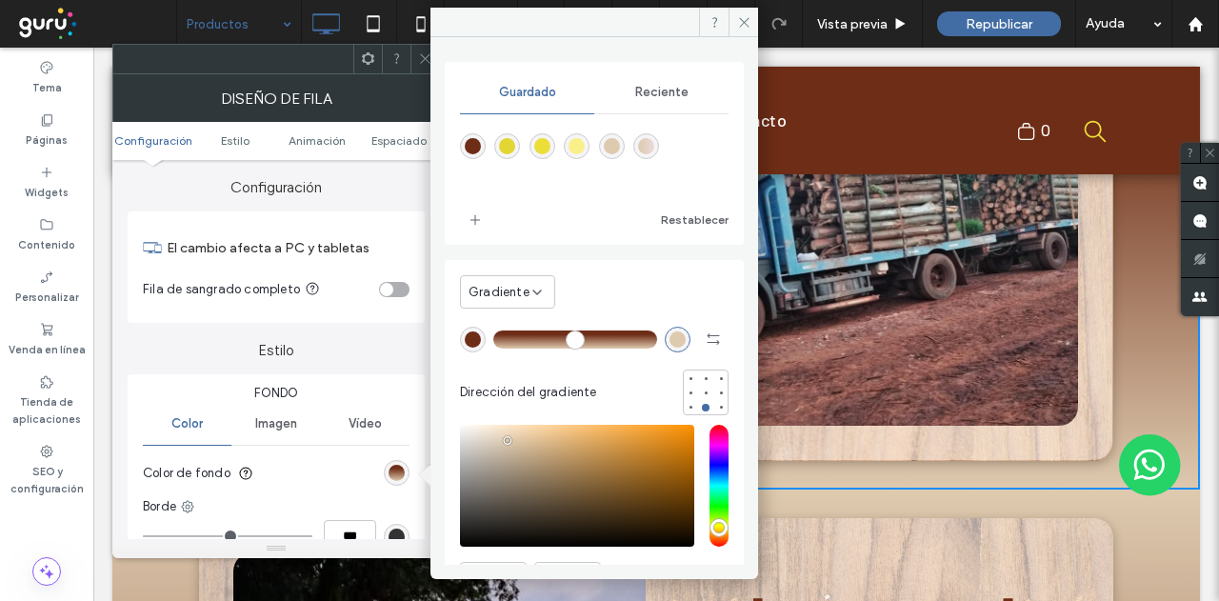
click at [670, 334] on div "rgb(222, 202, 175)" at bounding box center [677, 339] width 16 height 16
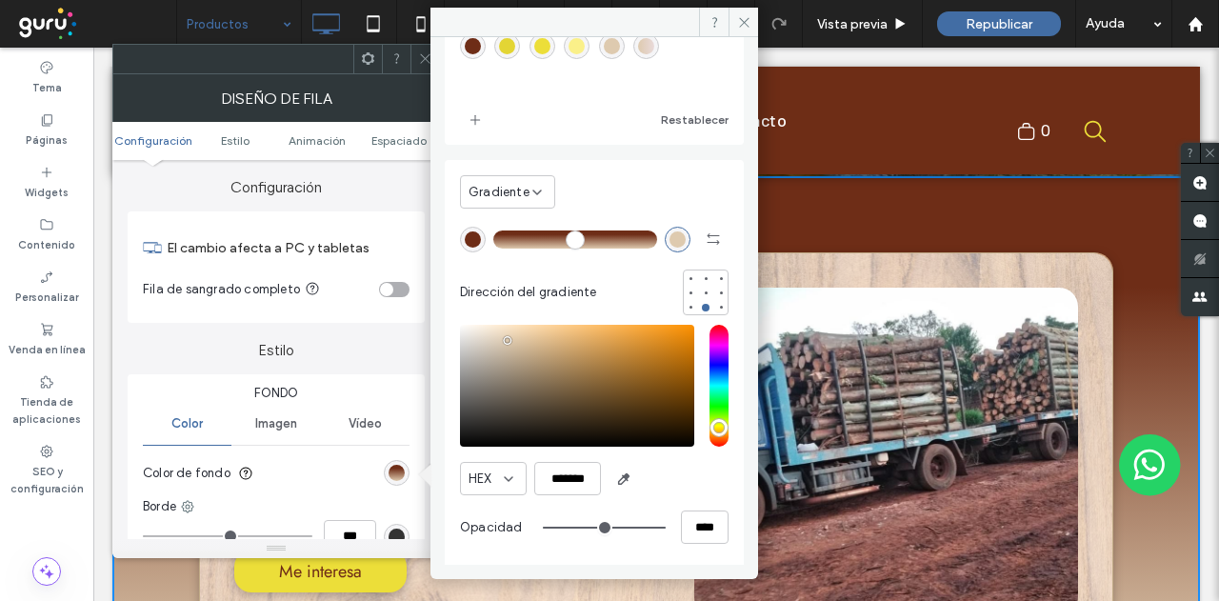
scroll to position [102, 0]
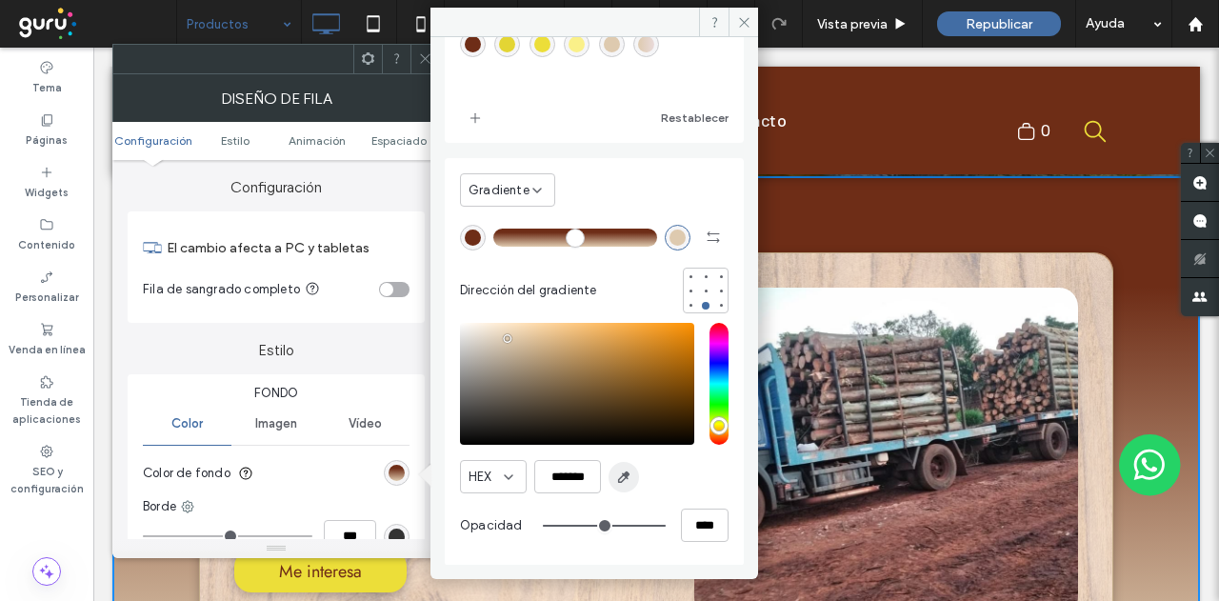
click at [620, 470] on icon "button" at bounding box center [623, 476] width 15 height 15
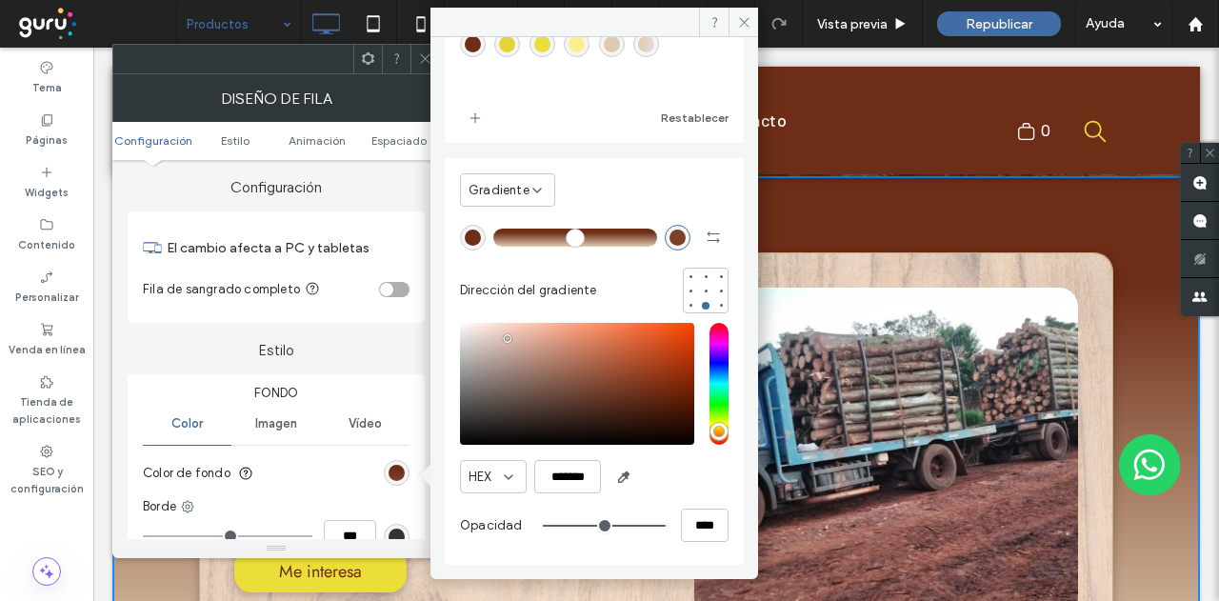
type input "*******"
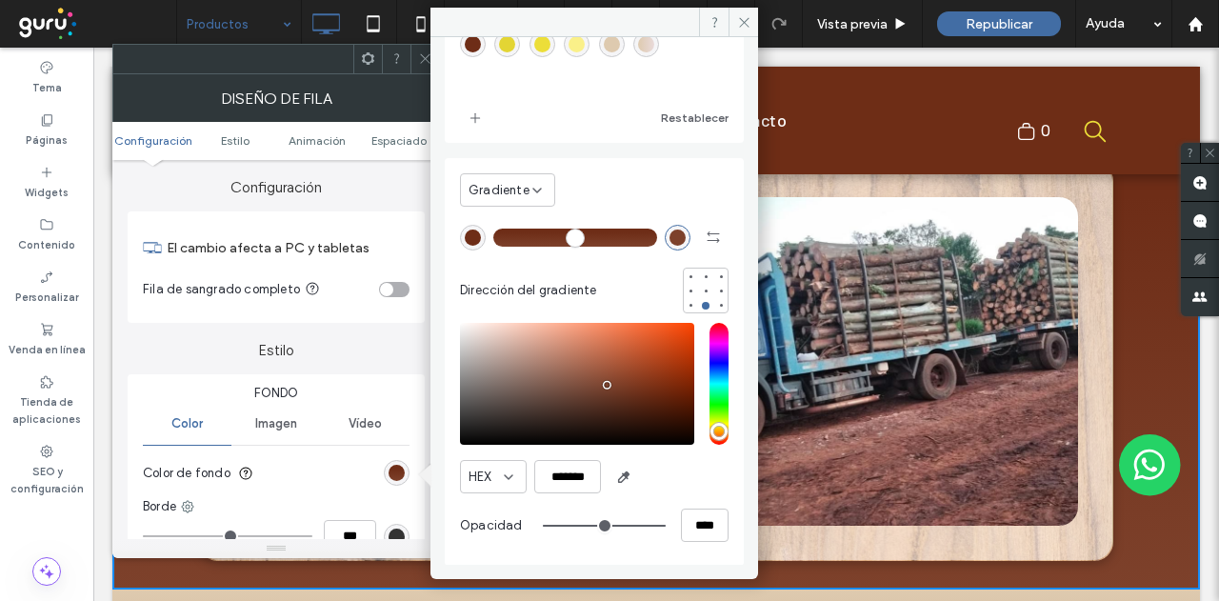
scroll to position [474, 0]
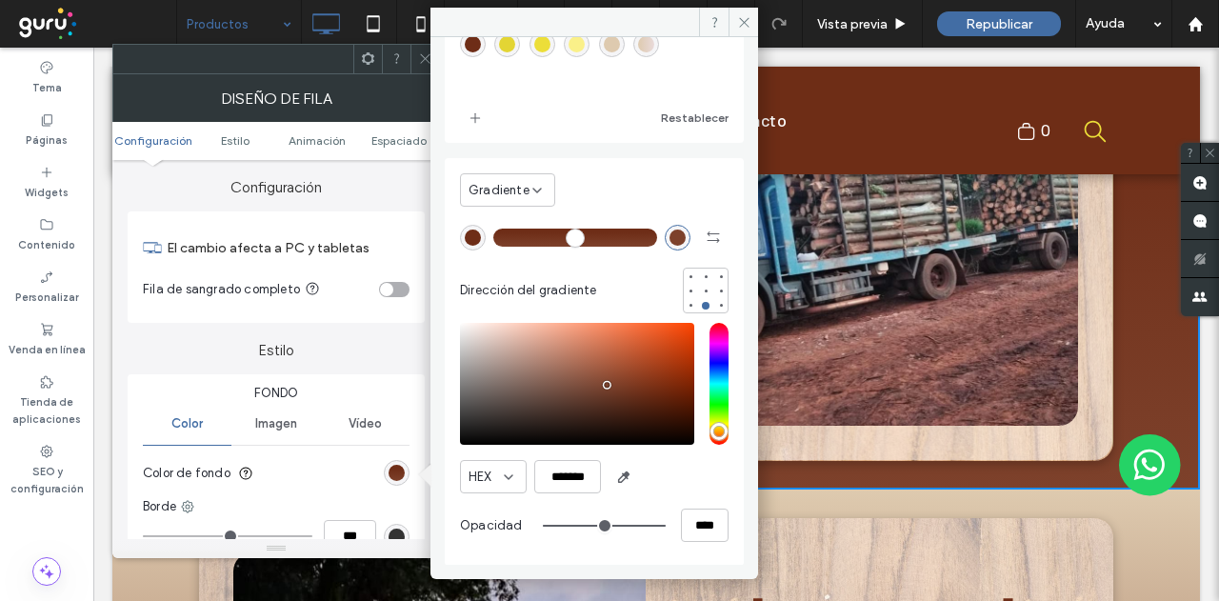
click at [669, 235] on div "rgba(125, 65, 43, 1)" at bounding box center [677, 237] width 16 height 16
click at [623, 475] on icon "button" at bounding box center [623, 476] width 15 height 15
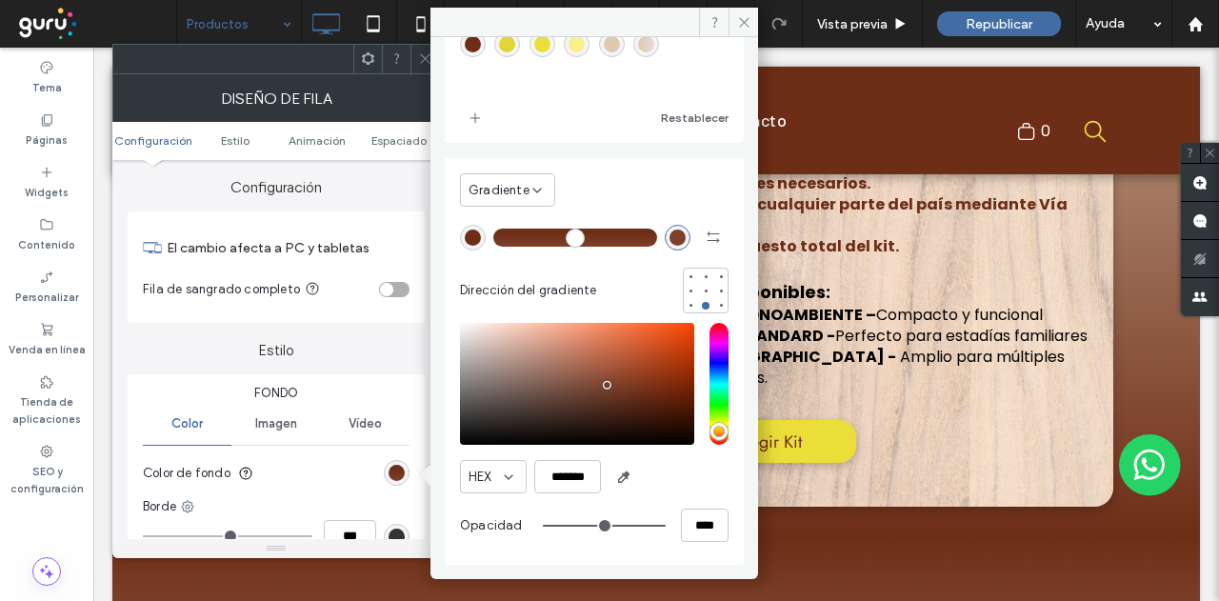
scroll to position [1236, 0]
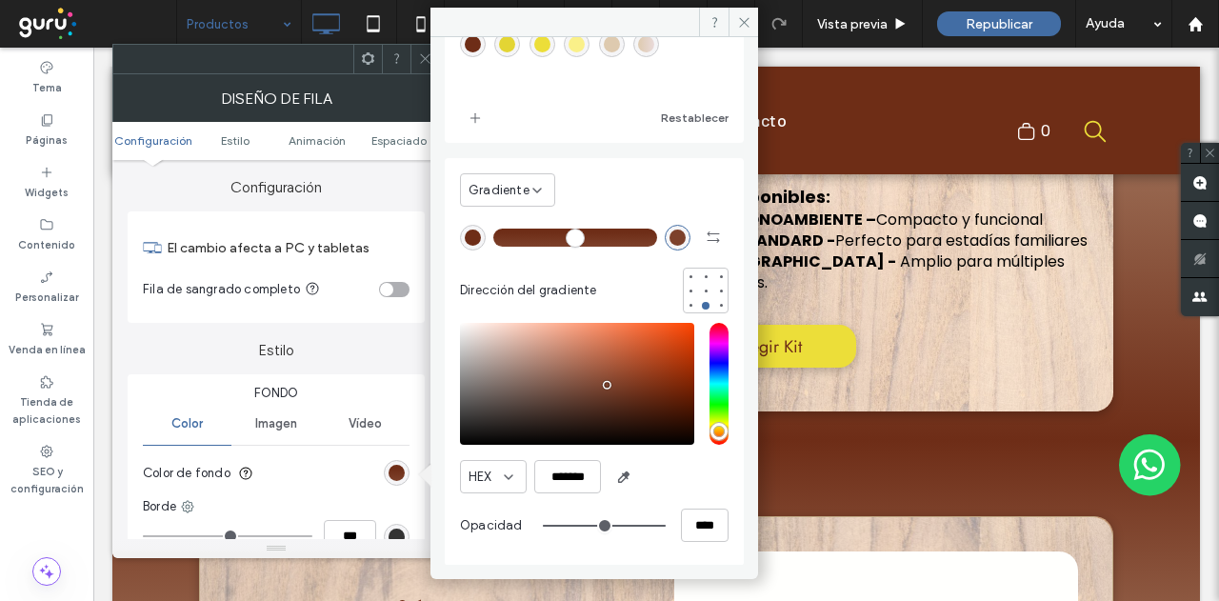
click at [669, 237] on div "rgba(125, 65, 43, 1)" at bounding box center [677, 237] width 16 height 16
click at [621, 472] on icon "button" at bounding box center [623, 476] width 15 height 15
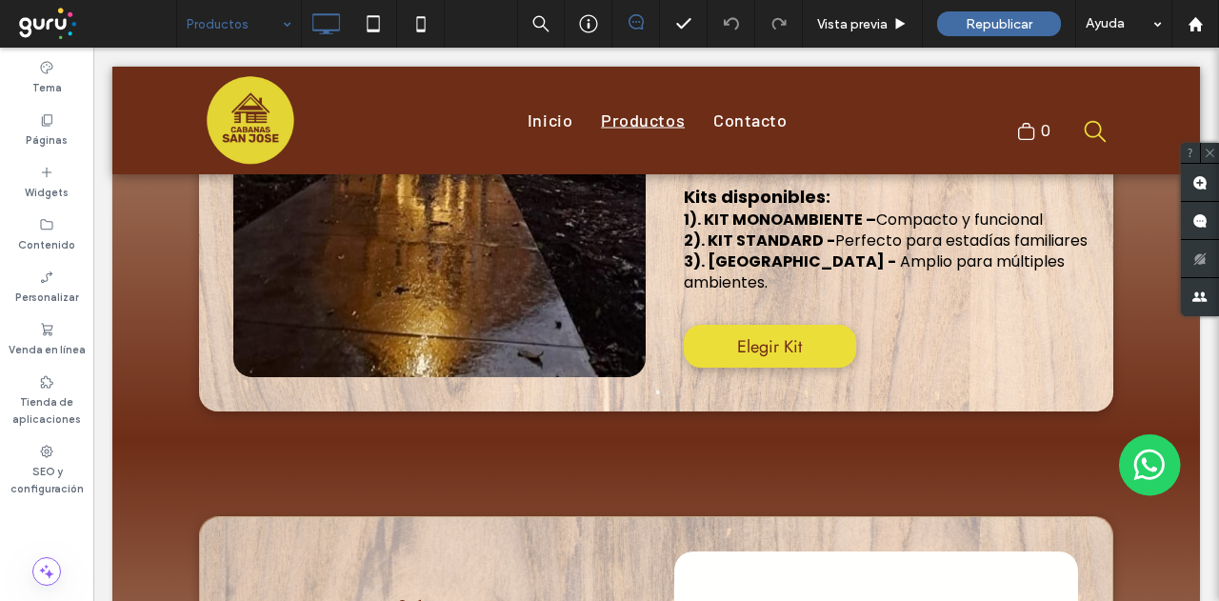
type input "*******"
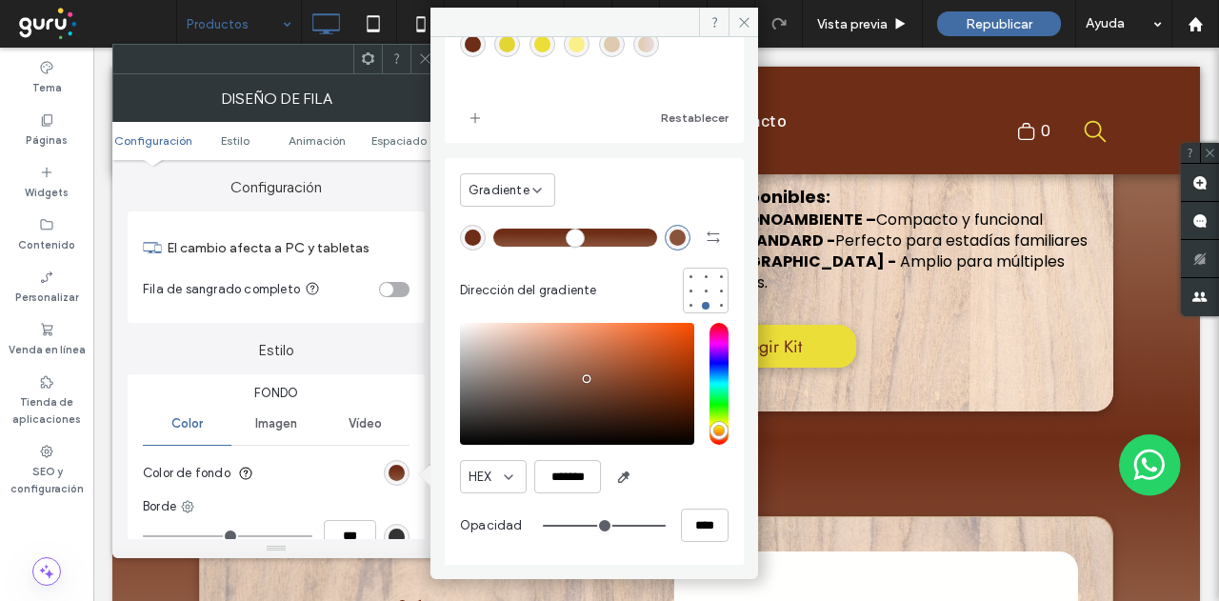
click at [740, 19] on icon at bounding box center [744, 22] width 14 height 14
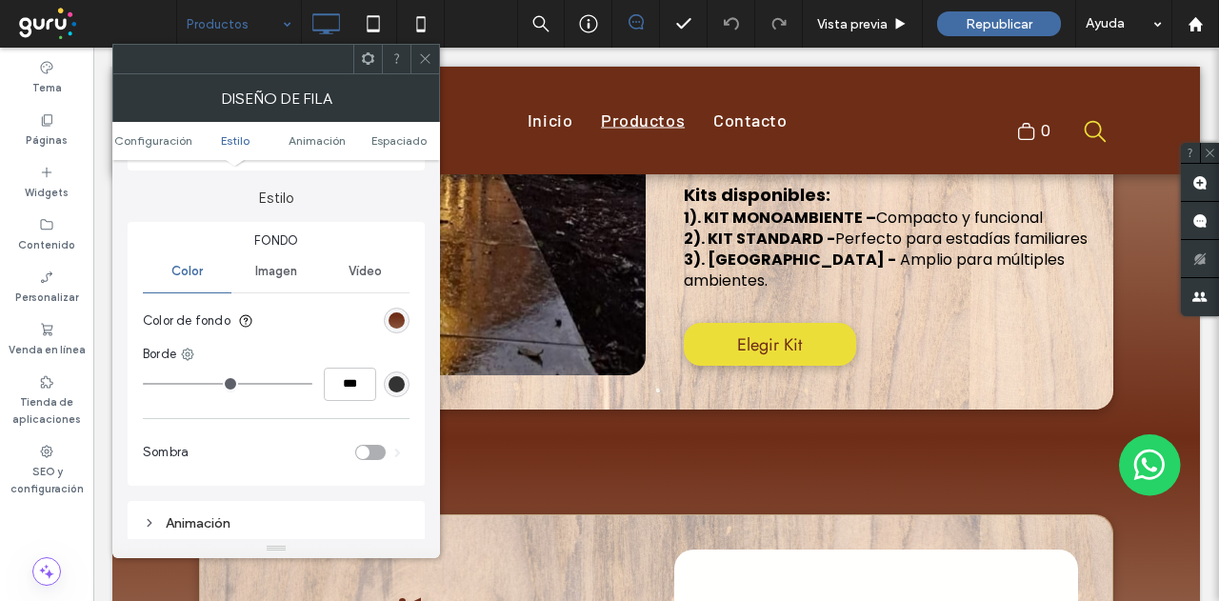
scroll to position [190, 0]
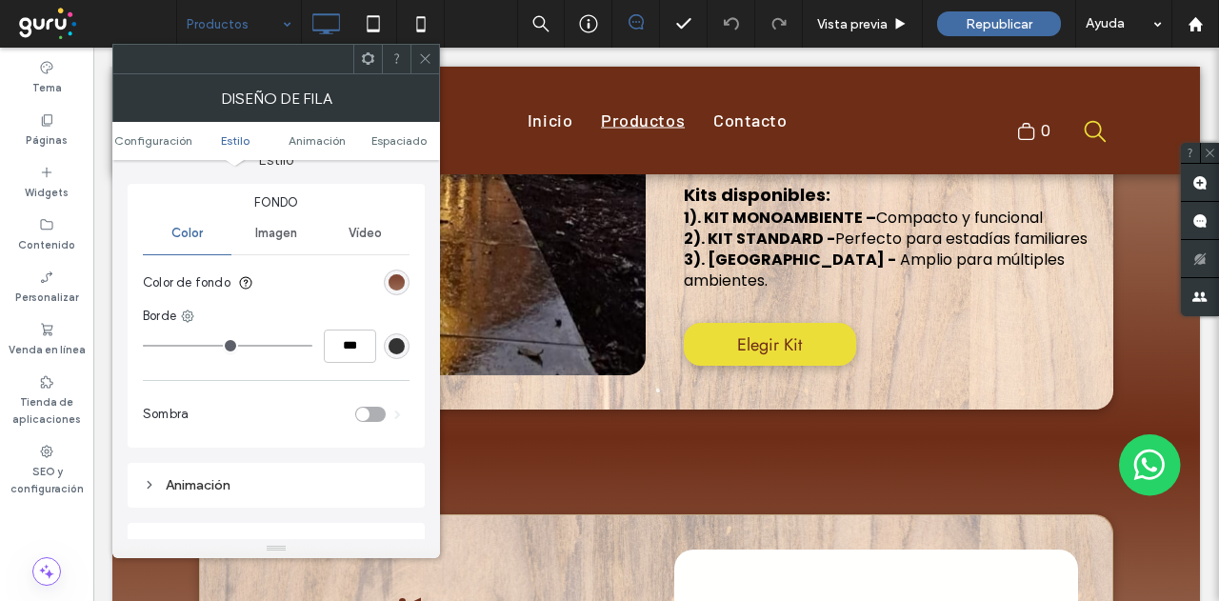
click at [392, 287] on div "linear-gradient(180deg, rgba(110, 45, 23, 1) 22%, rgba(138, 84, 60, 1) 100%)" at bounding box center [396, 282] width 16 height 16
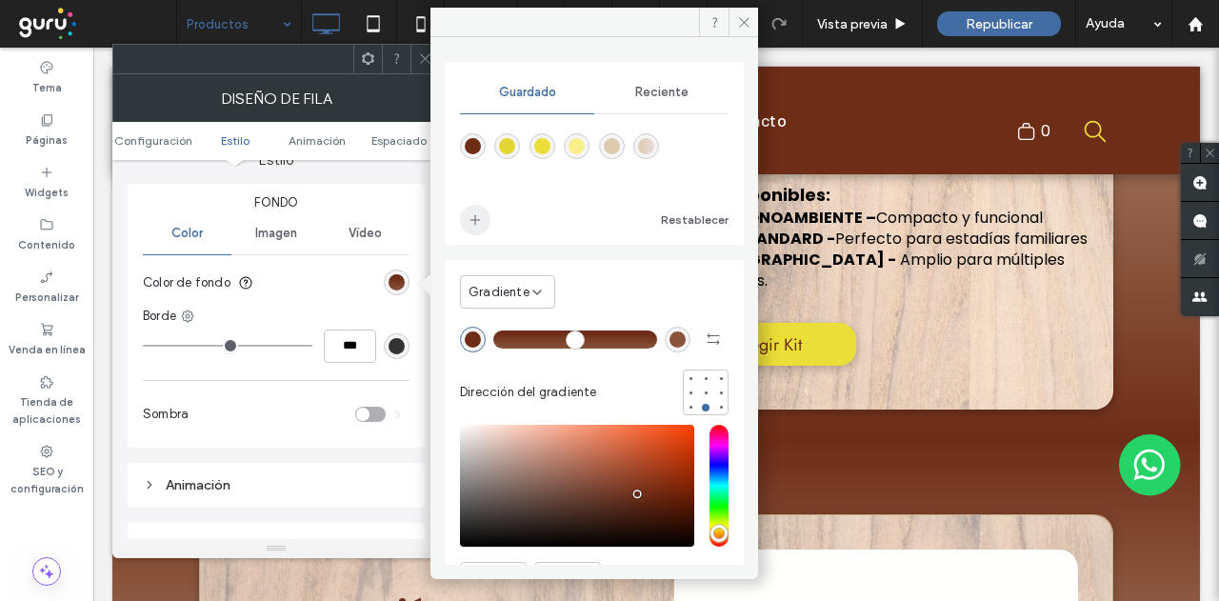
drag, startPoint x: 476, startPoint y: 210, endPoint x: 487, endPoint y: 216, distance: 12.8
click at [476, 212] on icon "add color" at bounding box center [474, 219] width 15 height 15
click at [1130, 300] on div "Click To Paste Kits [PERSON_NAME] Personalizados Preparamos tu cabaña a medida …" at bounding box center [655, 82] width 1087 height 712
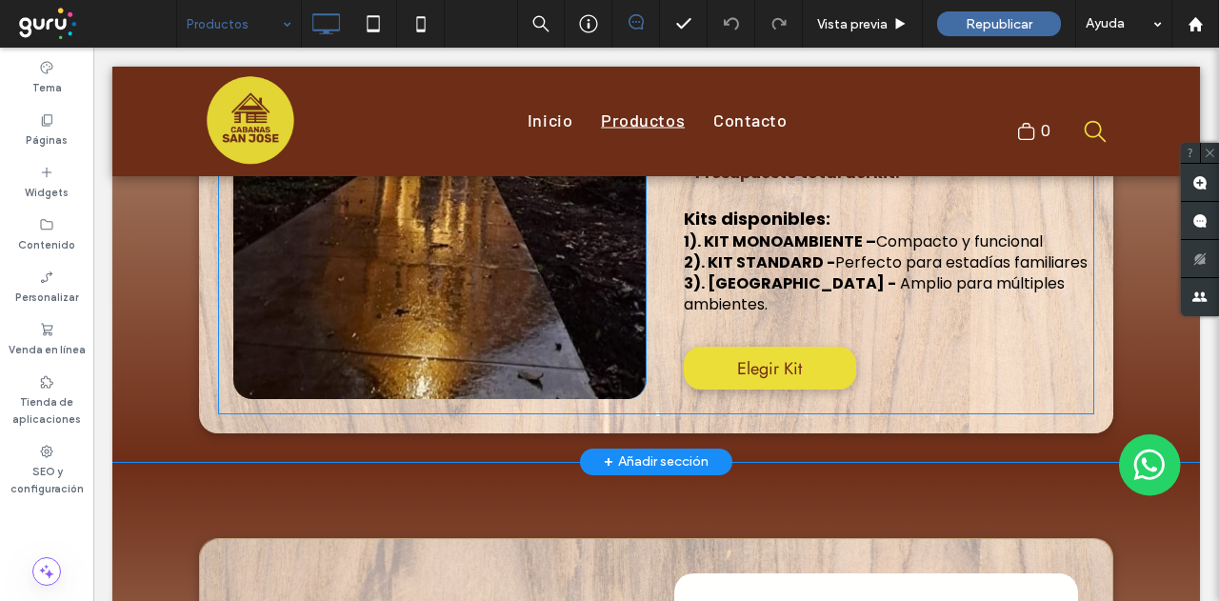
scroll to position [1238, 0]
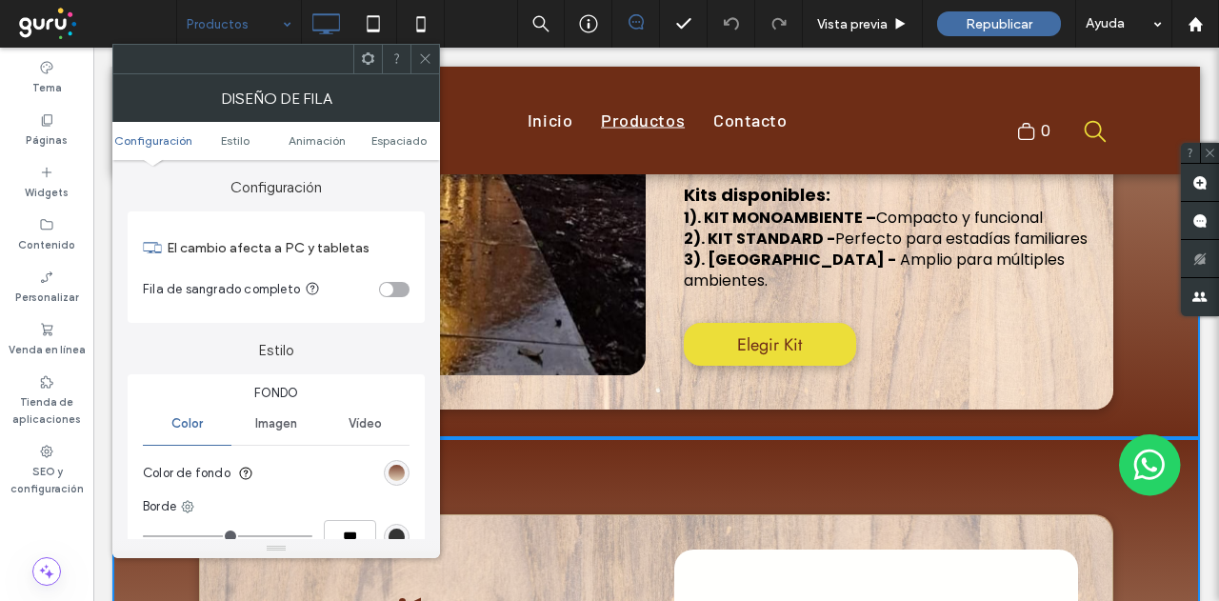
click at [396, 468] on div "linear-gradient(rgb(110, 45, 23) 0%, rgb(222, 202, 175) 100%)" at bounding box center [396, 473] width 16 height 16
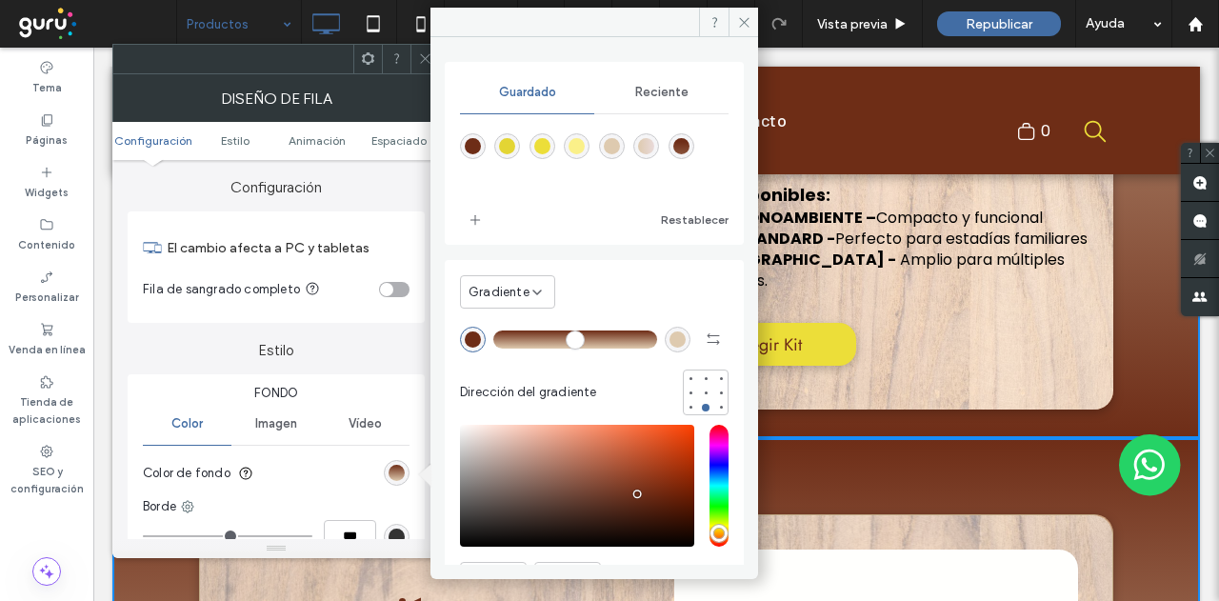
click at [647, 89] on span "Reciente" at bounding box center [661, 92] width 53 height 15
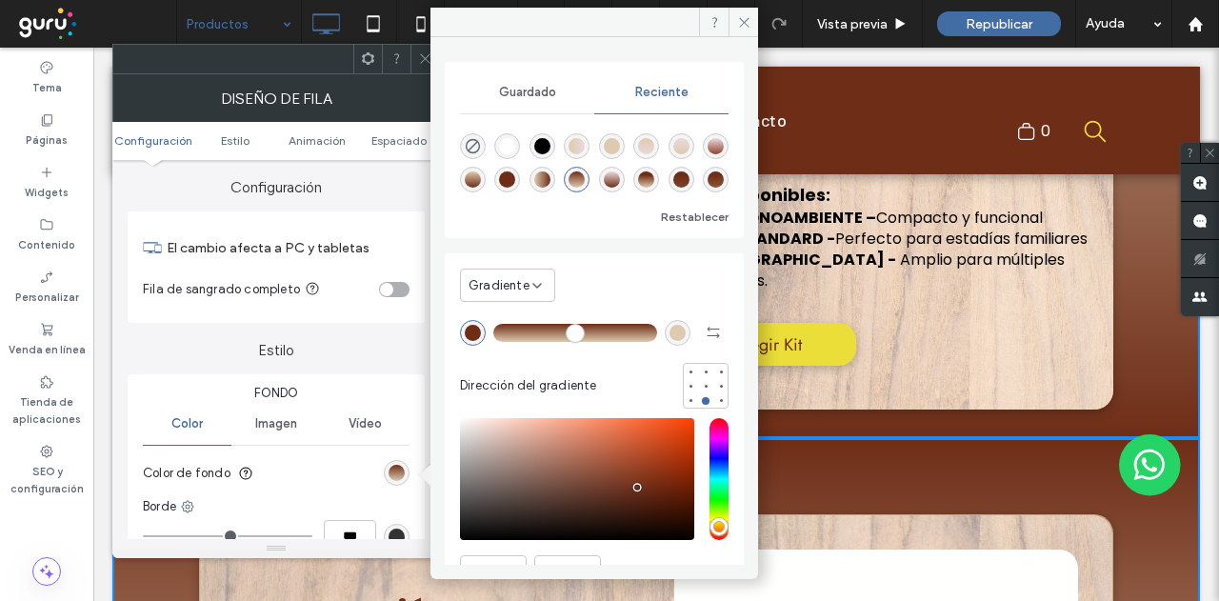
click at [526, 91] on span "Guardado" at bounding box center [527, 92] width 57 height 15
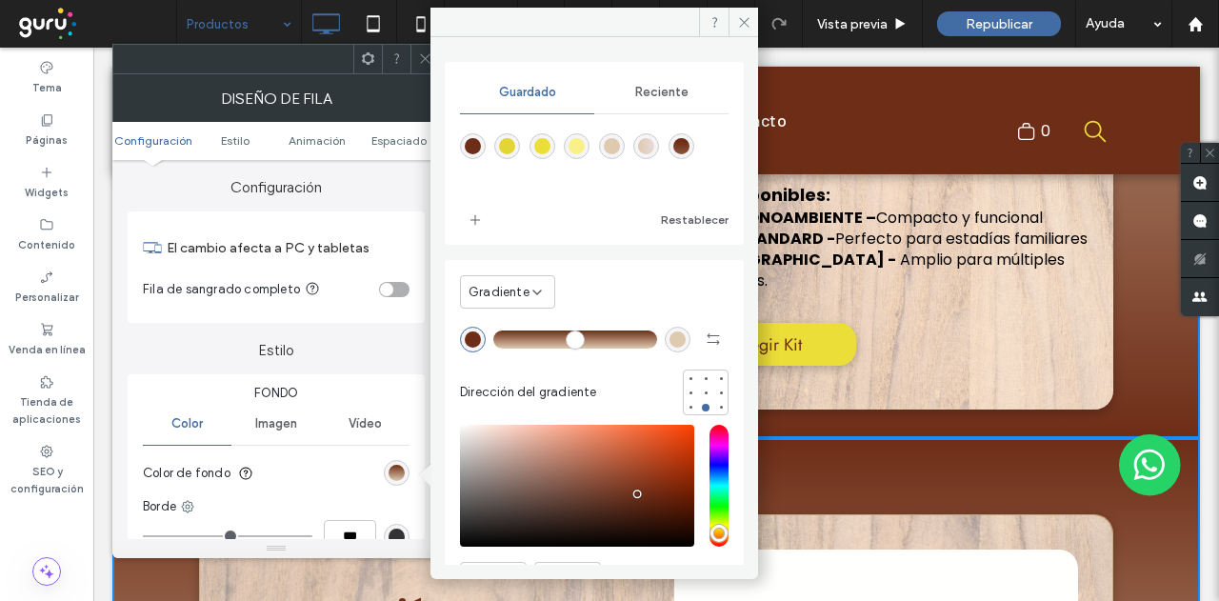
click at [689, 145] on div "linear-gradient(180deg,rgba(110,45,23,1) 22%,rgba(138,84,60,1) 100%)" at bounding box center [681, 146] width 16 height 16
type input "**"
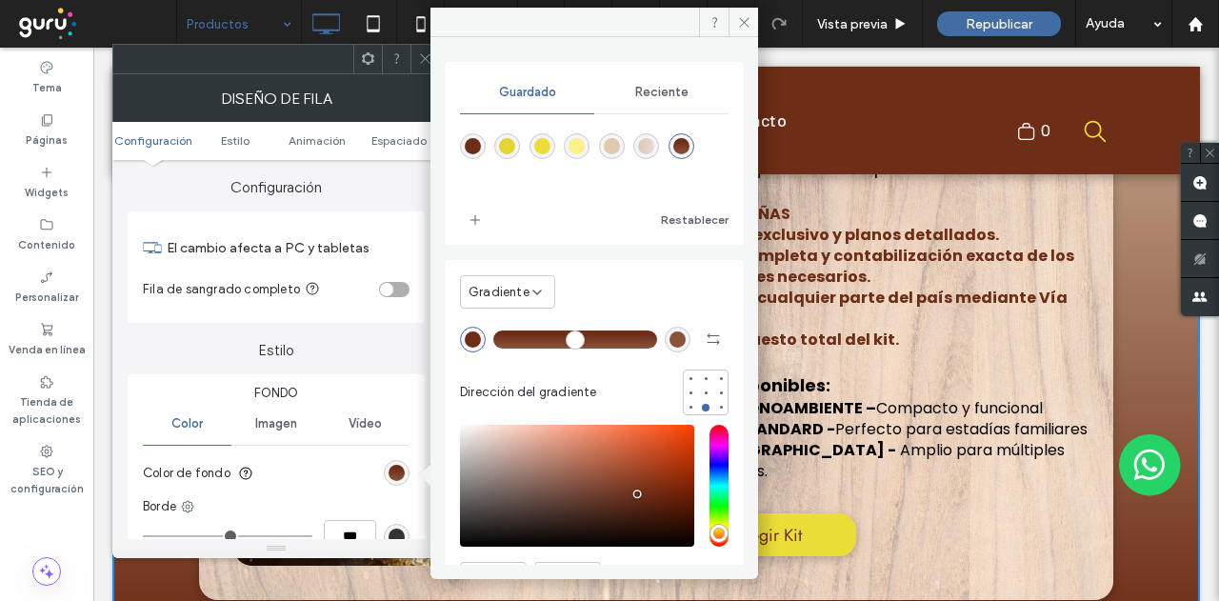
scroll to position [762, 0]
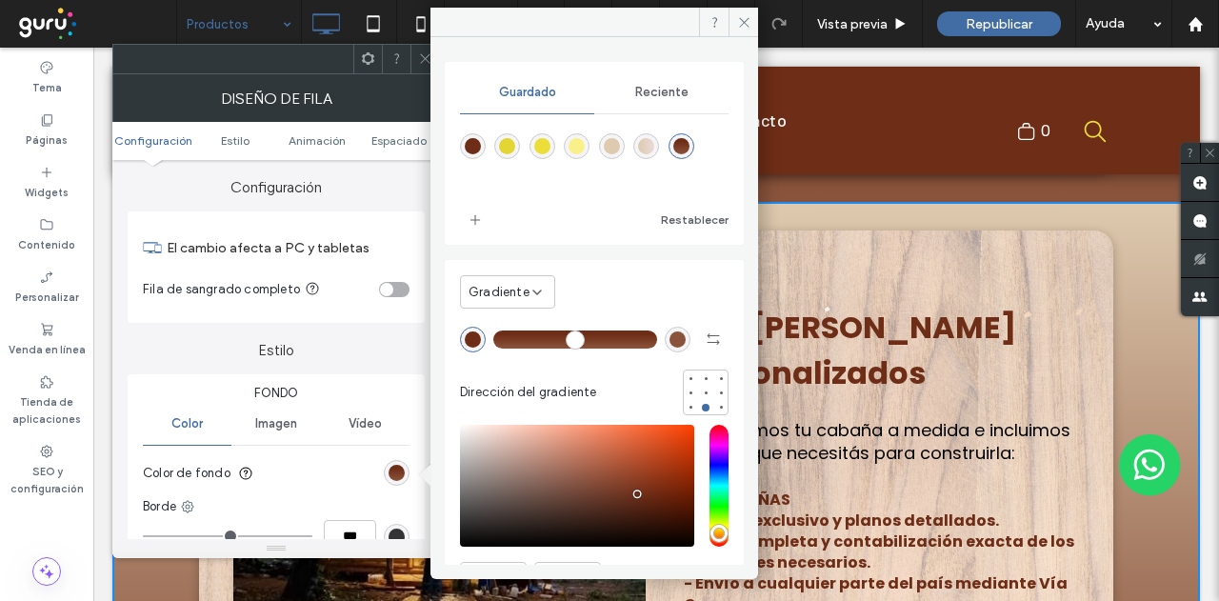
click at [1132, 256] on div "Click To Paste Kits [PERSON_NAME] Personalizados Preparamos tu cabaña a medida …" at bounding box center [655, 558] width 1087 height 712
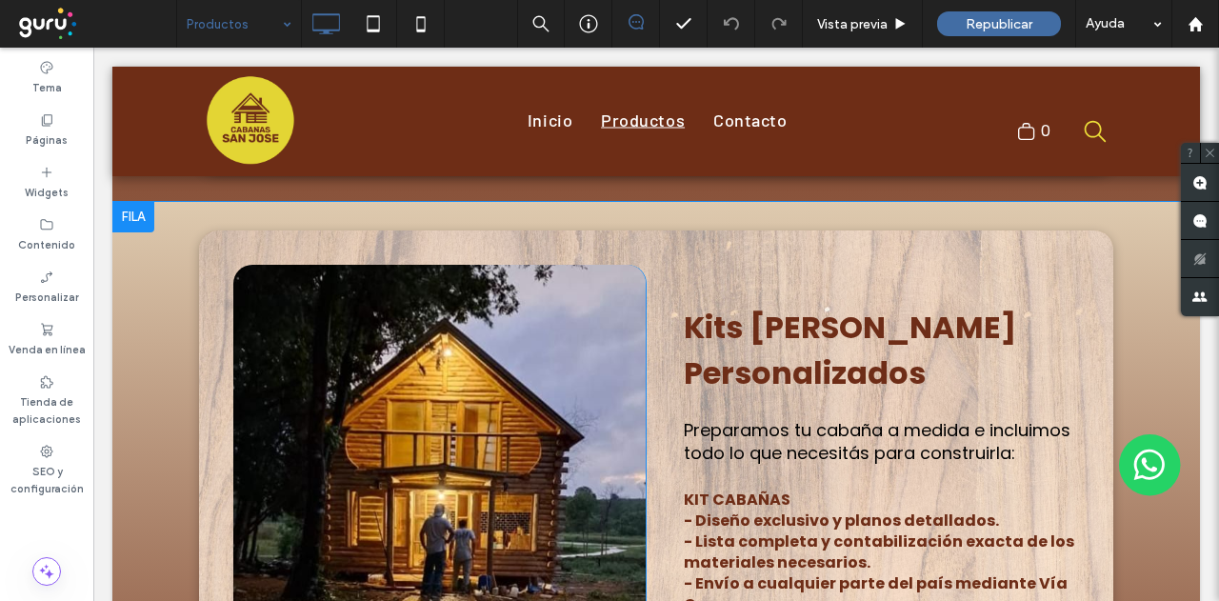
click at [1135, 302] on div "Click To Paste Kits [PERSON_NAME] Personalizados Preparamos tu cabaña a medida …" at bounding box center [655, 558] width 1087 height 712
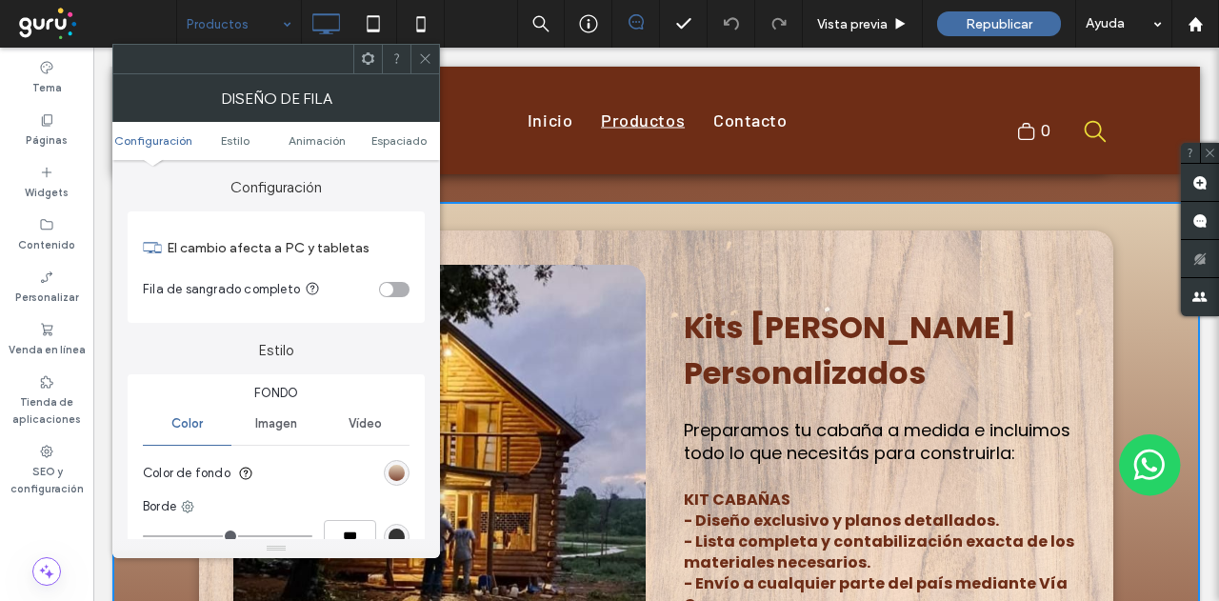
click at [395, 471] on div "linear-gradient(0deg, rgb(110, 45, 23) 0%, rgb(222, 202, 175) 100%)" at bounding box center [396, 473] width 16 height 16
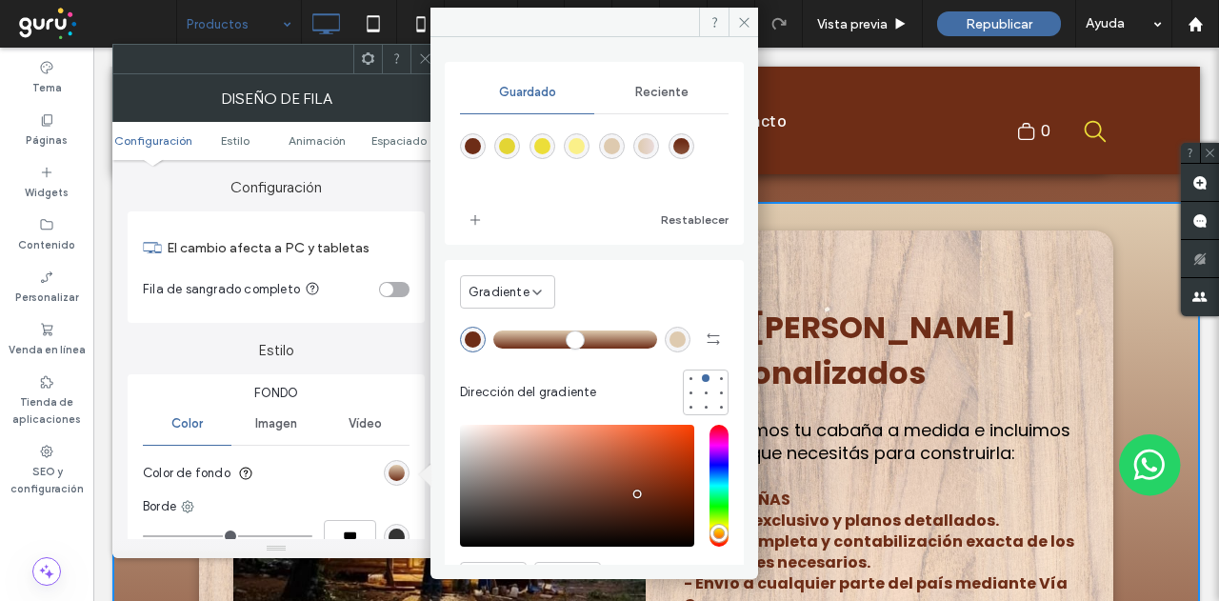
click at [689, 141] on div "linear-gradient(180deg,rgba(110,45,23,1) 22%,rgba(138,84,60,1) 100%)" at bounding box center [681, 146] width 16 height 16
type input "**"
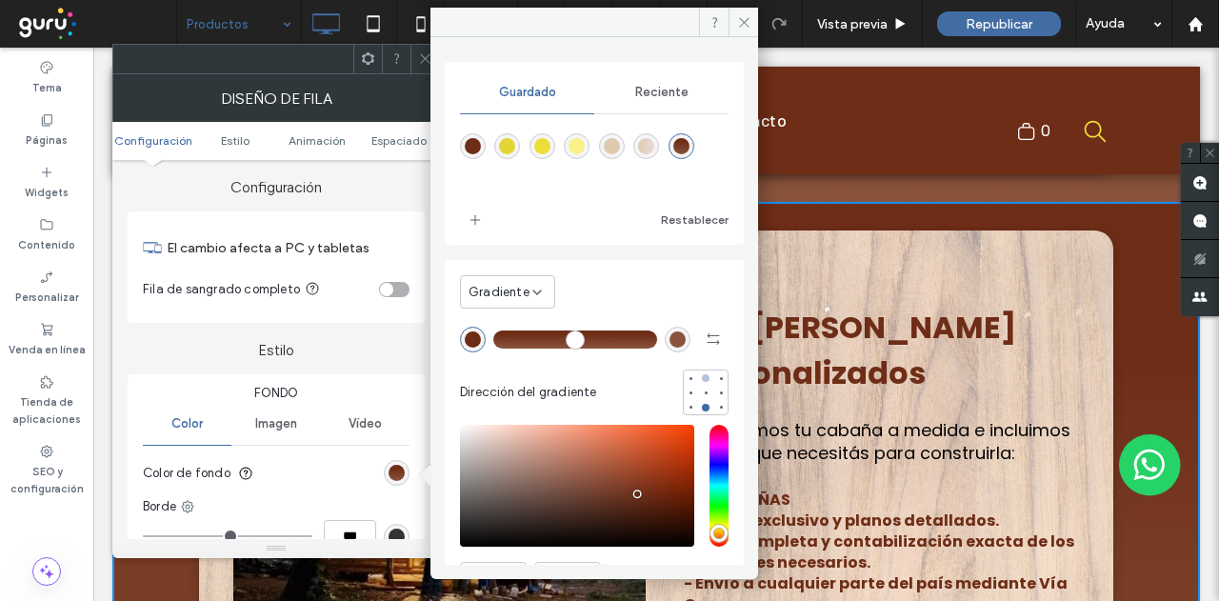
click at [702, 374] on div at bounding box center [706, 378] width 8 height 8
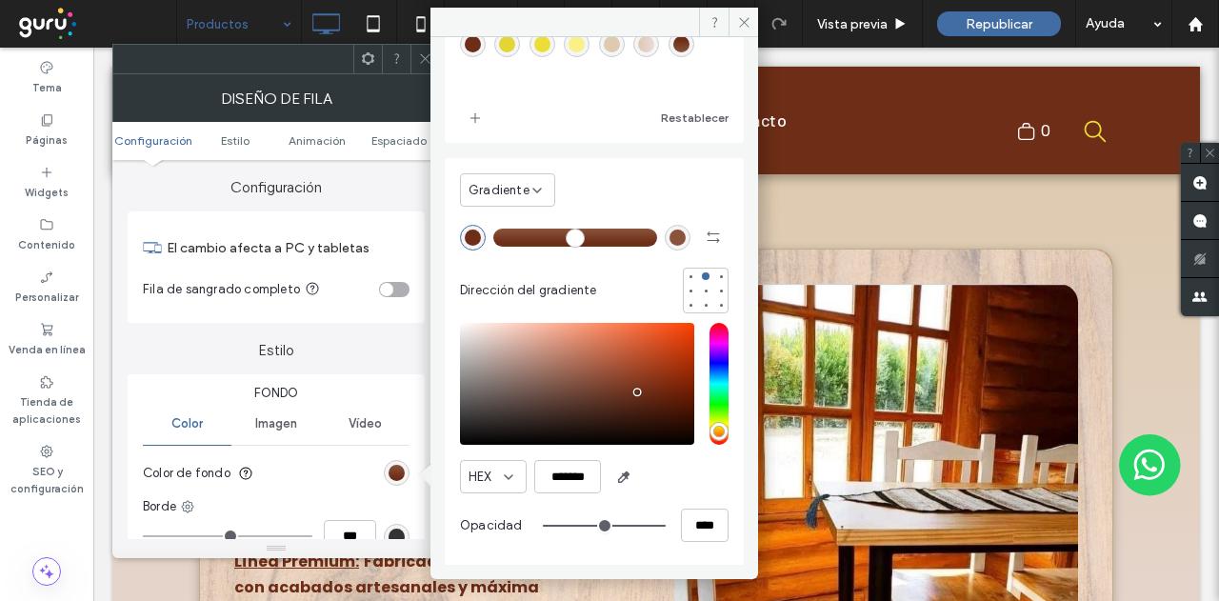
scroll to position [2094, 0]
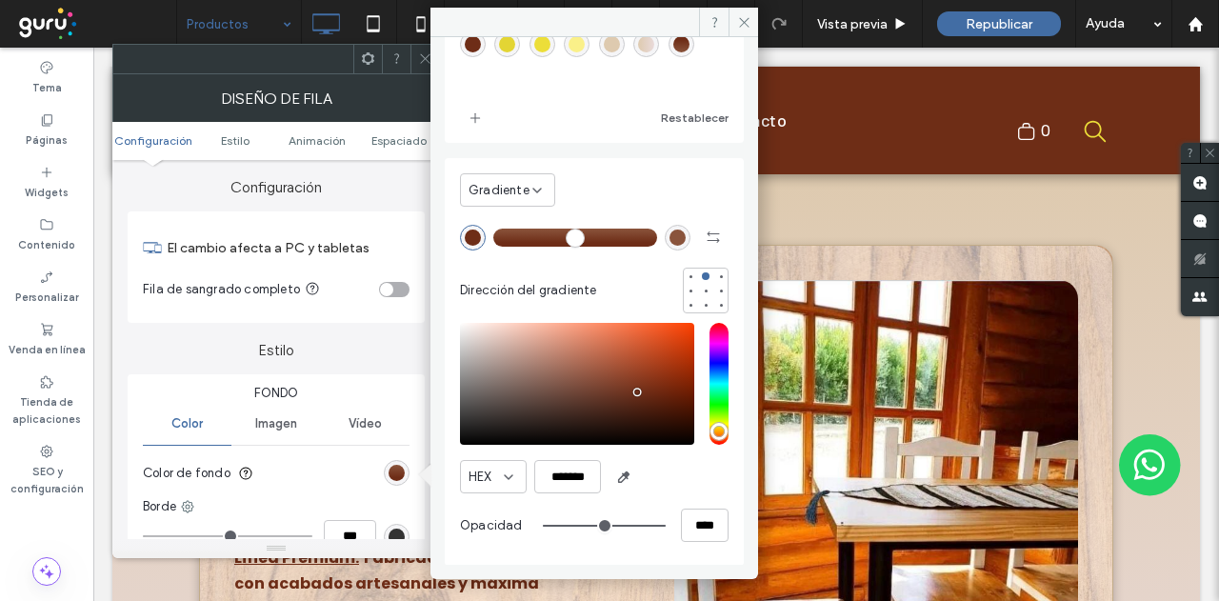
click at [1175, 315] on div "Venta de Muebles en Madera Fábrica y venta de muebles en piezas individuales o …" at bounding box center [655, 507] width 1087 height 676
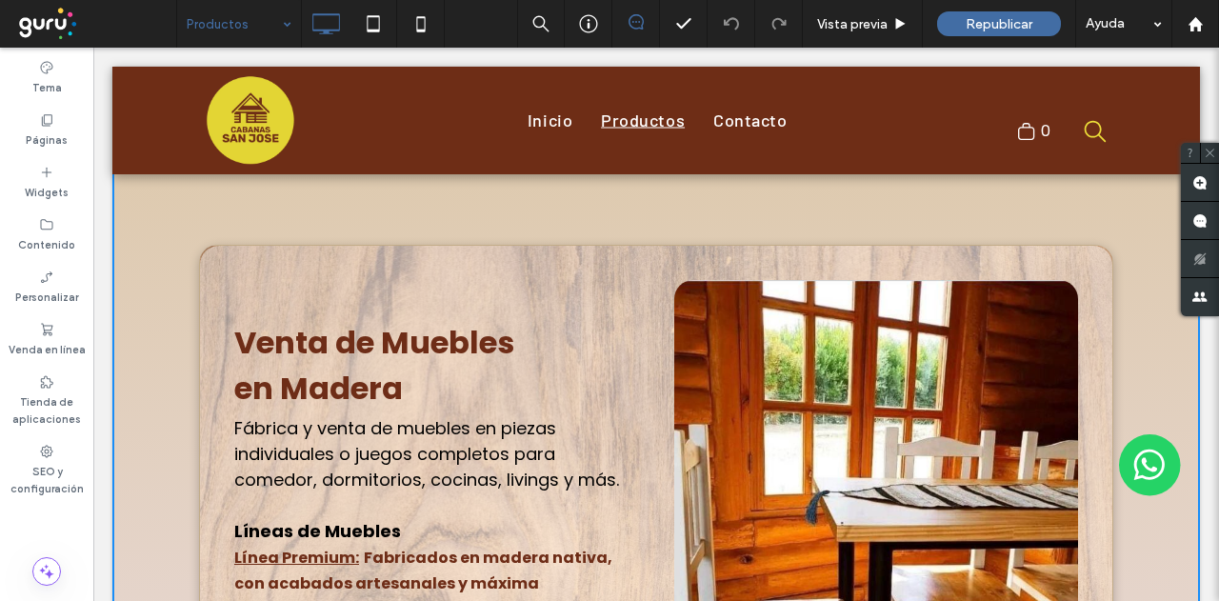
click at [1146, 339] on div "Venta de Muebles en Madera Fábrica y venta de muebles en piezas individuales o …" at bounding box center [655, 507] width 1087 height 676
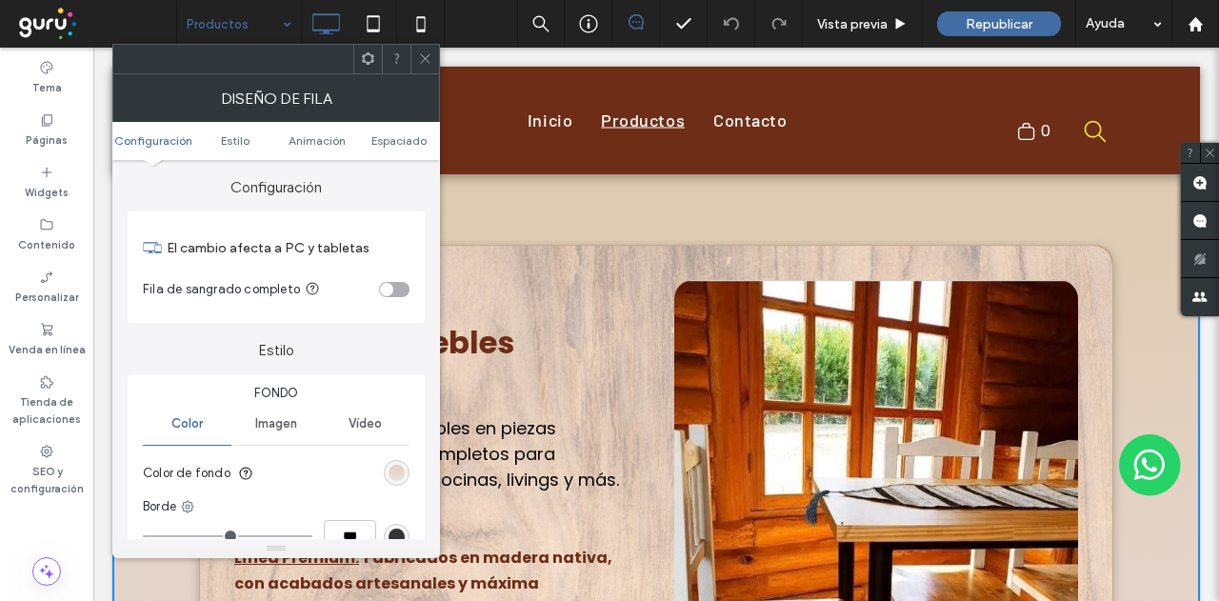
click at [394, 473] on div "linear-gradient(0deg, rgb(233, 218, 218) 0%, rgb(222, 202, 175) 100%)" at bounding box center [396, 473] width 16 height 16
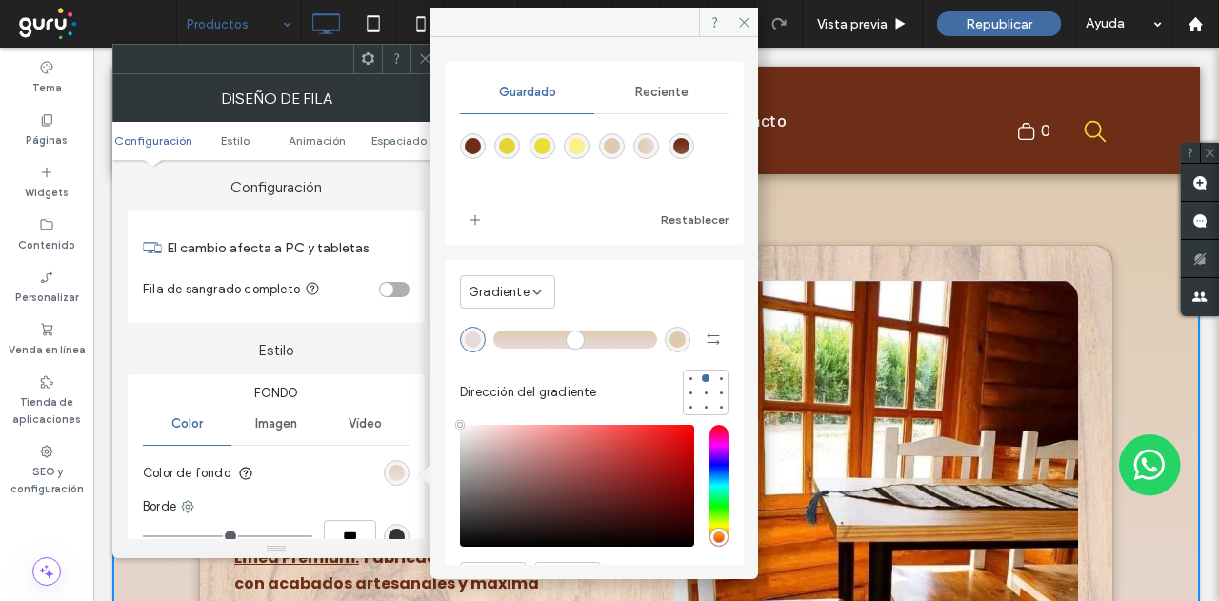
type input "****"
click at [689, 144] on div "linear-gradient(180deg,rgba(110,45,23,1) 22%,rgba(138,84,60,1) 100%)" at bounding box center [681, 146] width 16 height 16
type input "**"
type input "*******"
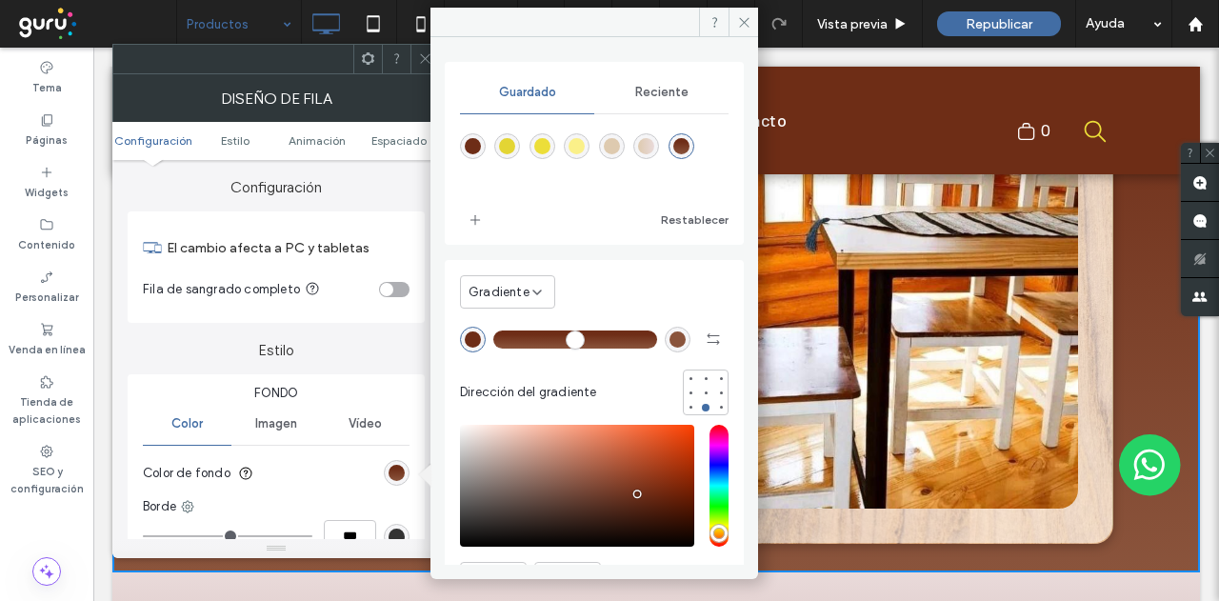
scroll to position [2380, 0]
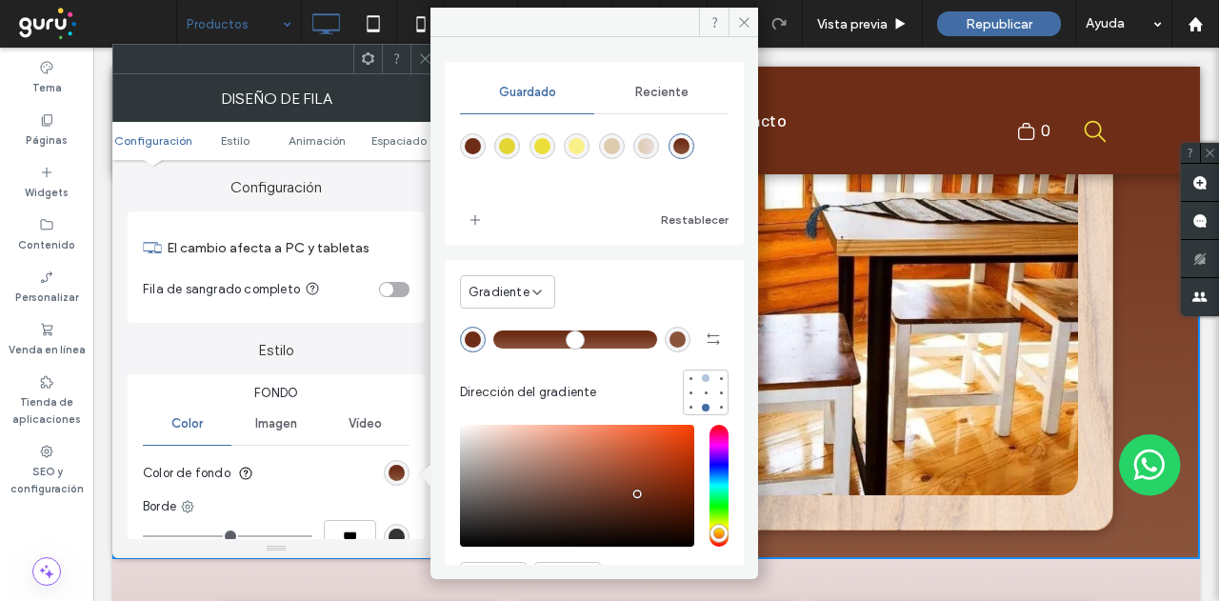
click at [699, 371] on div at bounding box center [705, 377] width 13 height 13
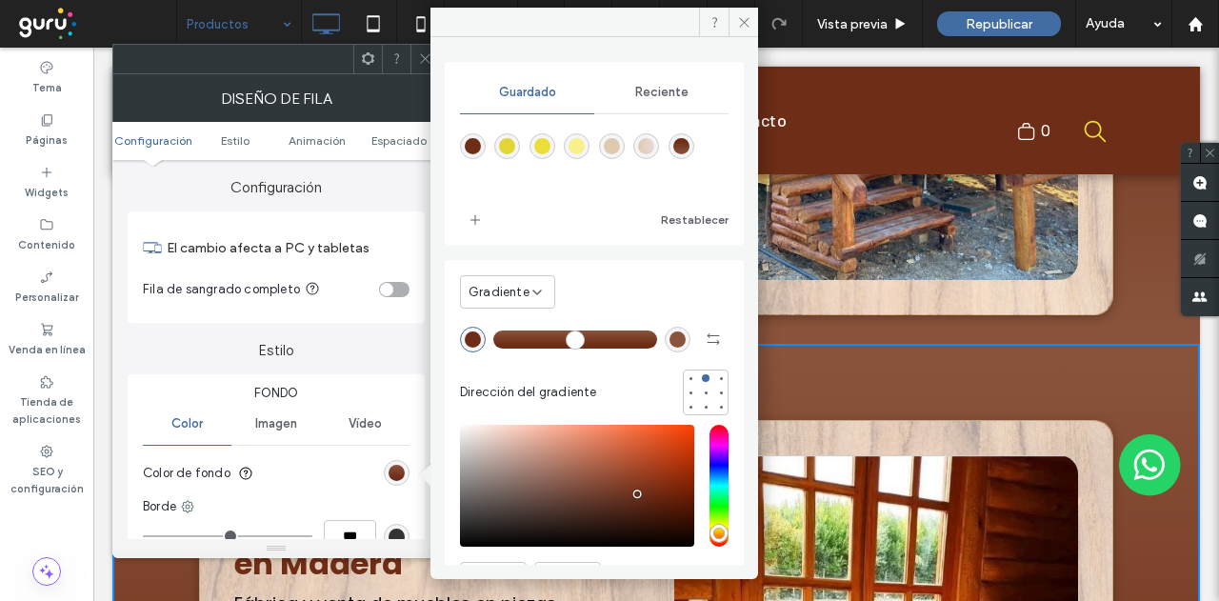
scroll to position [1904, 0]
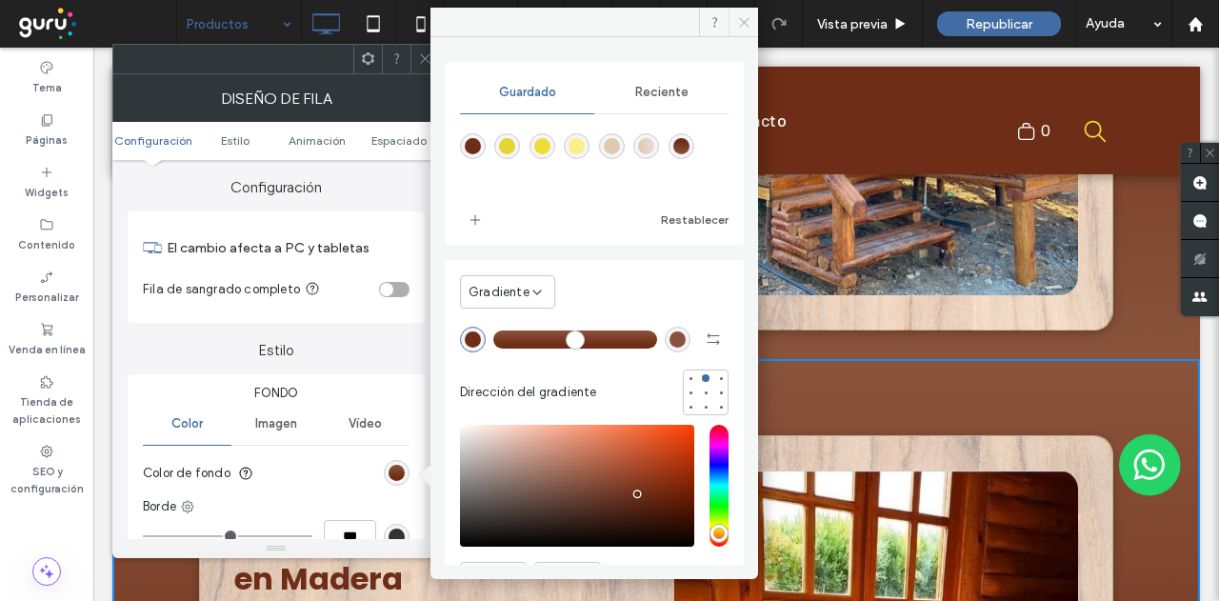
click at [738, 22] on icon at bounding box center [744, 22] width 14 height 14
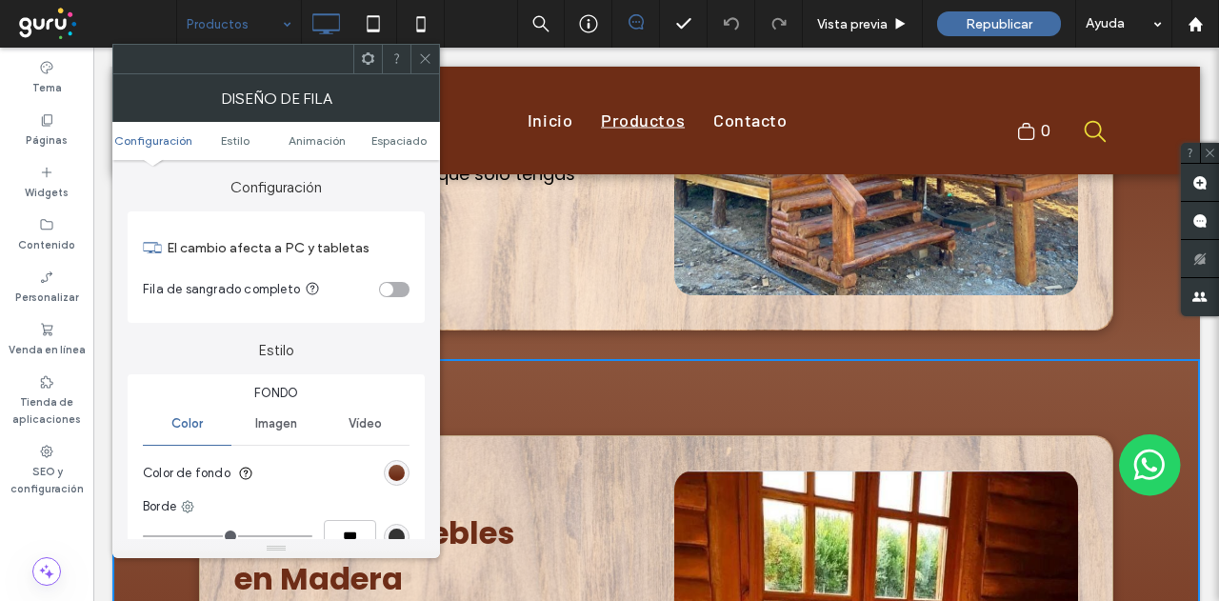
drag, startPoint x: 425, startPoint y: 55, endPoint x: 377, endPoint y: 29, distance: 54.6
click at [425, 55] on icon at bounding box center [425, 58] width 14 height 14
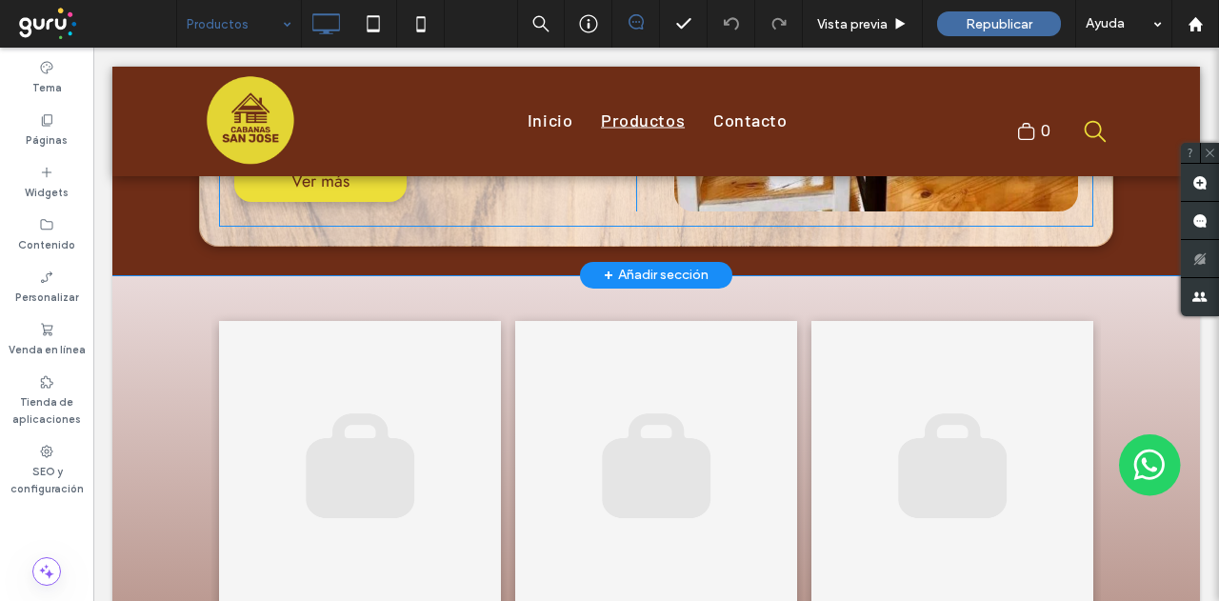
scroll to position [2666, 0]
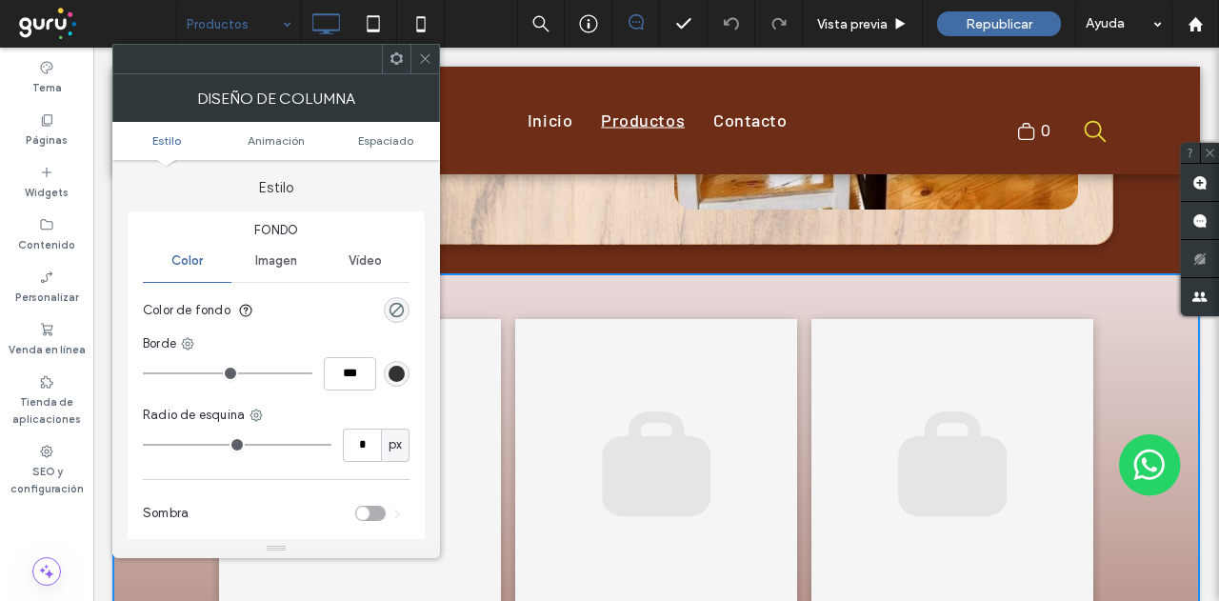
click at [425, 54] on icon at bounding box center [425, 58] width 14 height 14
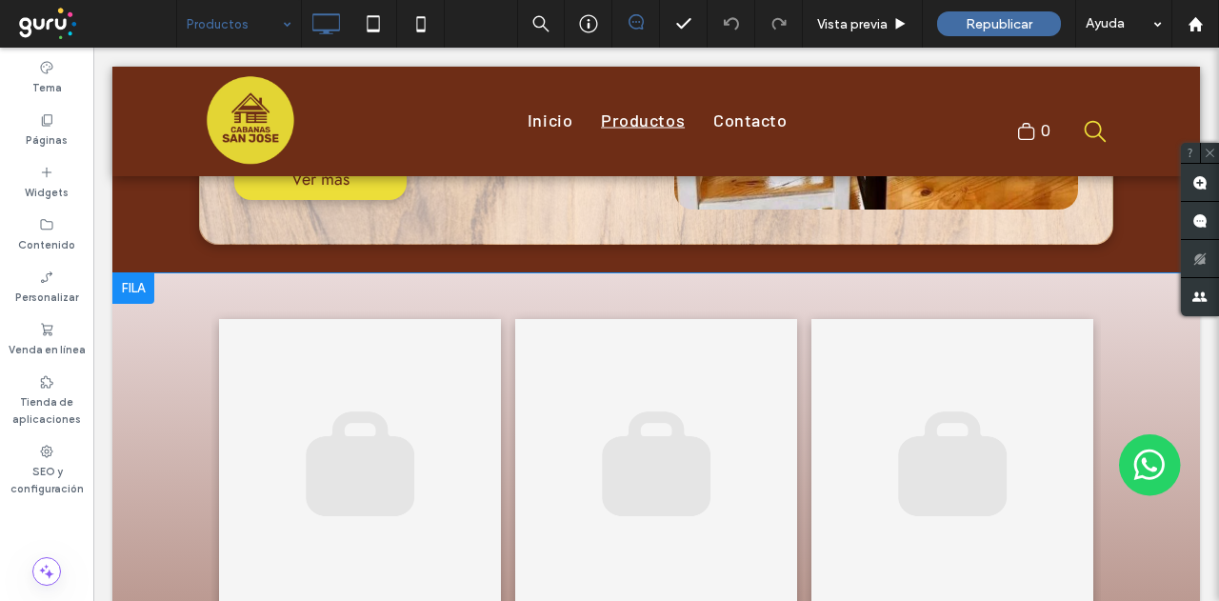
click at [129, 273] on div at bounding box center [133, 288] width 42 height 30
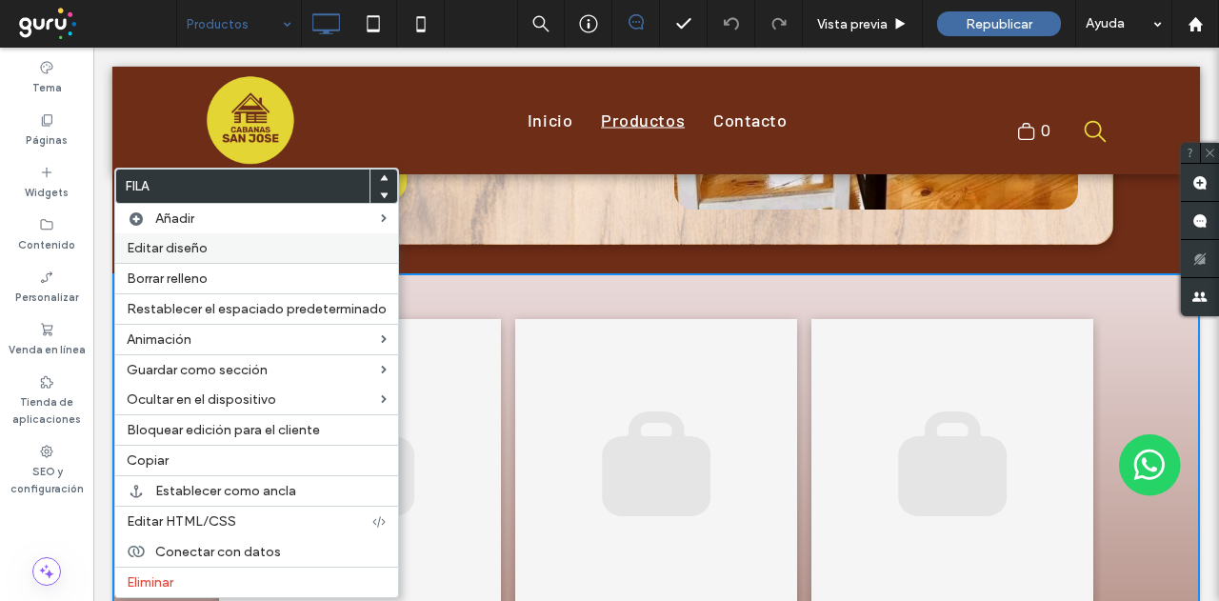
click at [193, 251] on span "Editar diseño" at bounding box center [167, 248] width 81 height 16
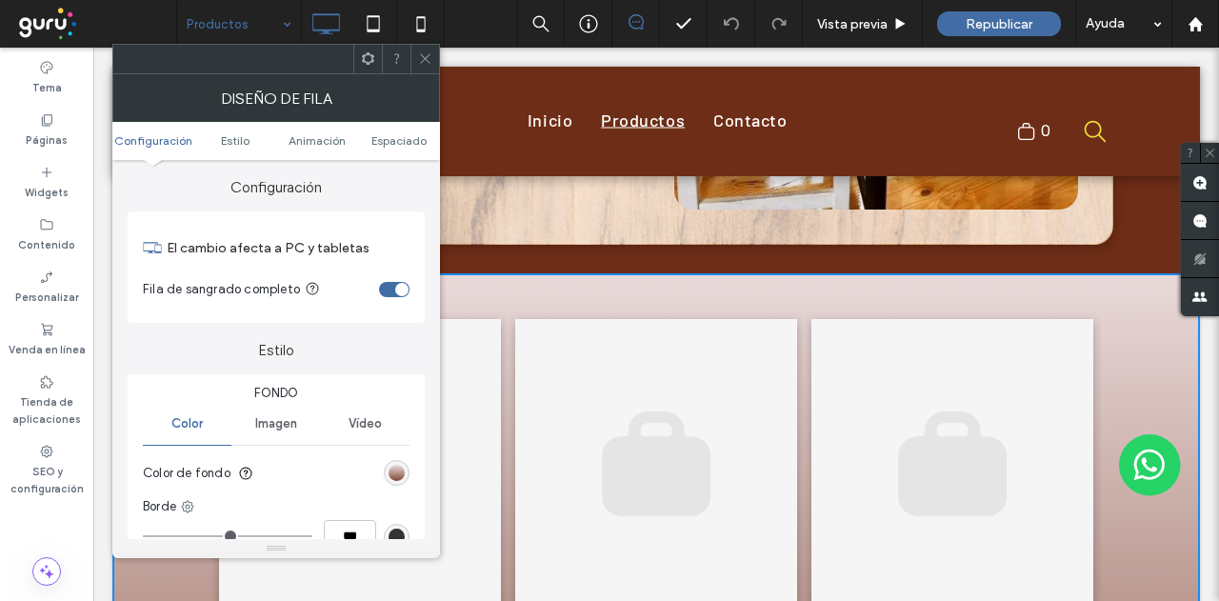
click at [395, 467] on div "linear-gradient(rgb(233, 218, 218) 0%, rgb(110, 45, 23) 100%)" at bounding box center [396, 473] width 16 height 16
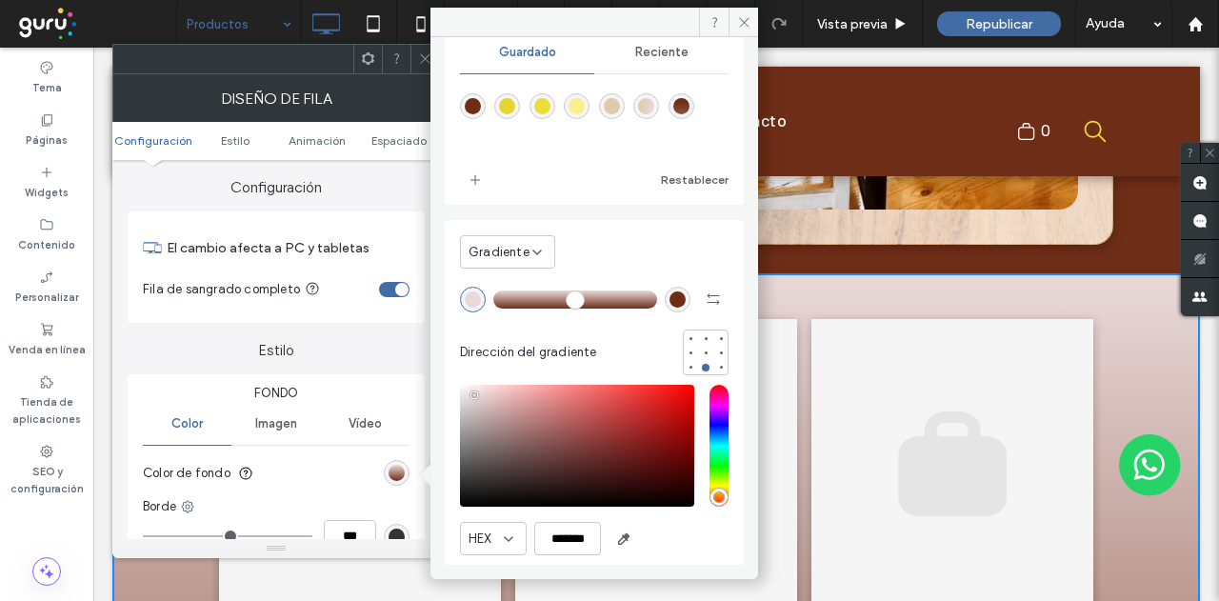
scroll to position [0, 0]
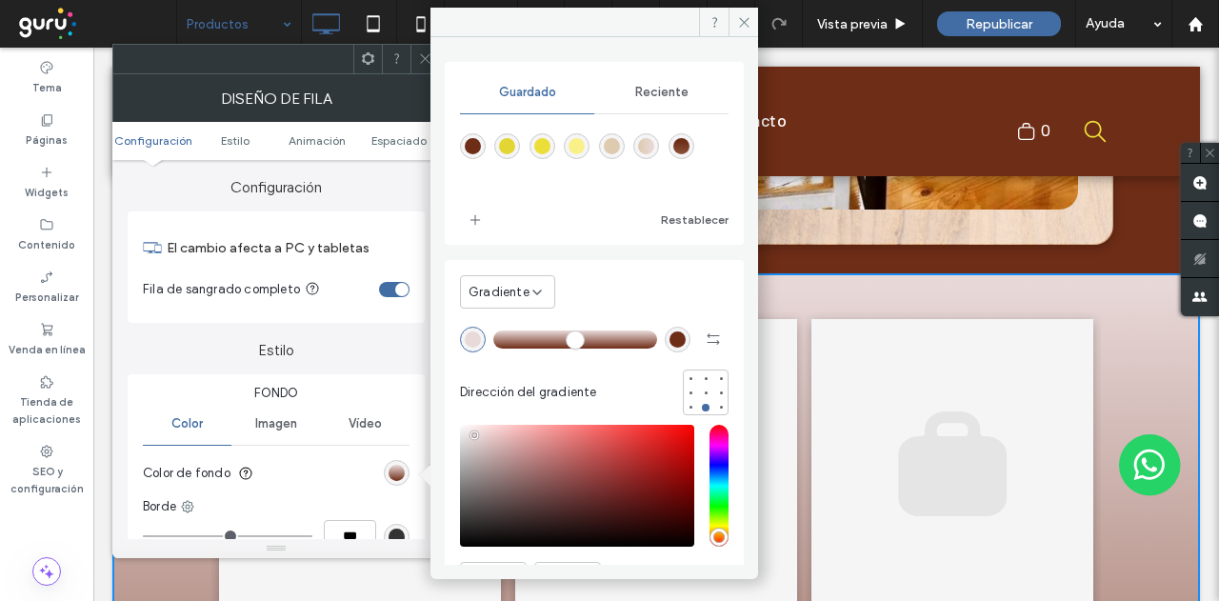
click at [689, 143] on div "linear-gradient(180deg,rgba(110,45,23,1) 22%,rgba(138,84,60,1) 100%)" at bounding box center [681, 146] width 16 height 16
type input "**"
type input "*******"
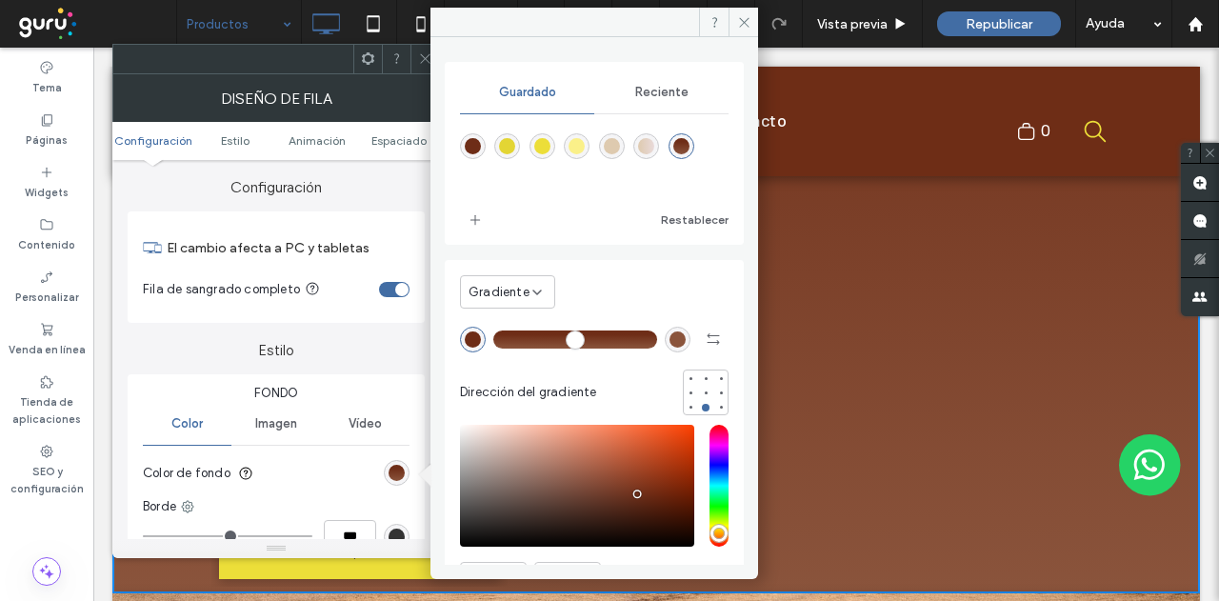
scroll to position [3237, 0]
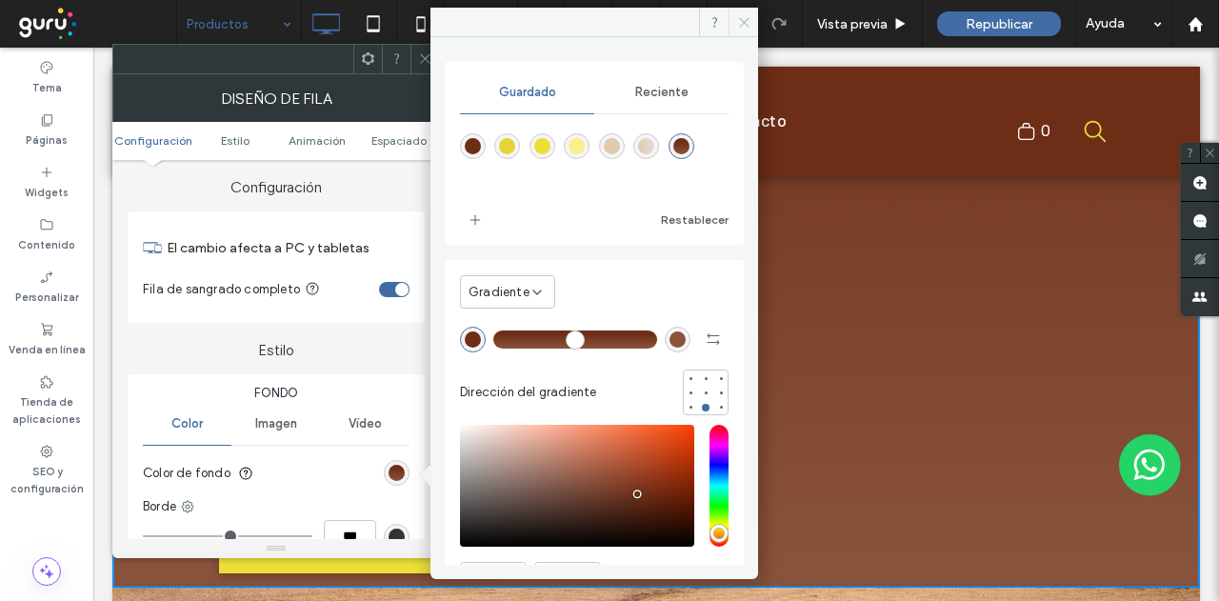
click at [743, 20] on icon at bounding box center [744, 22] width 14 height 14
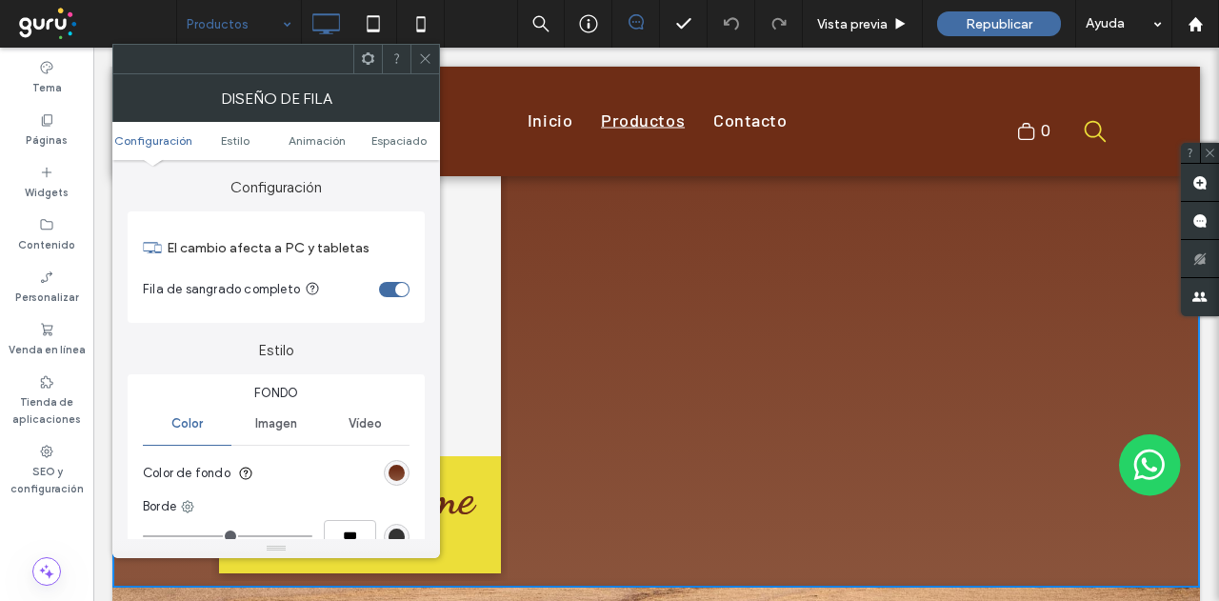
click at [423, 56] on use at bounding box center [425, 59] width 10 height 10
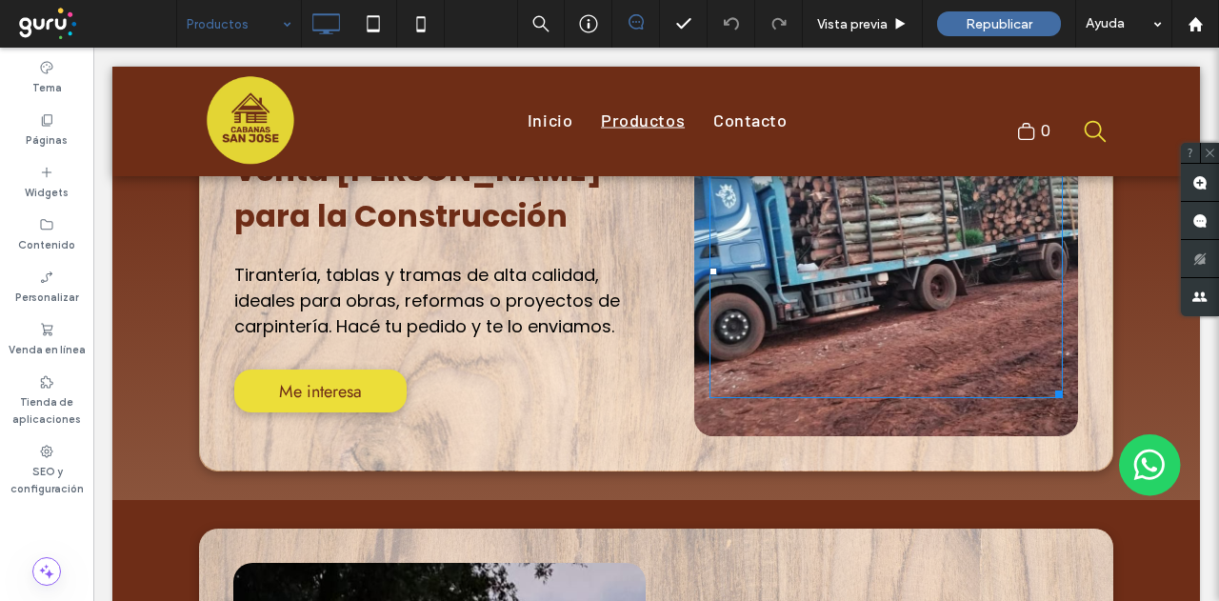
scroll to position [571, 0]
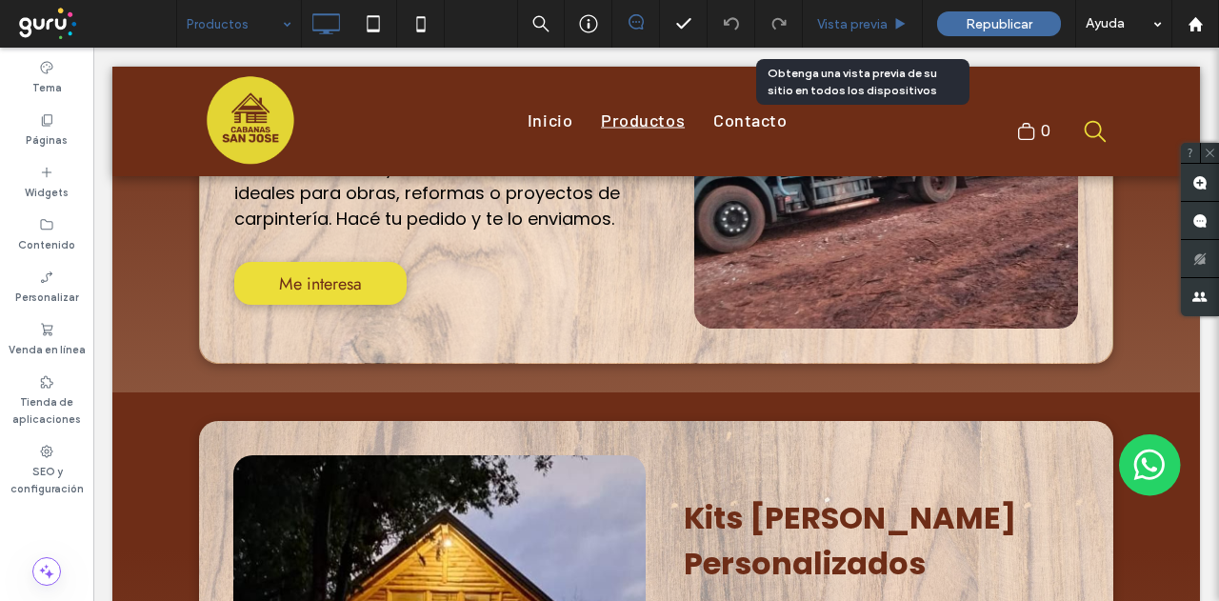
click at [857, 18] on span "Vista previa" at bounding box center [852, 24] width 70 height 16
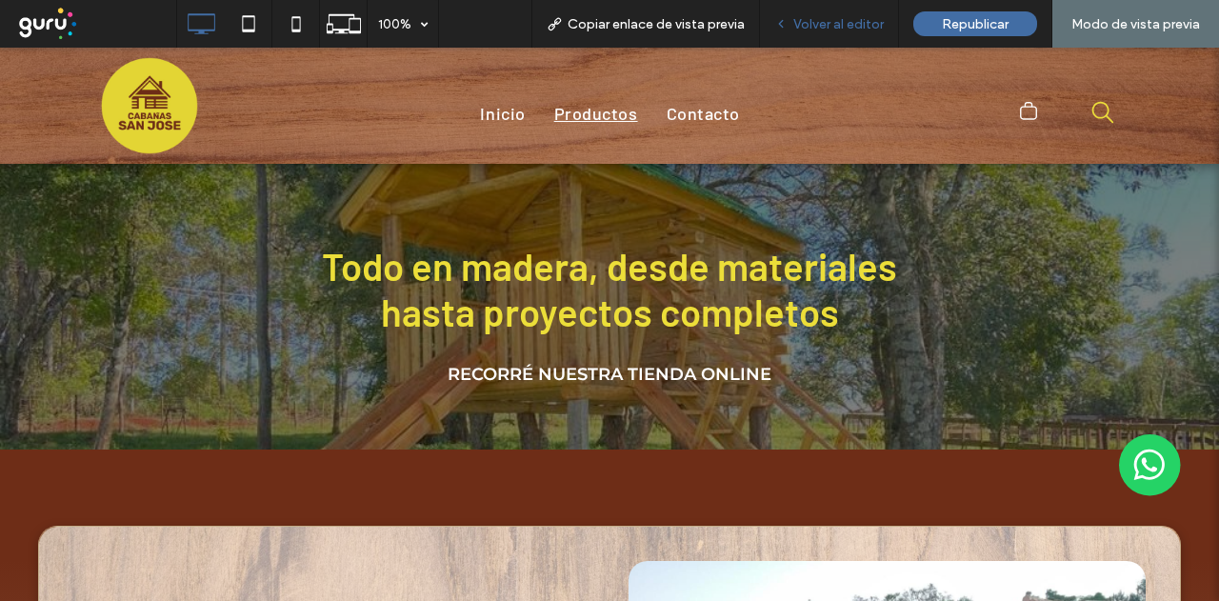
click at [833, 24] on span "Volver al editor" at bounding box center [838, 24] width 90 height 16
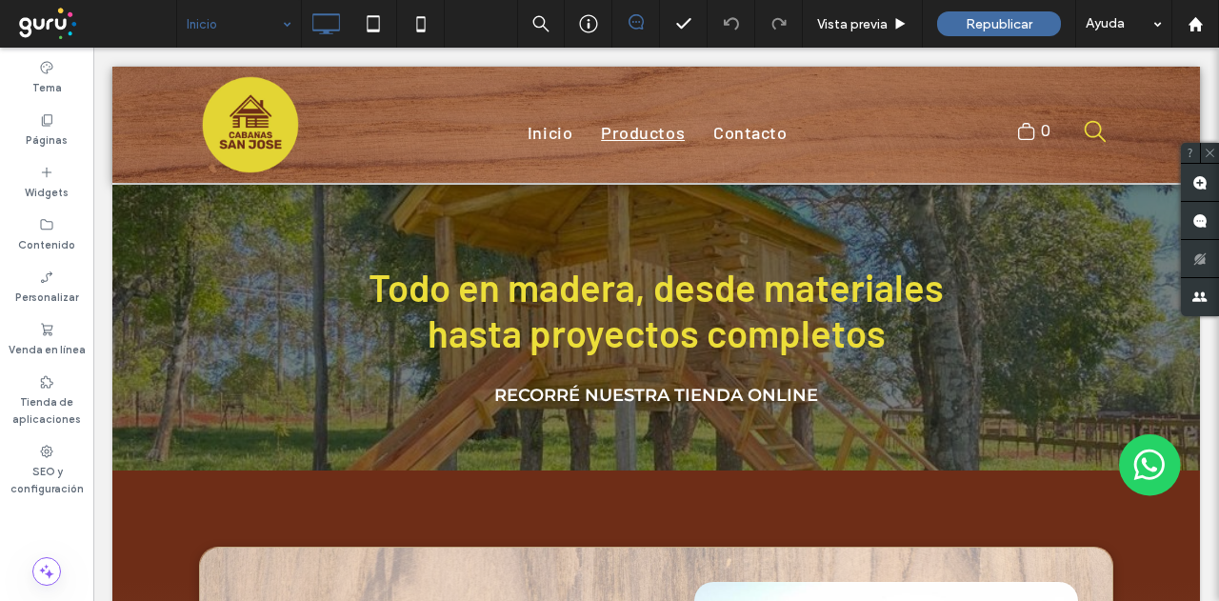
click at [203, 69] on div at bounding box center [609, 300] width 1219 height 601
click at [194, 21] on div at bounding box center [609, 300] width 1219 height 601
click at [288, 23] on div at bounding box center [609, 300] width 1219 height 601
click at [282, 24] on div at bounding box center [609, 300] width 1219 height 601
